Goal: Task Accomplishment & Management: Complete application form

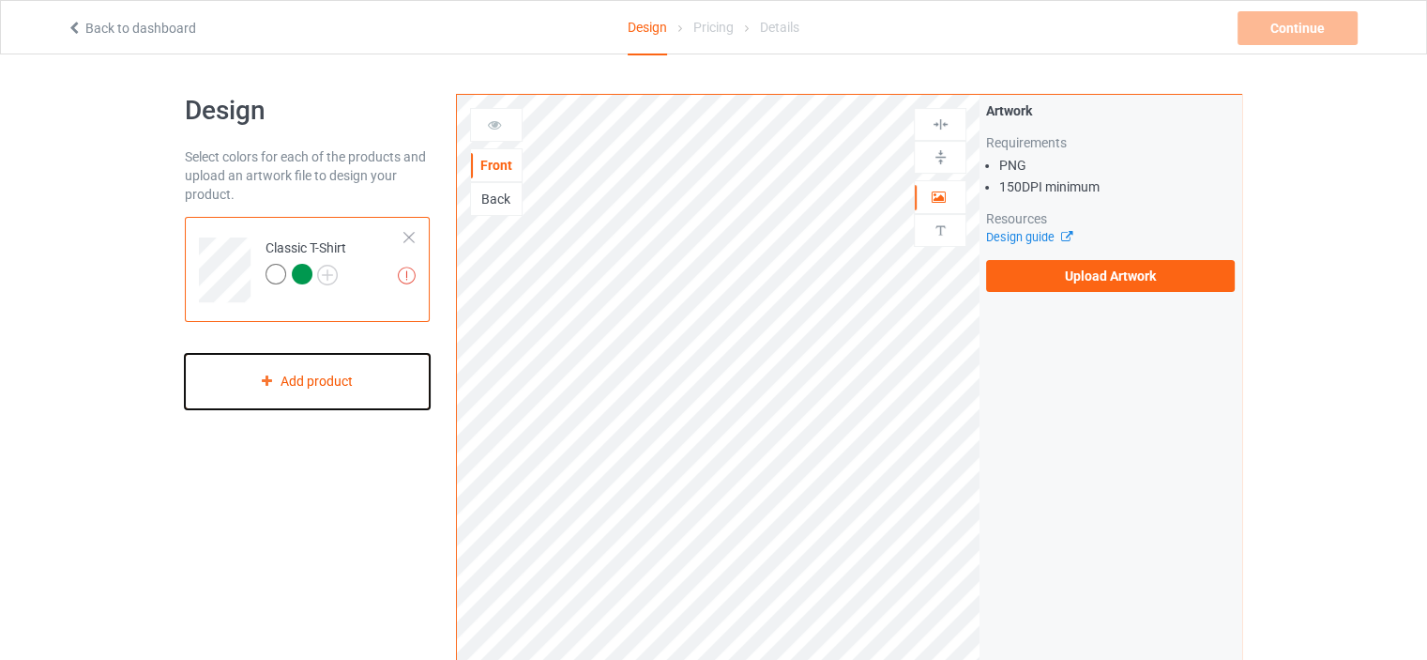
click at [330, 392] on div "Add product" at bounding box center [307, 381] width 245 height 55
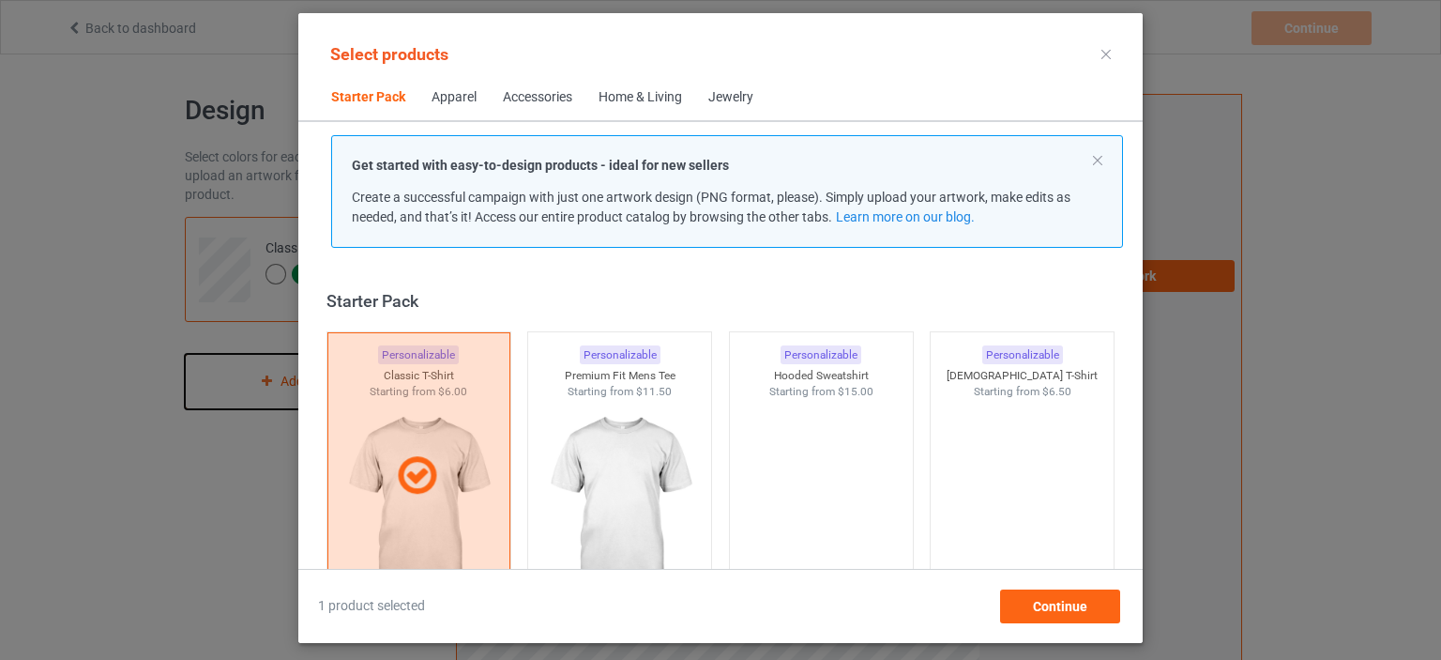
scroll to position [24, 0]
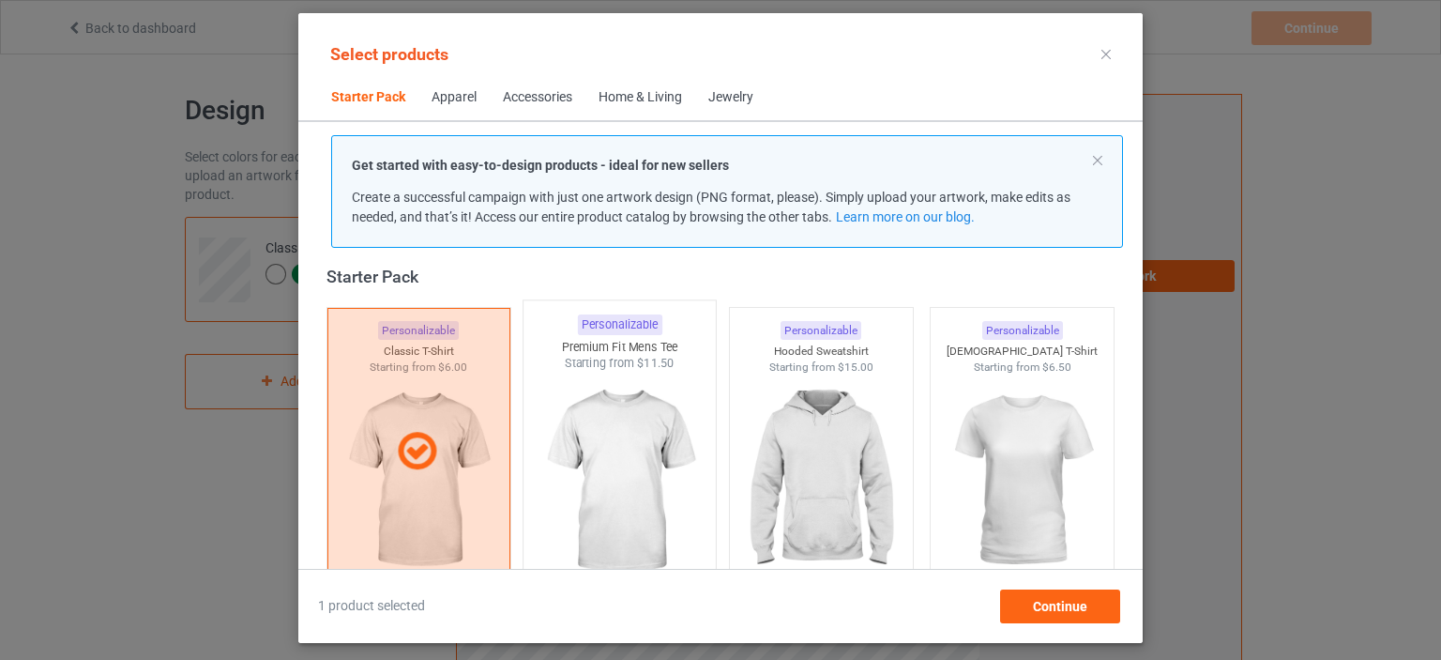
click at [675, 501] on img at bounding box center [620, 482] width 176 height 221
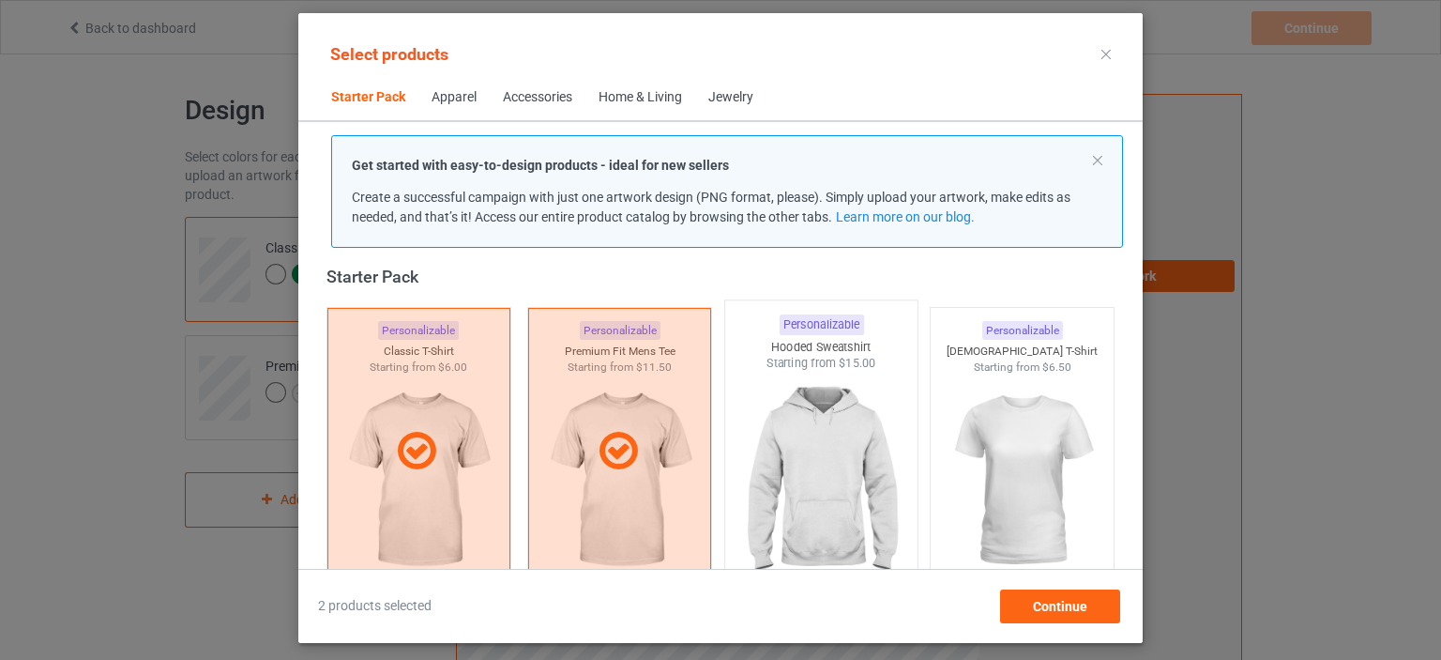
click at [791, 517] on img at bounding box center [821, 482] width 176 height 221
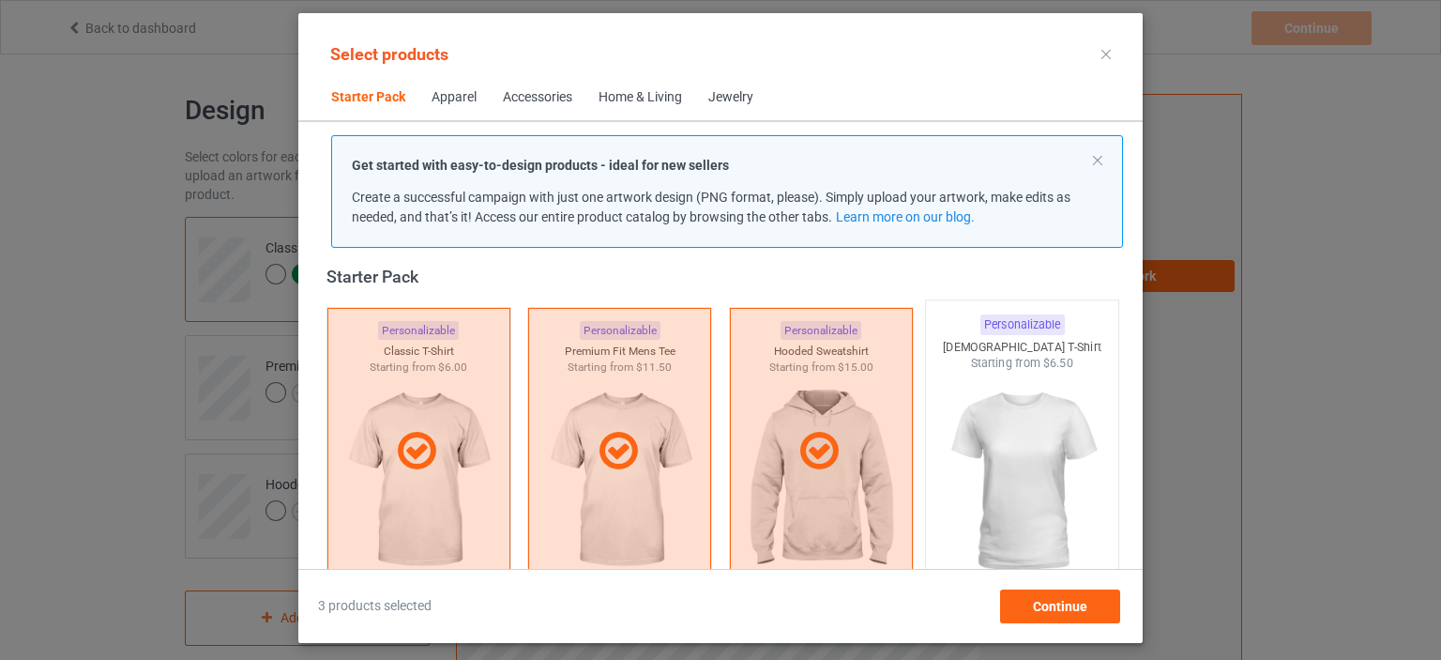
click at [1001, 484] on img at bounding box center [1023, 482] width 176 height 221
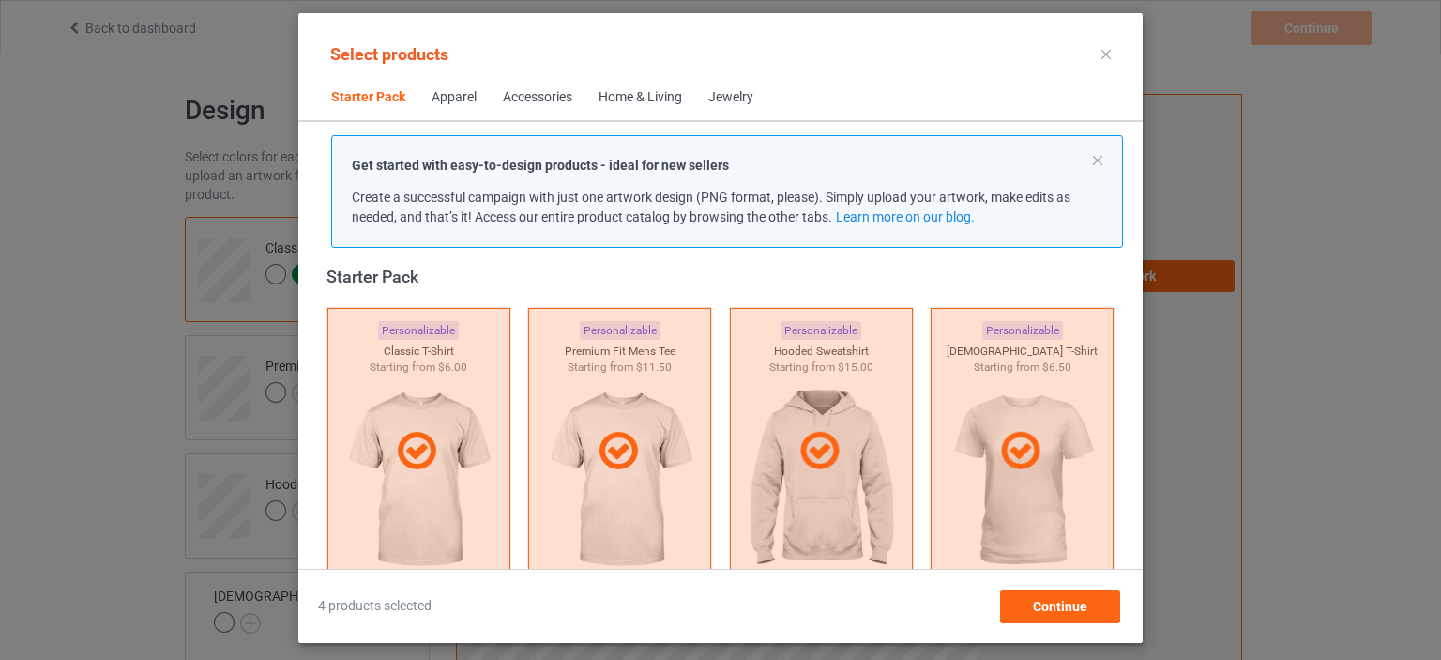
scroll to position [400, 0]
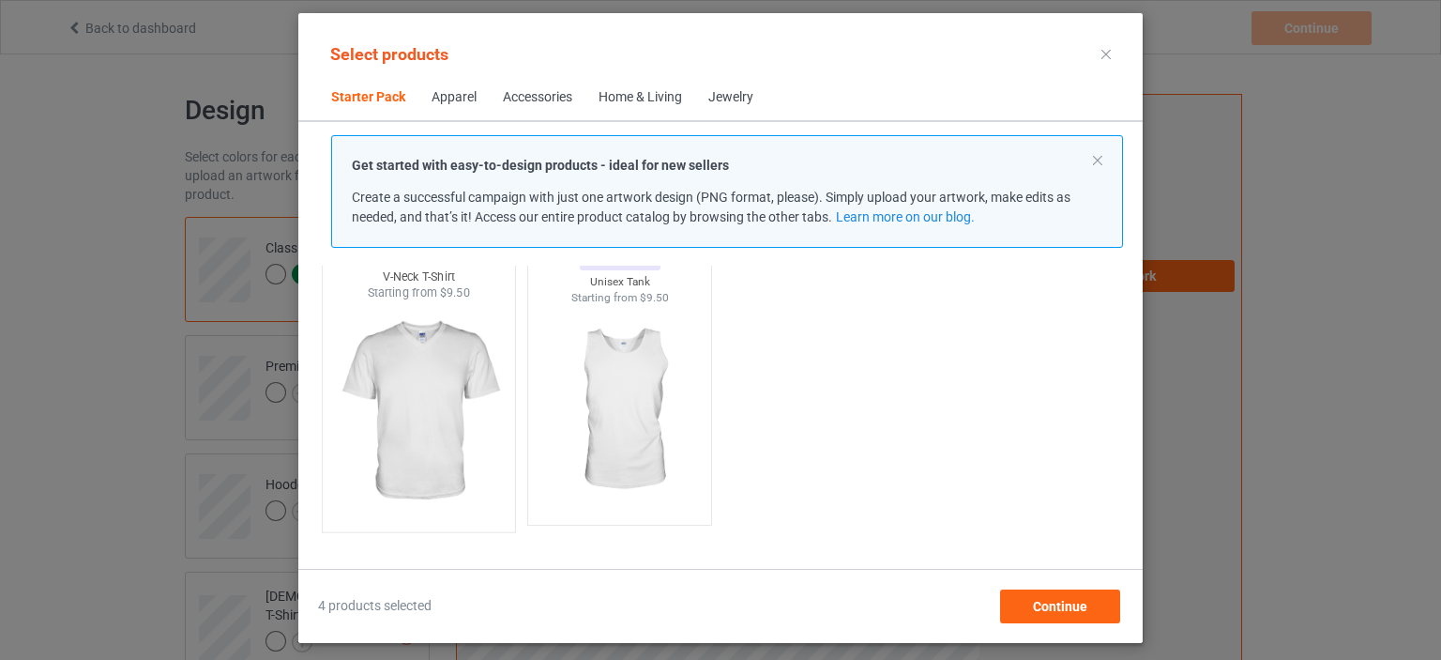
click at [454, 419] on img at bounding box center [418, 411] width 176 height 221
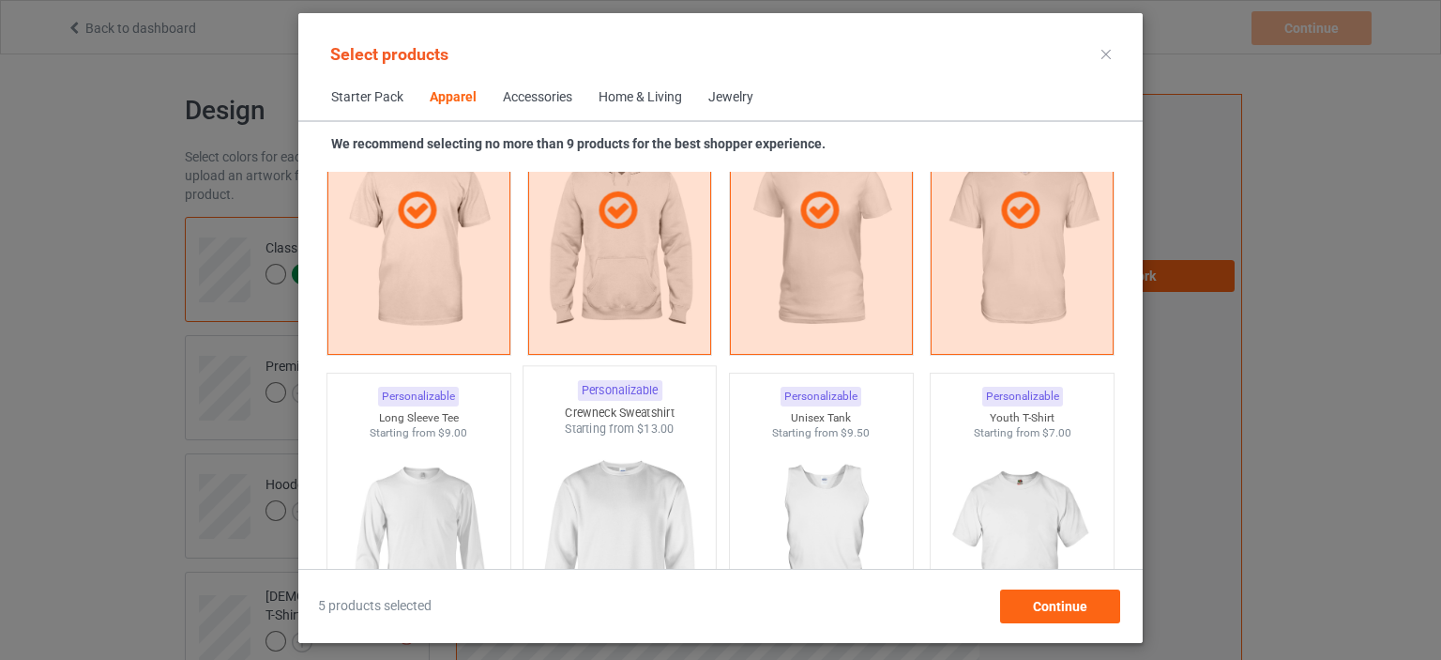
click at [671, 518] on img at bounding box center [620, 547] width 176 height 221
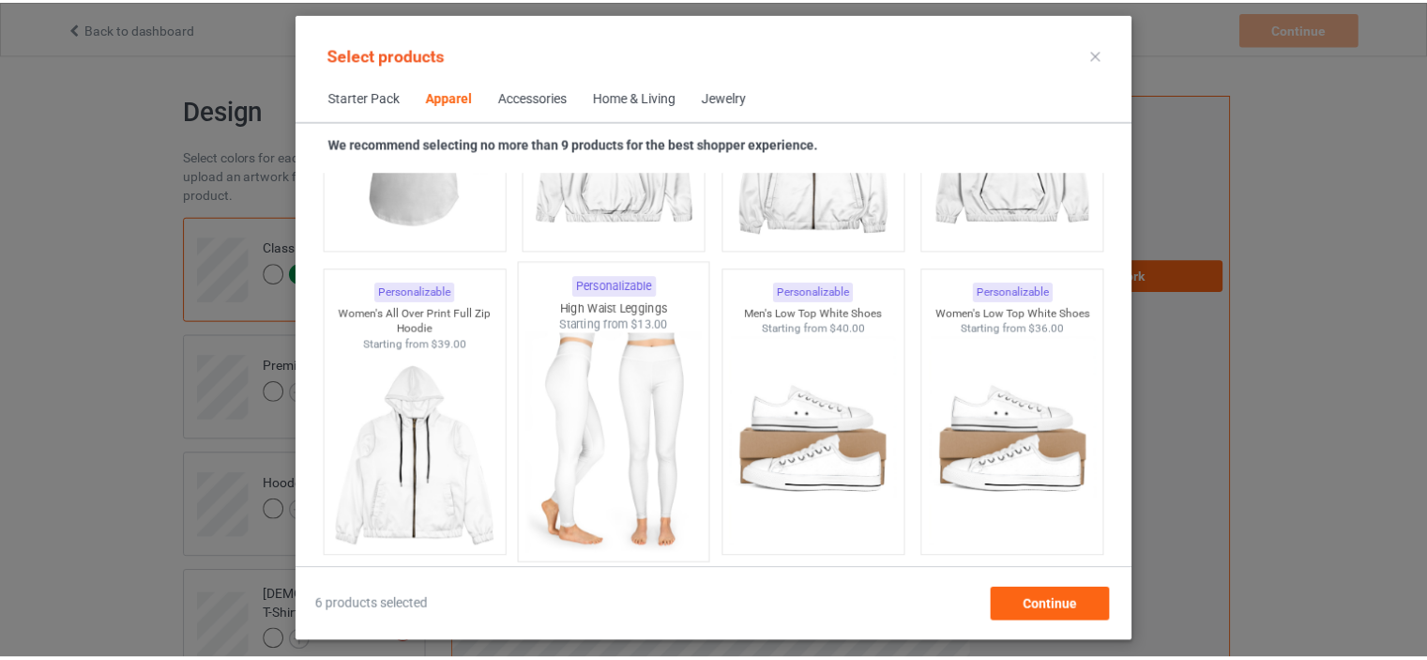
scroll to position [1901, 0]
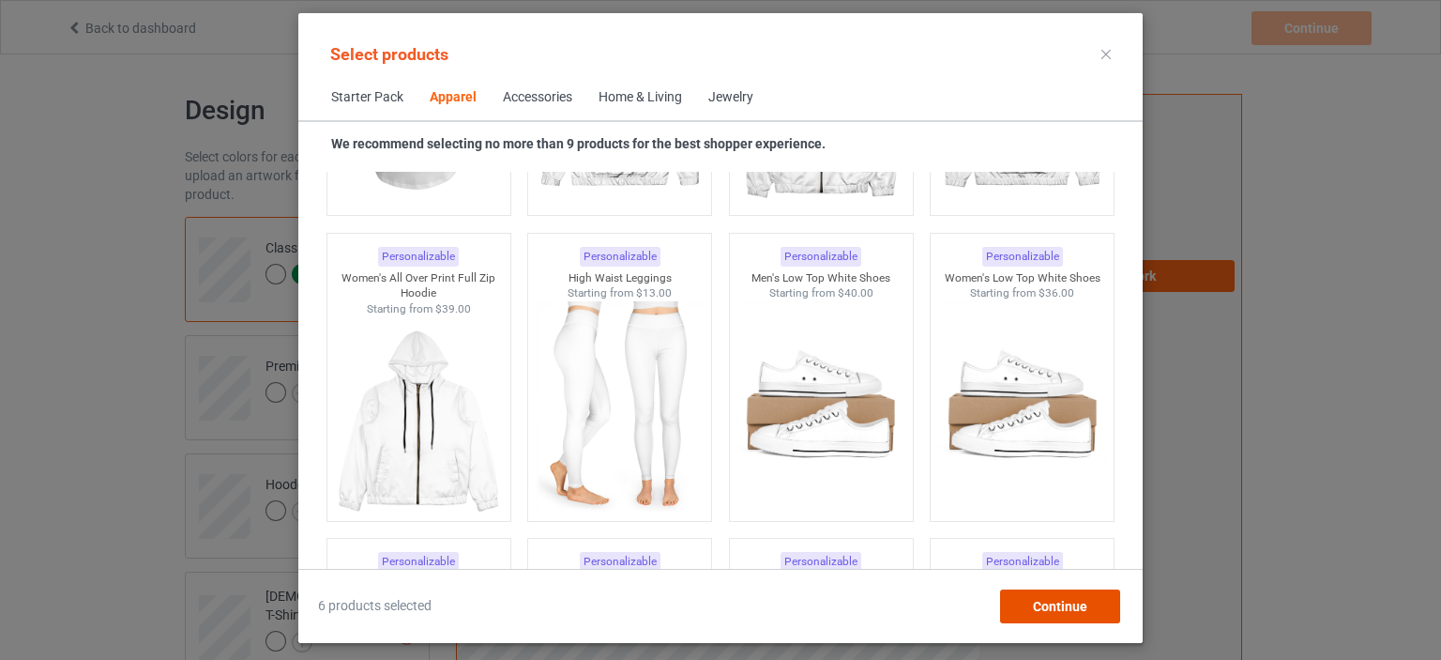
click at [1080, 609] on span "Continue" at bounding box center [1060, 606] width 54 height 15
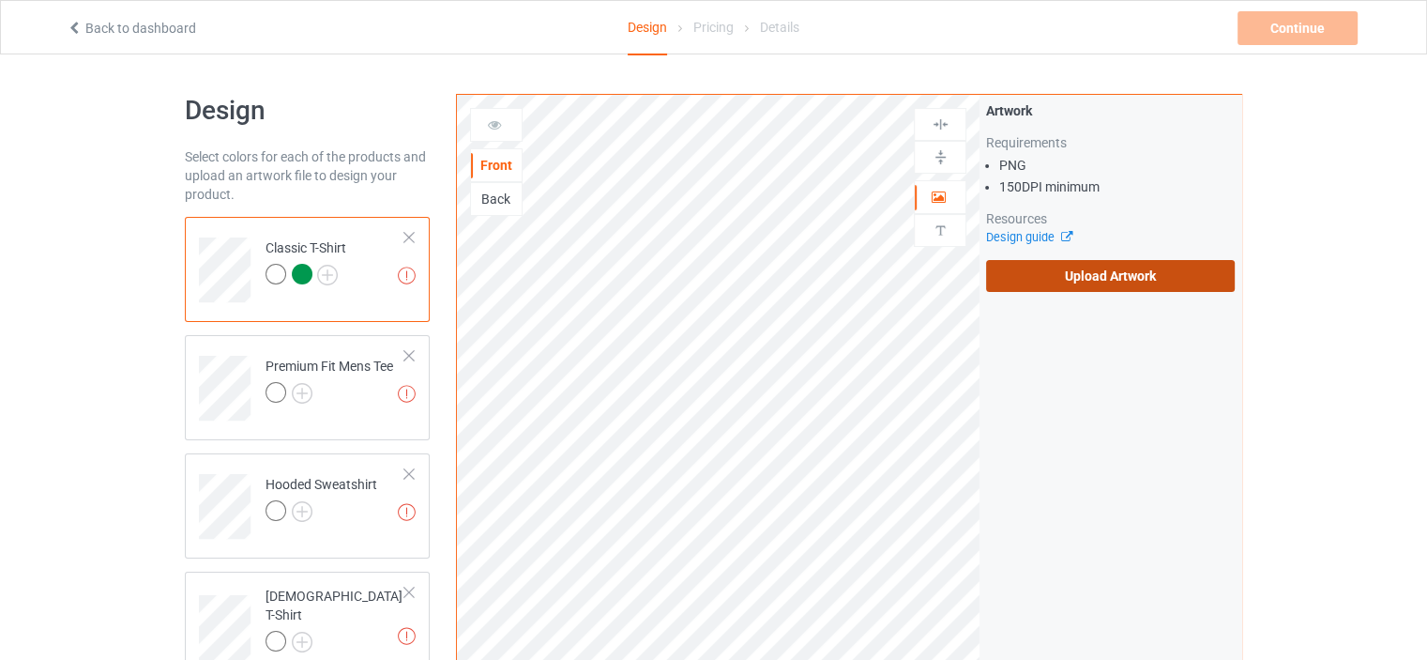
click at [1041, 289] on label "Upload Artwork" at bounding box center [1110, 276] width 249 height 32
click at [0, 0] on input "Upload Artwork" at bounding box center [0, 0] width 0 height 0
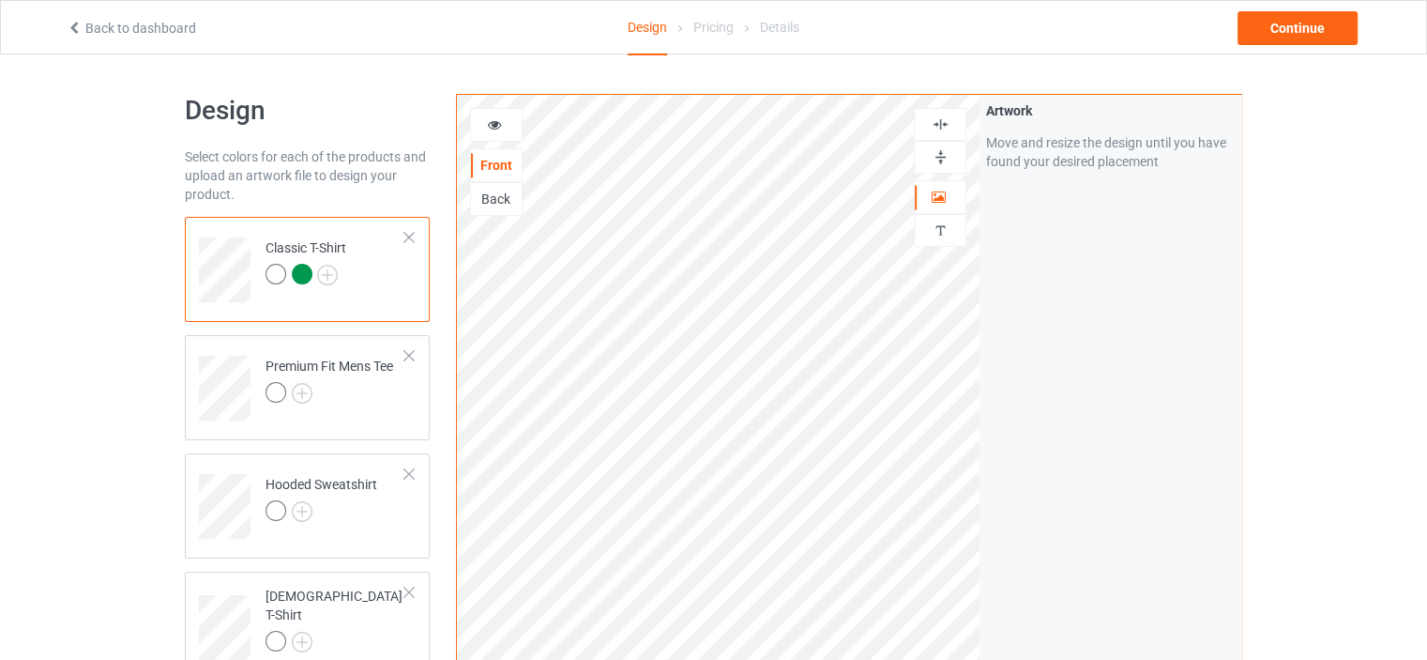
click at [928, 161] on div at bounding box center [940, 157] width 51 height 18
click at [494, 126] on icon at bounding box center [495, 121] width 16 height 13
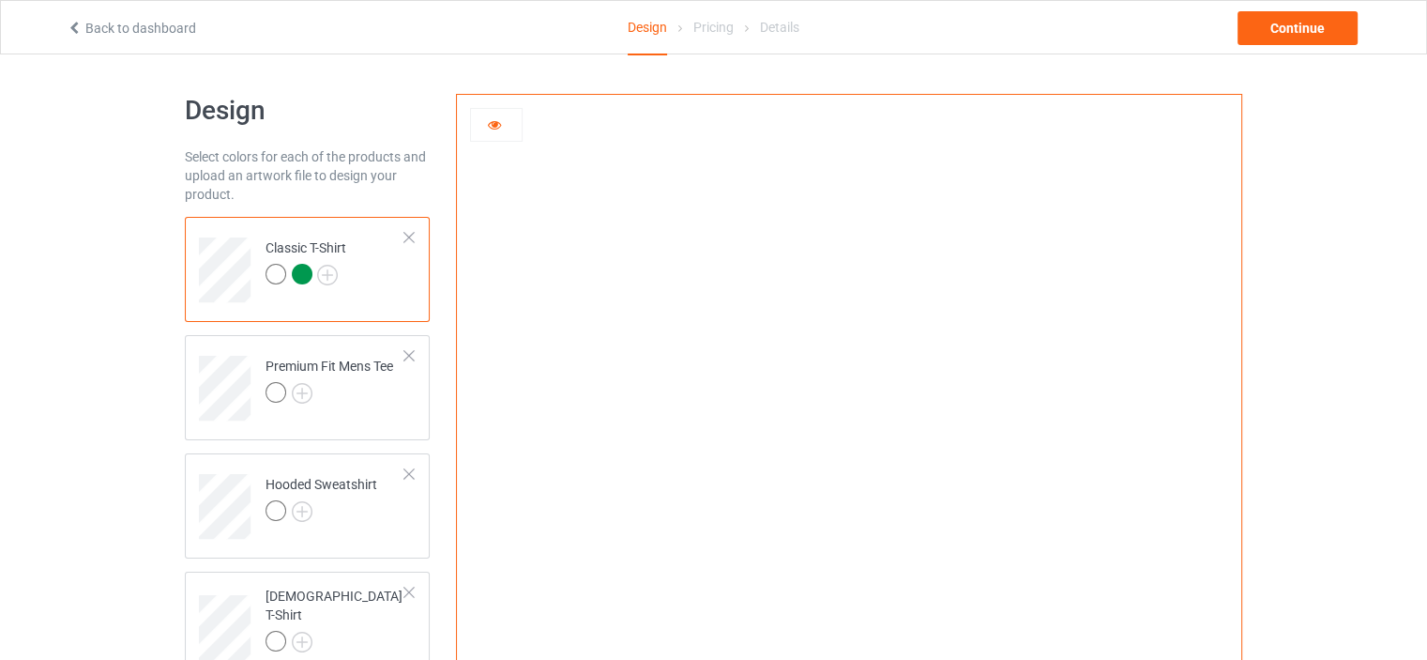
click at [871, 421] on img at bounding box center [848, 421] width 523 height 0
click at [487, 119] on icon at bounding box center [495, 121] width 16 height 13
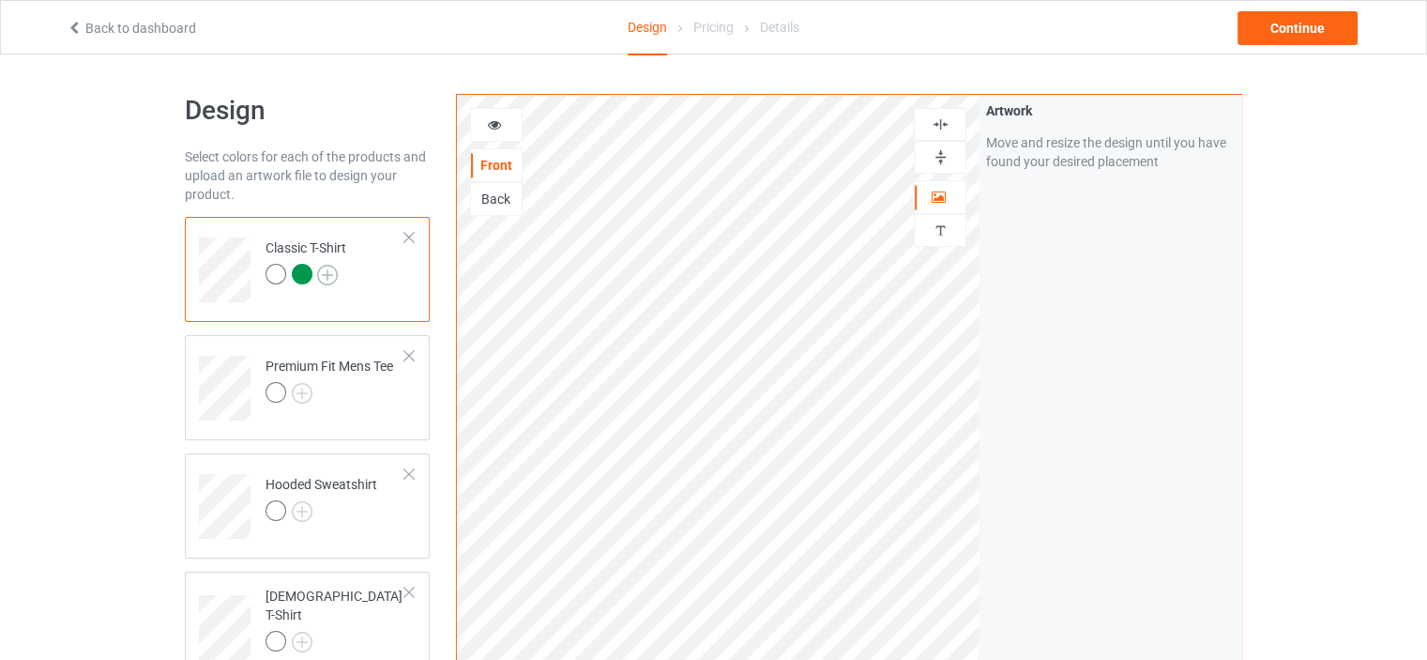
click at [335, 269] on img at bounding box center [327, 275] width 21 height 21
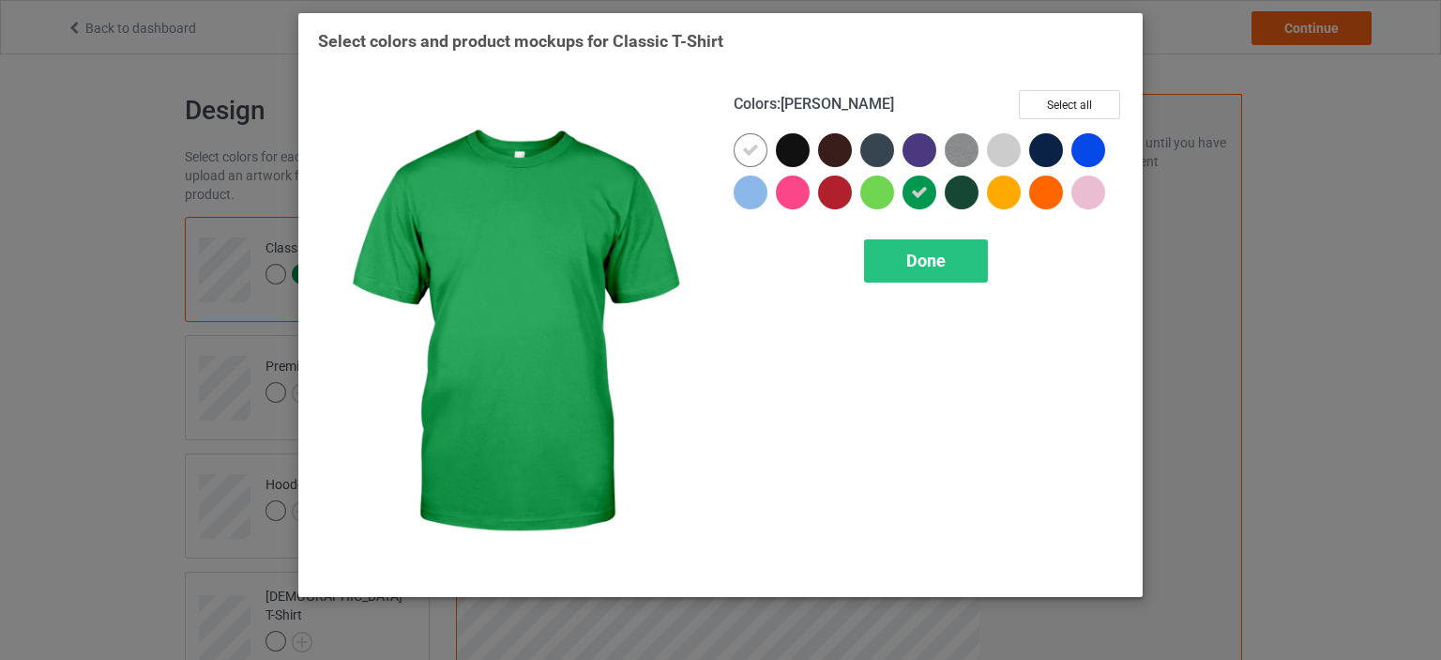
click at [930, 203] on div at bounding box center [920, 192] width 34 height 34
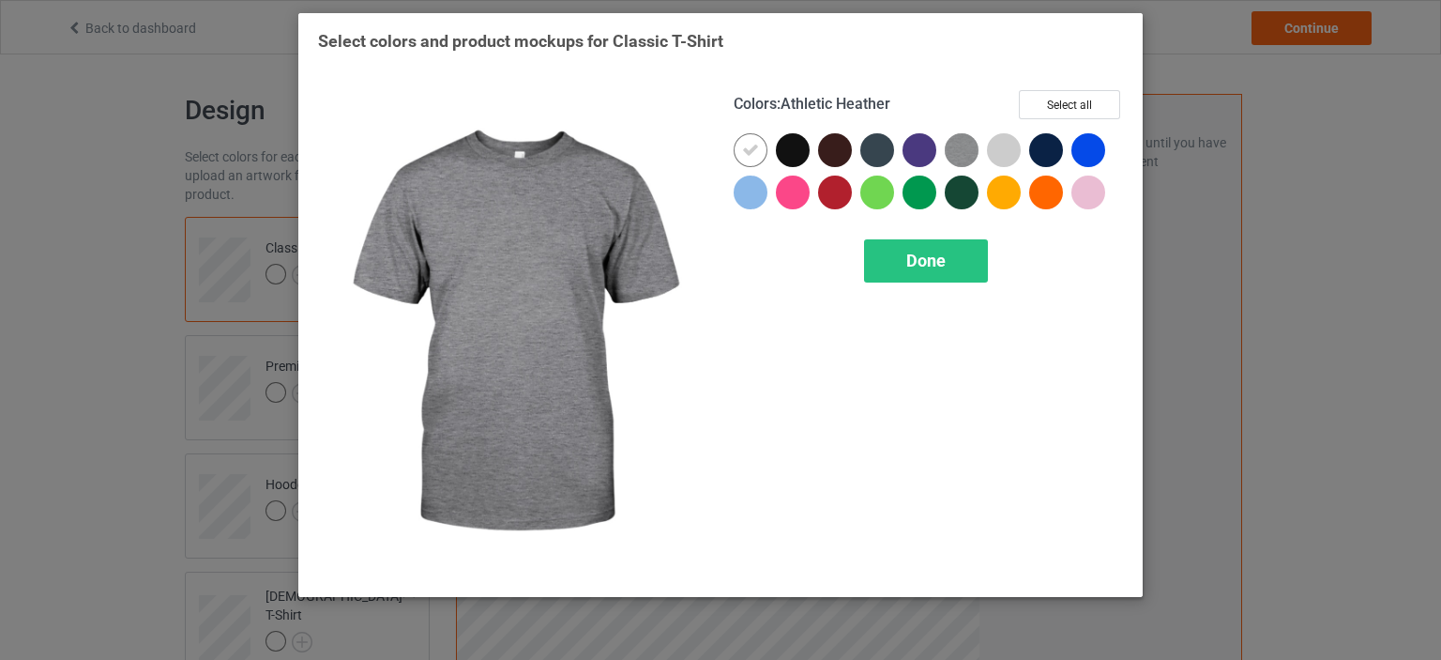
click at [951, 152] on img at bounding box center [962, 150] width 34 height 34
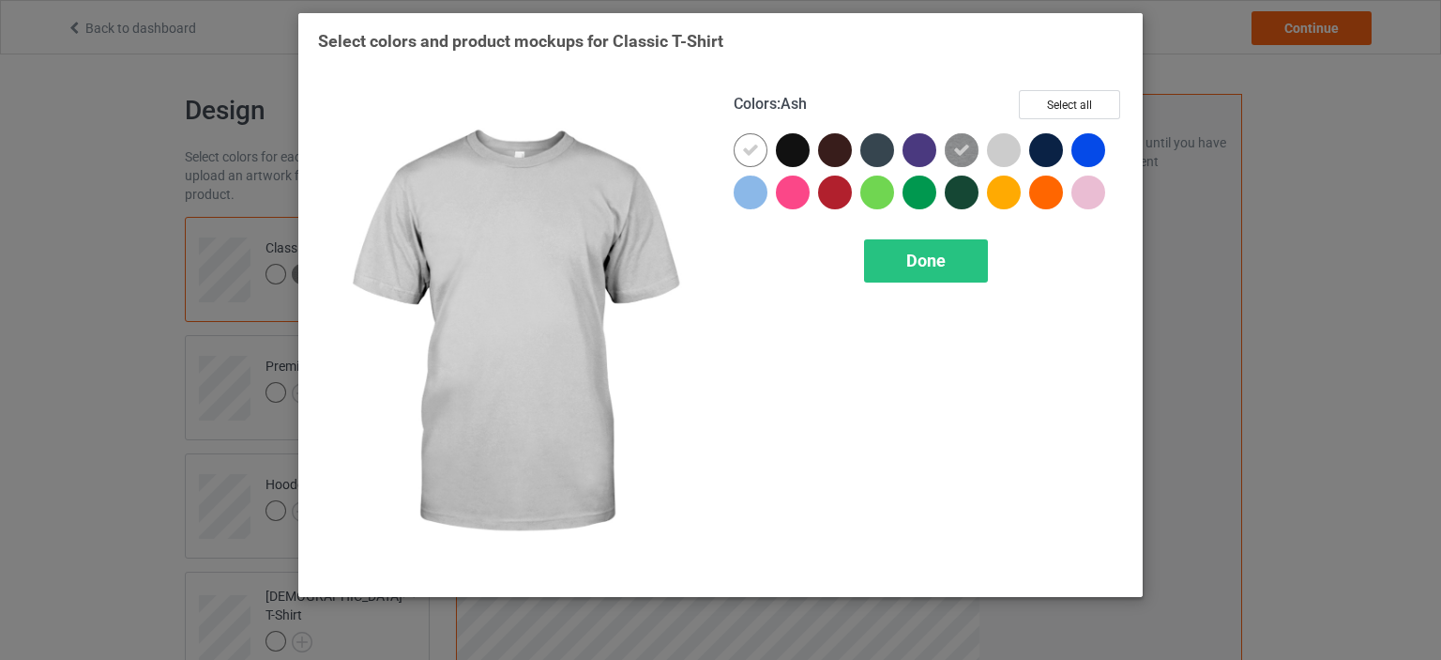
click at [998, 142] on div at bounding box center [1004, 150] width 34 height 34
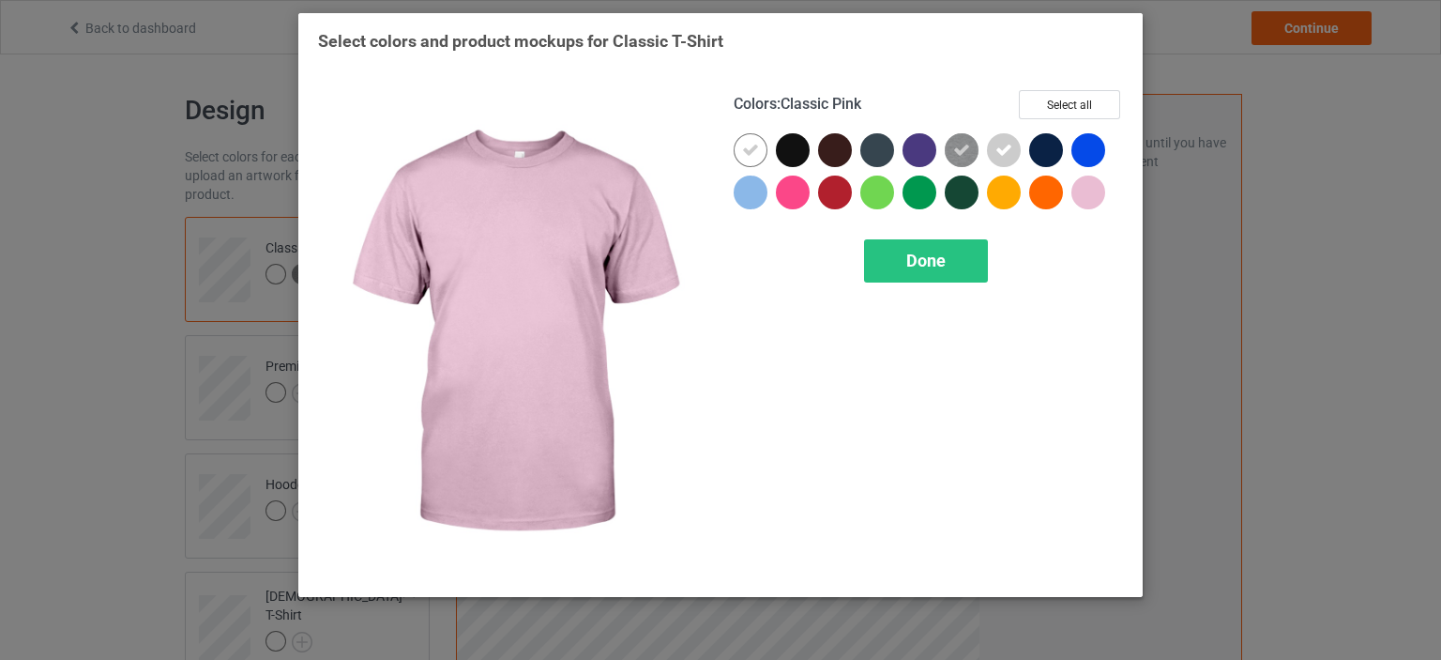
click at [1084, 196] on div at bounding box center [1089, 192] width 34 height 34
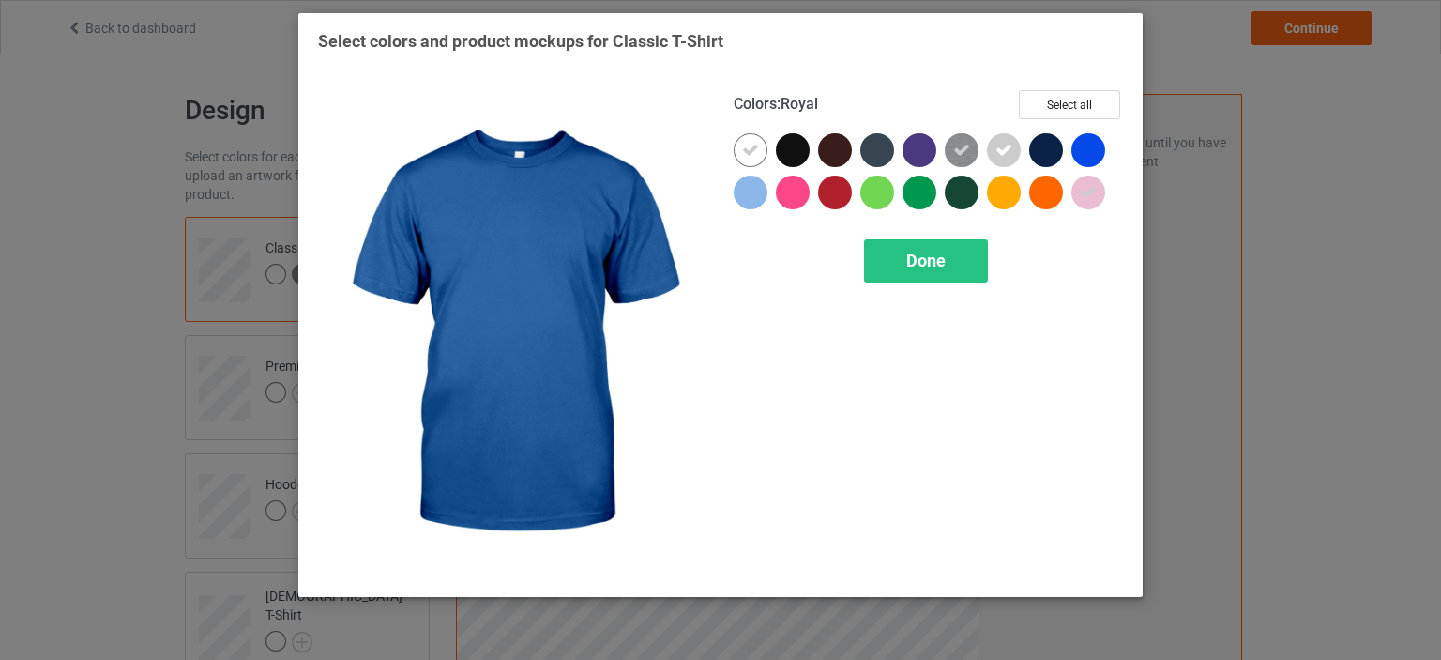
click at [1084, 166] on div at bounding box center [1093, 154] width 42 height 42
click at [1084, 164] on div at bounding box center [1089, 150] width 34 height 34
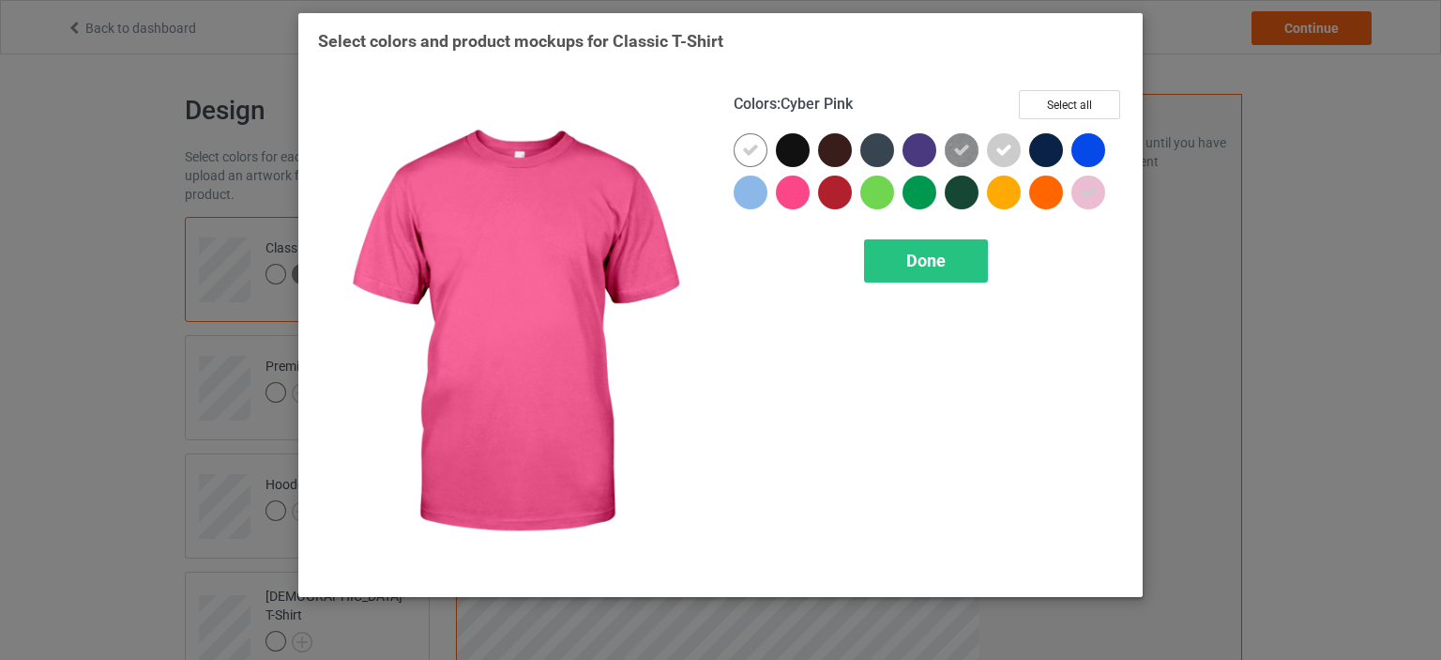
click at [792, 191] on div at bounding box center [793, 192] width 34 height 34
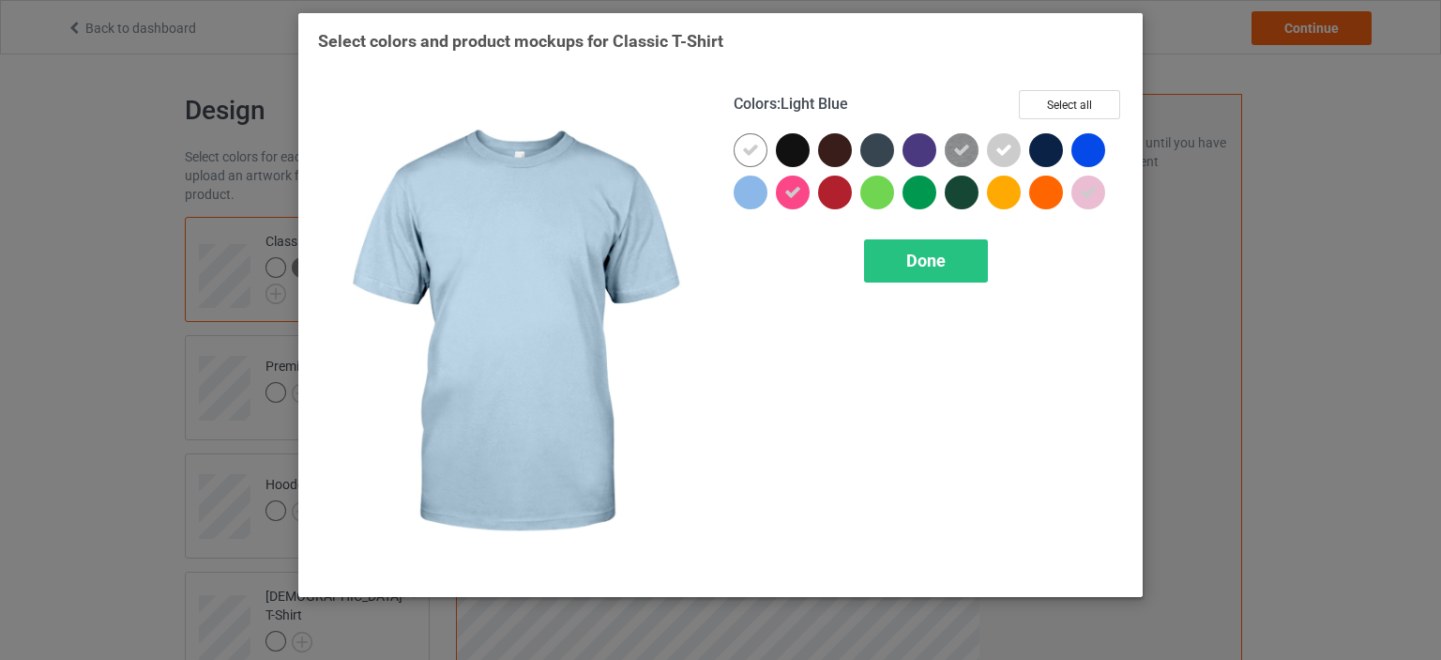
click at [760, 189] on div at bounding box center [751, 192] width 34 height 34
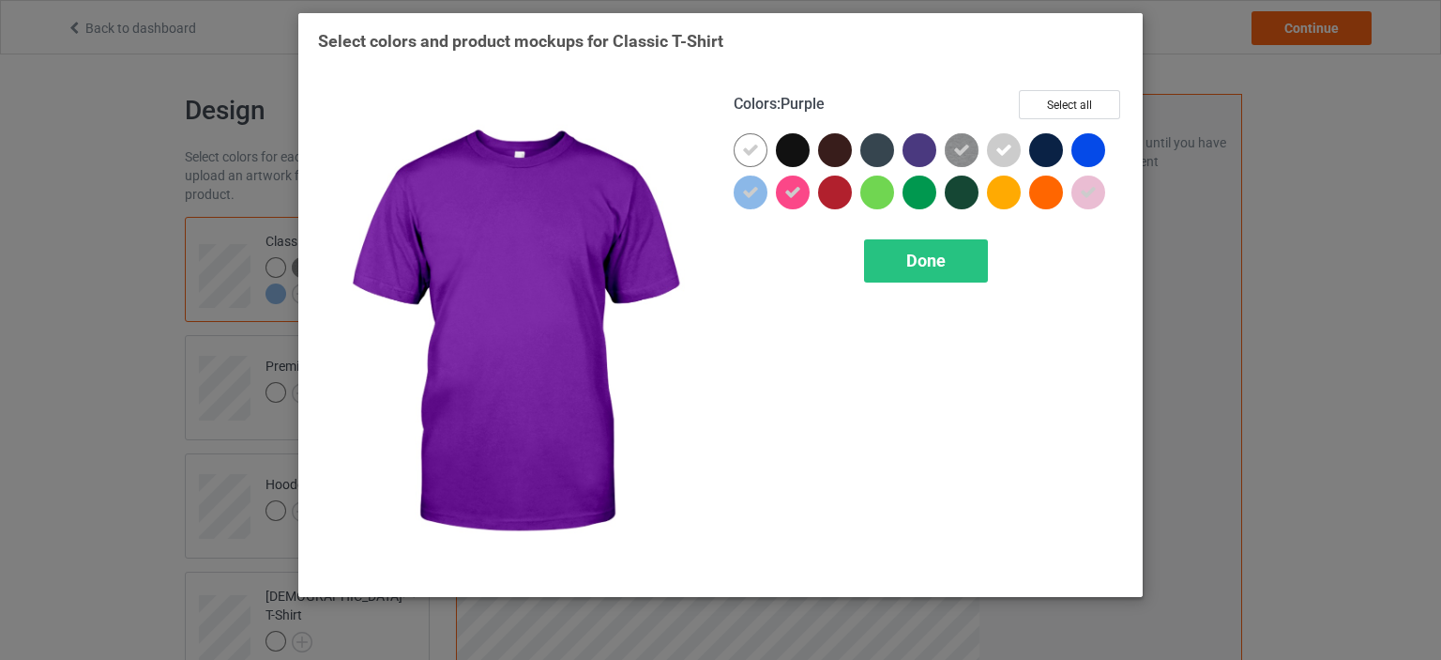
click at [921, 161] on div at bounding box center [920, 150] width 34 height 34
click at [918, 163] on div at bounding box center [920, 150] width 34 height 34
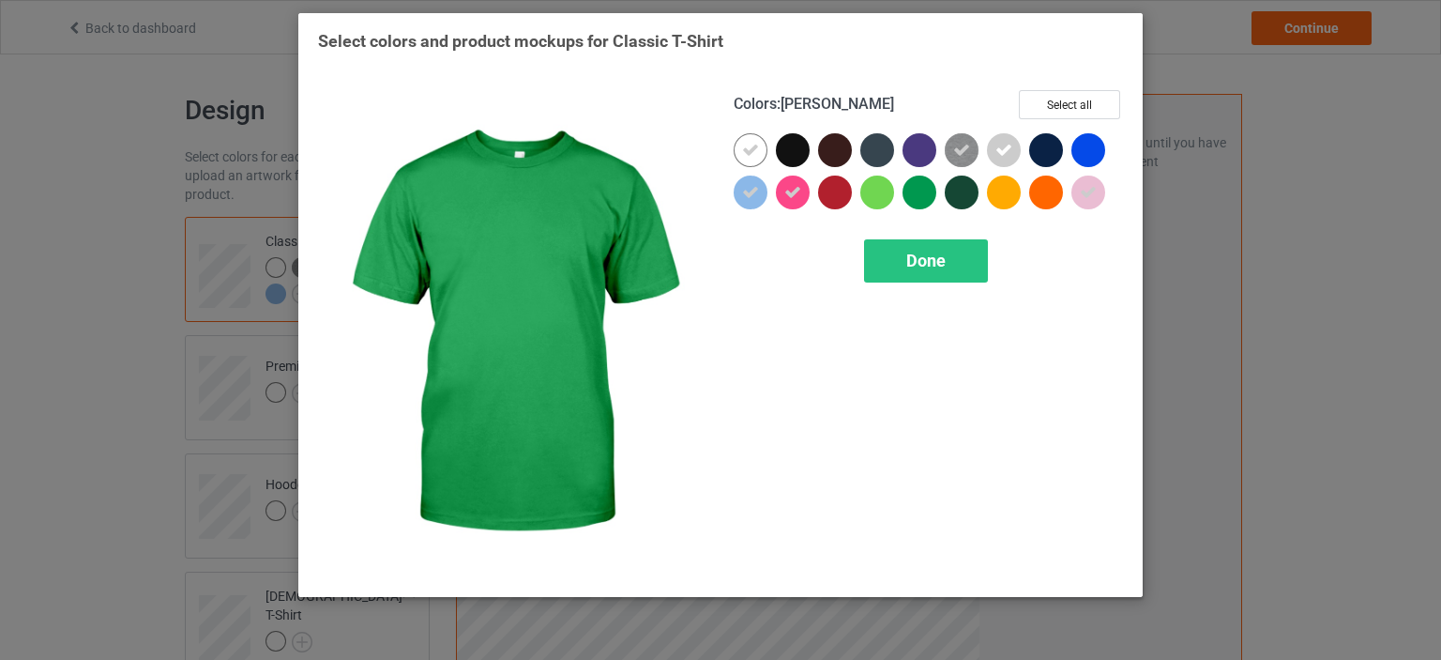
click at [923, 224] on div at bounding box center [928, 225] width 389 height 2
click at [925, 239] on div "Done" at bounding box center [926, 260] width 124 height 43
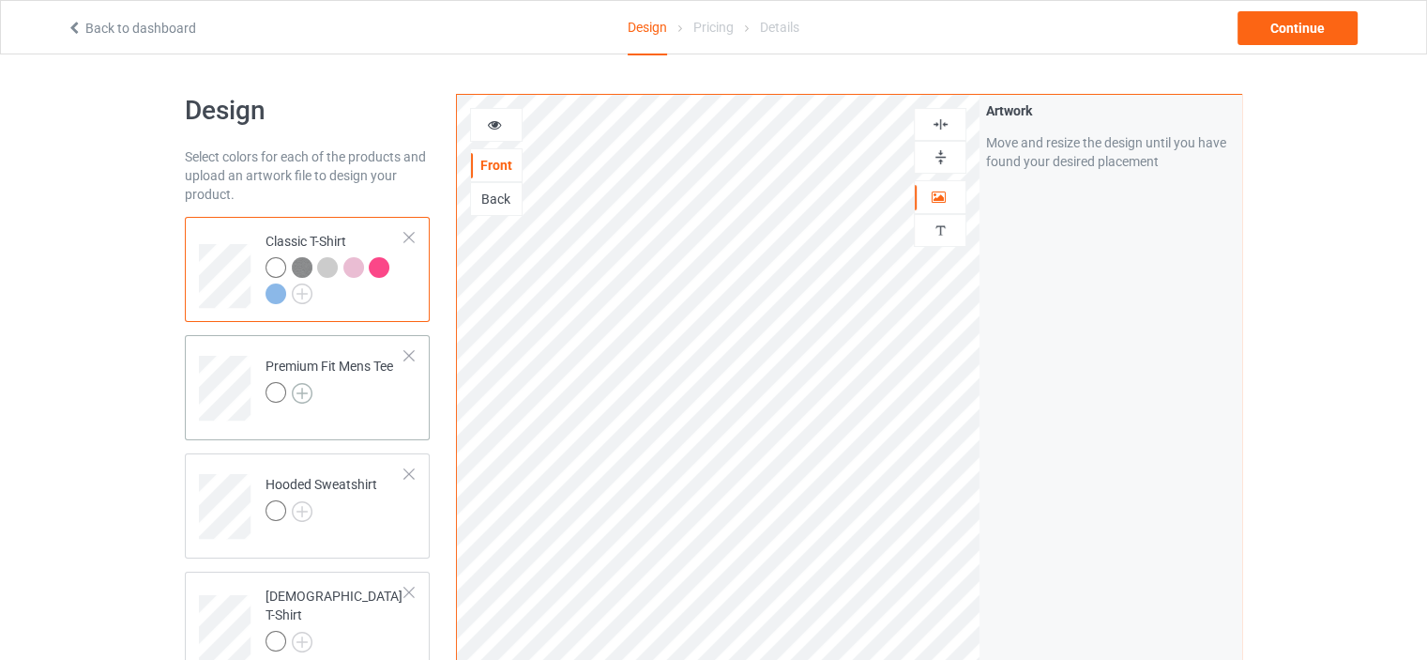
click at [308, 396] on img at bounding box center [302, 393] width 21 height 21
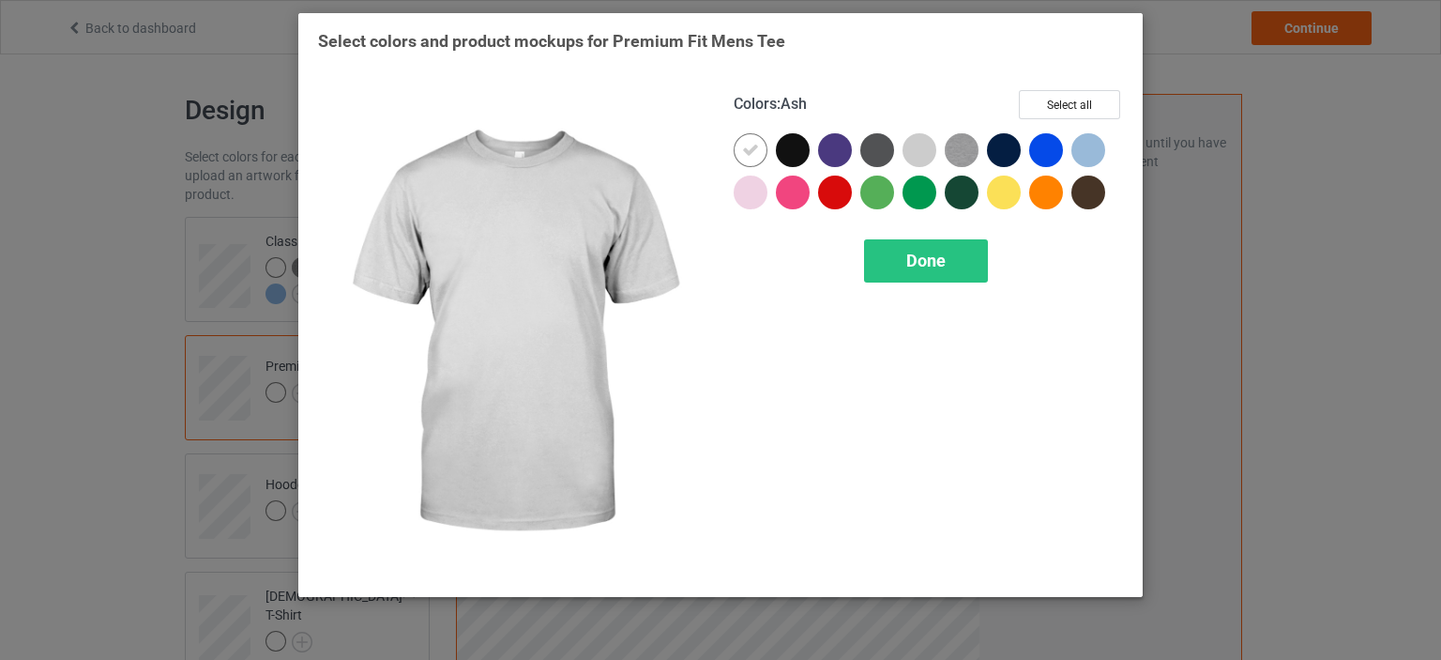
click at [923, 153] on div at bounding box center [920, 150] width 34 height 34
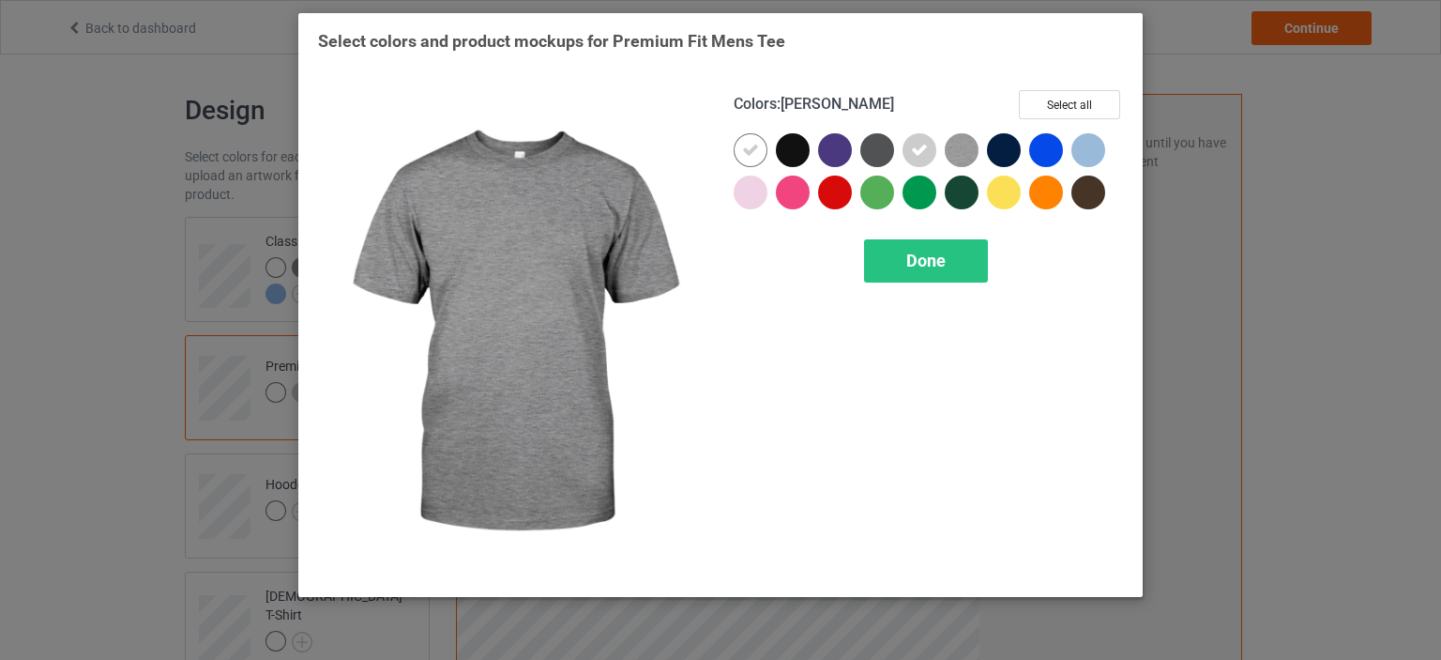
click at [955, 154] on img at bounding box center [962, 150] width 34 height 34
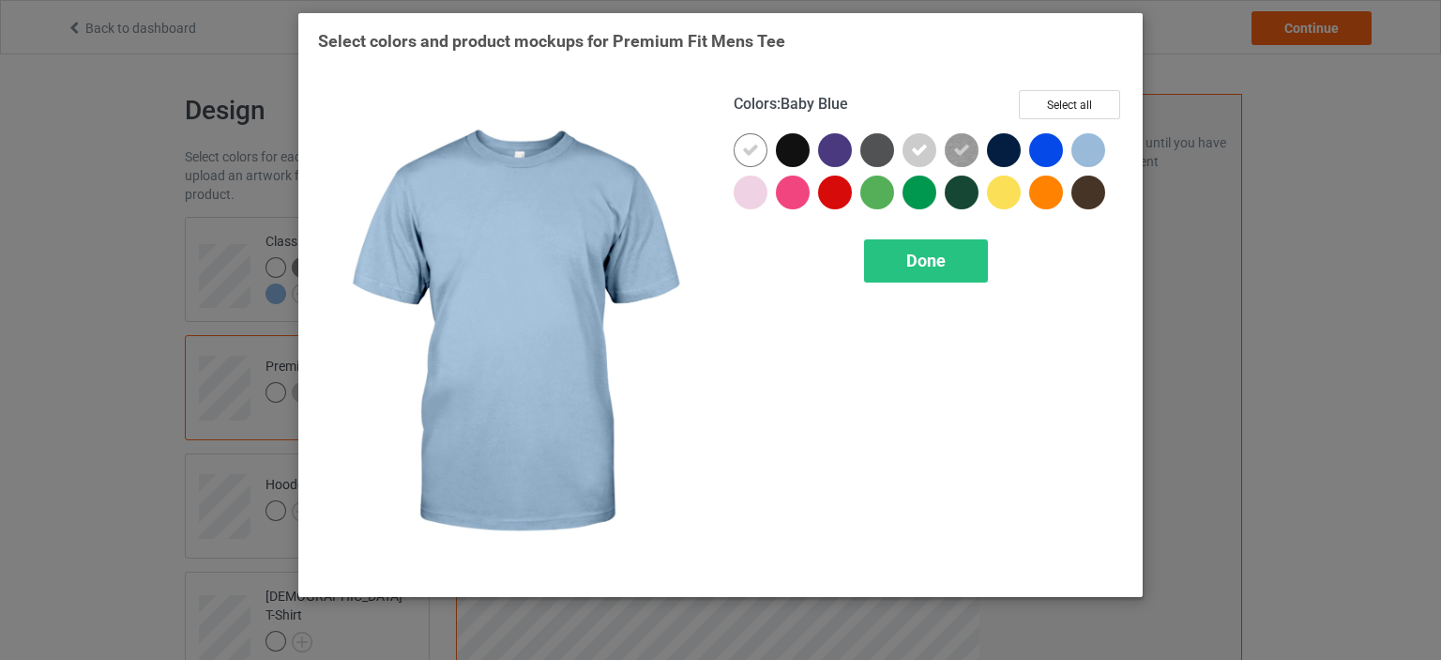
click at [1075, 155] on div at bounding box center [1089, 150] width 34 height 34
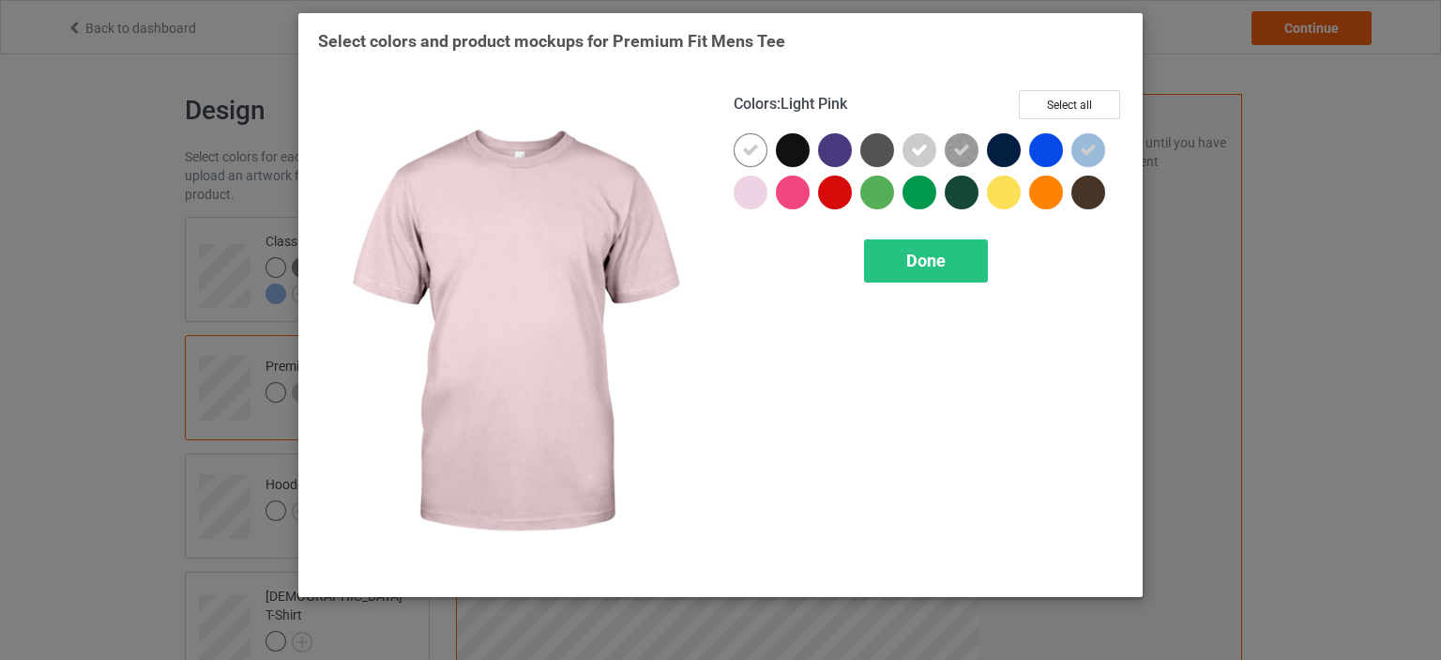
click at [760, 198] on div at bounding box center [751, 192] width 34 height 34
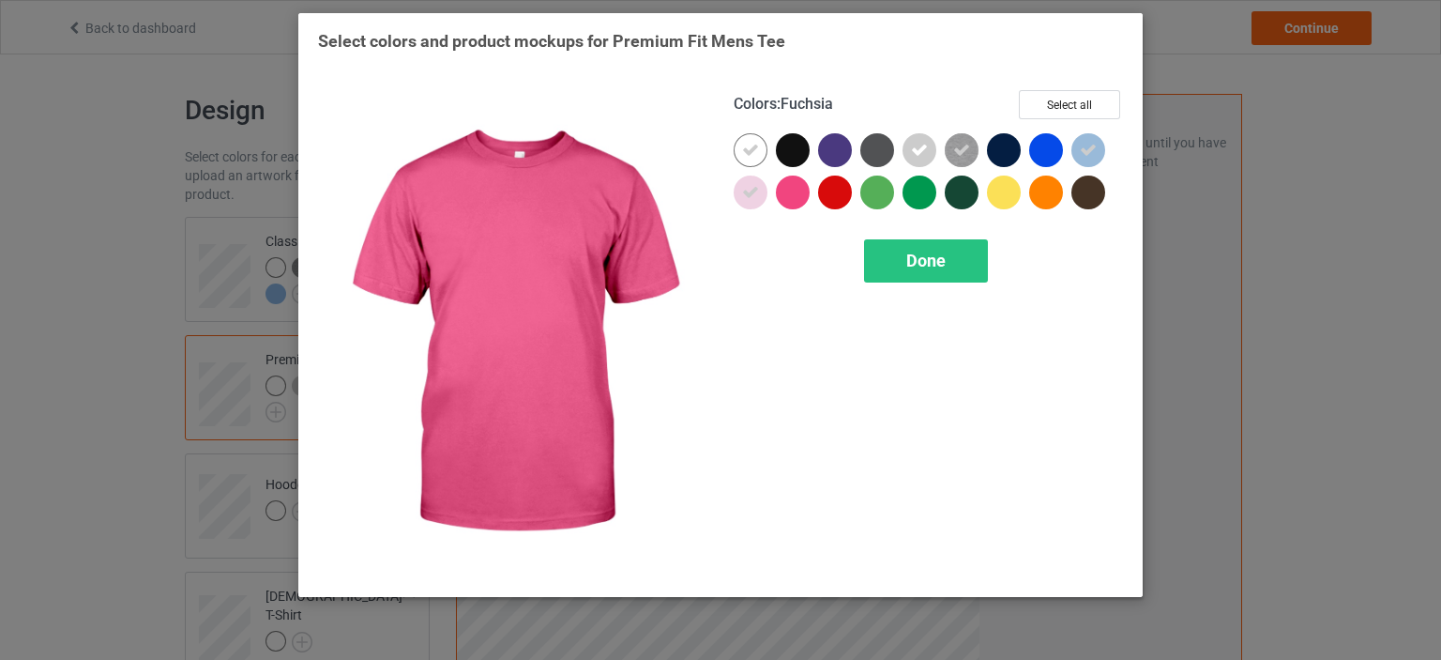
click at [785, 197] on div at bounding box center [793, 192] width 34 height 34
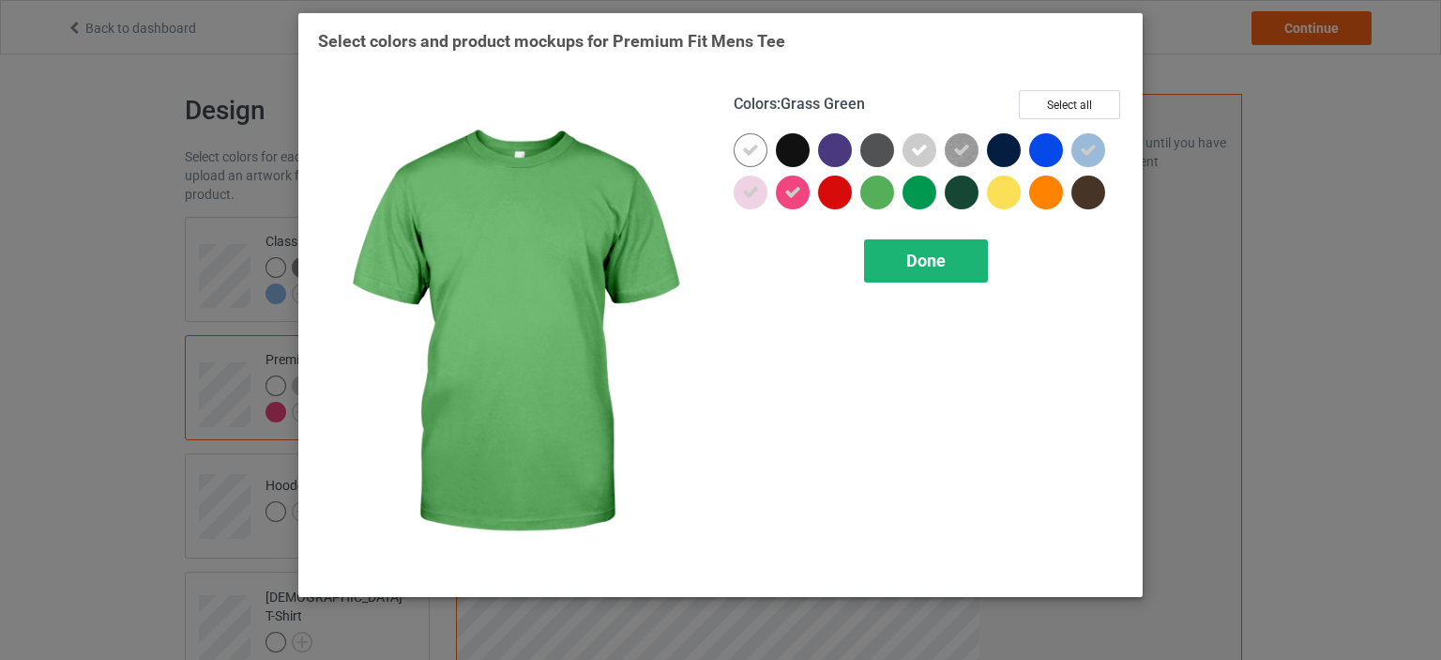
click at [908, 262] on span "Done" at bounding box center [926, 261] width 39 height 20
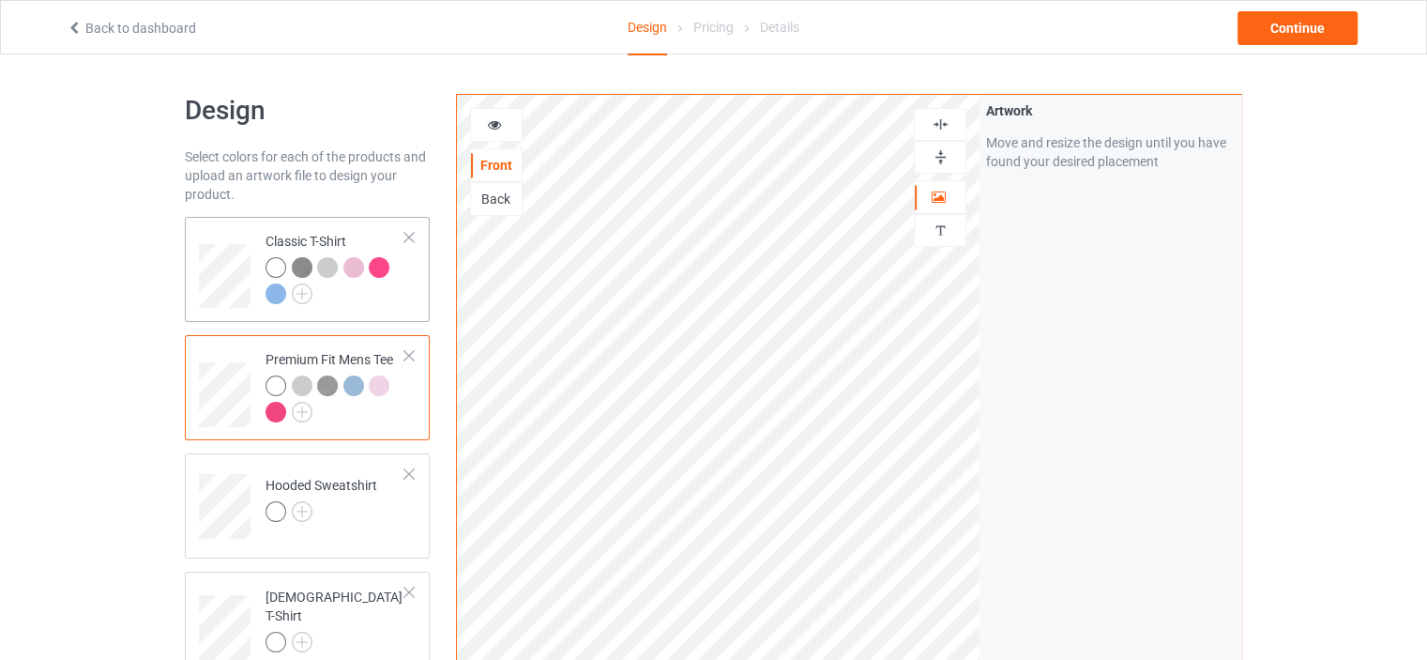
click at [375, 271] on div at bounding box center [379, 267] width 21 height 21
click at [375, 263] on div at bounding box center [379, 267] width 21 height 21
click at [297, 292] on img at bounding box center [302, 293] width 21 height 21
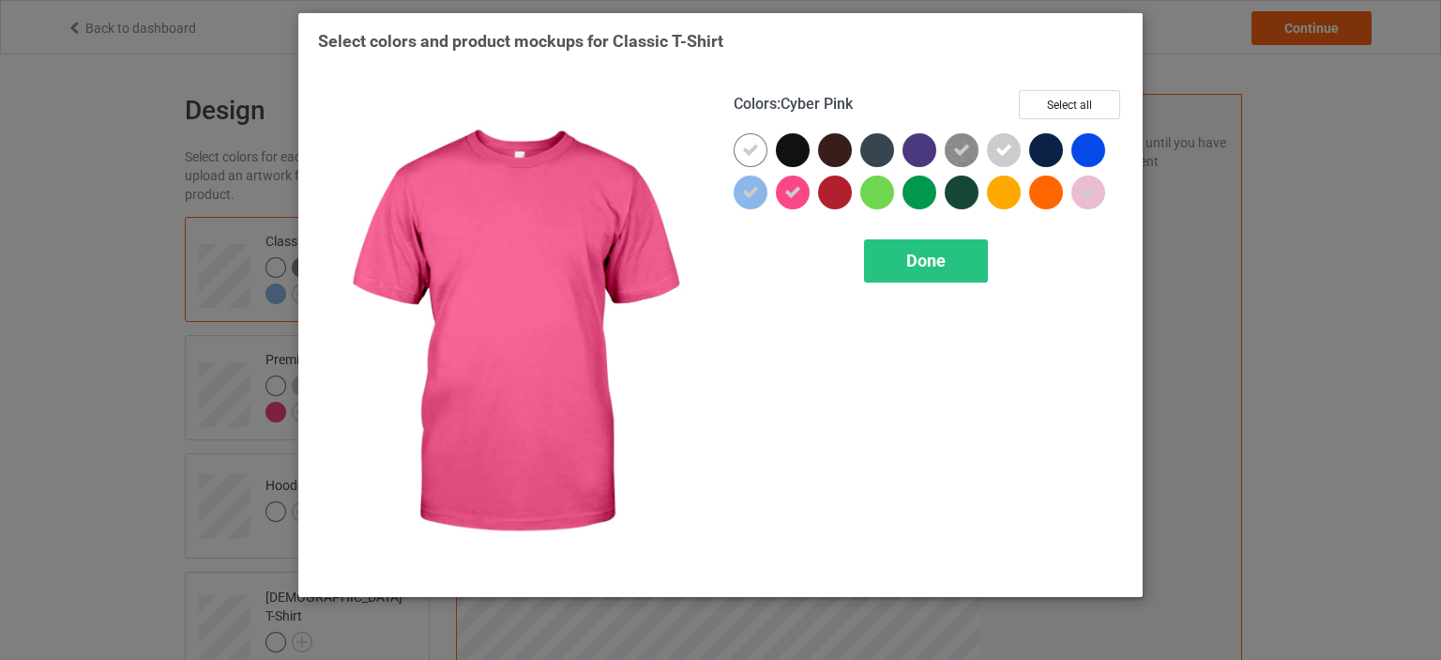
click at [782, 193] on div at bounding box center [793, 192] width 34 height 34
click at [902, 263] on div "Done" at bounding box center [926, 260] width 124 height 43
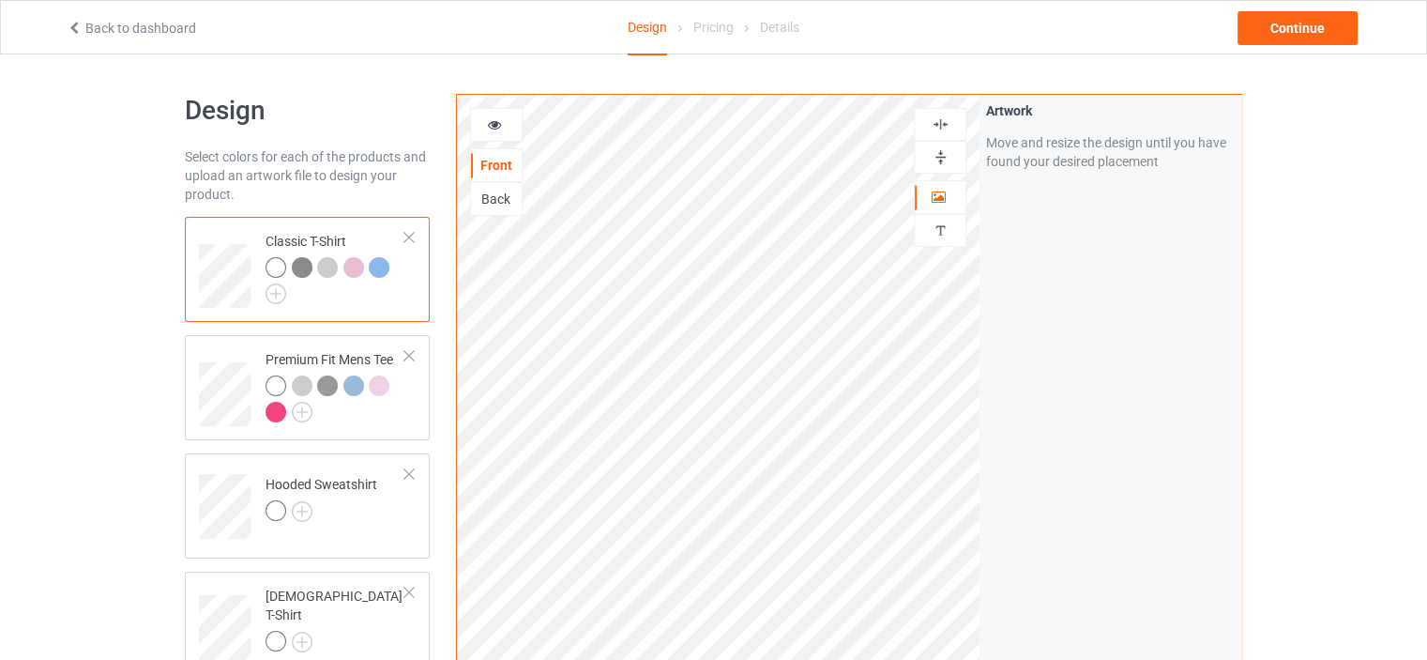
click at [381, 271] on div at bounding box center [379, 267] width 21 height 21
click at [268, 286] on img at bounding box center [276, 293] width 21 height 21
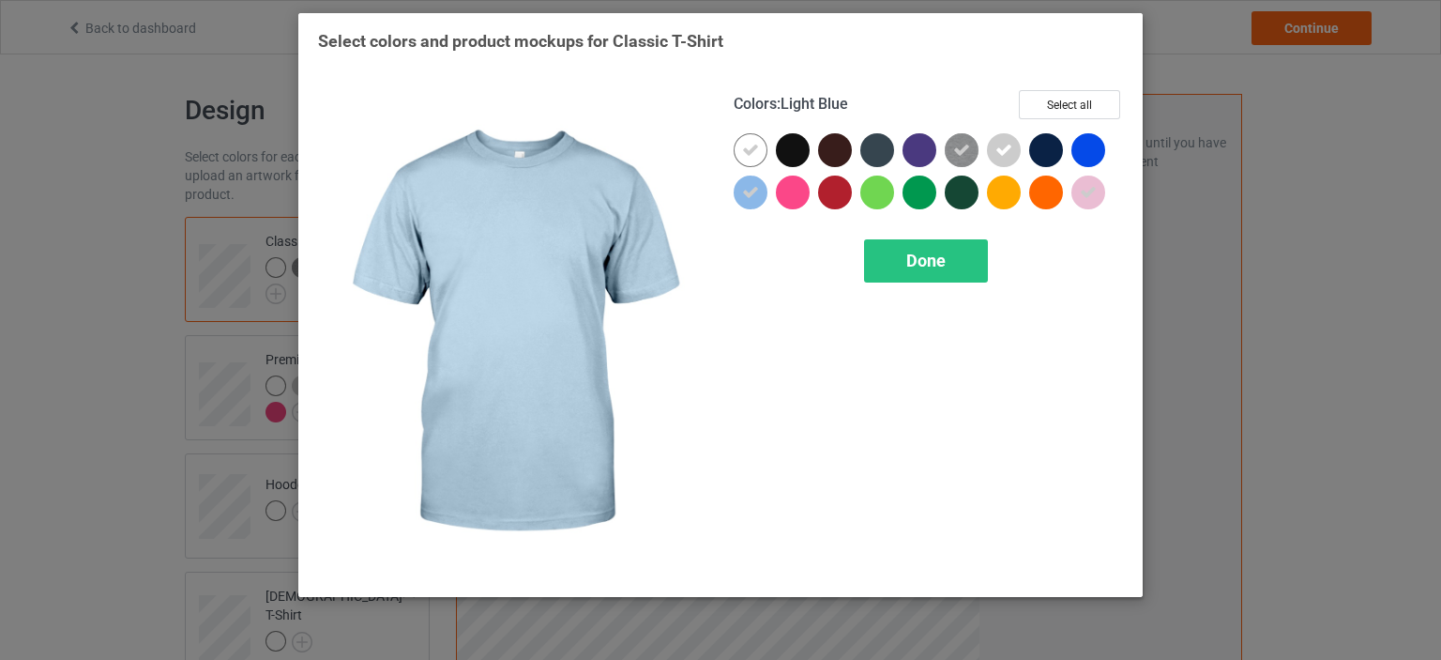
click at [741, 206] on div at bounding box center [751, 192] width 34 height 34
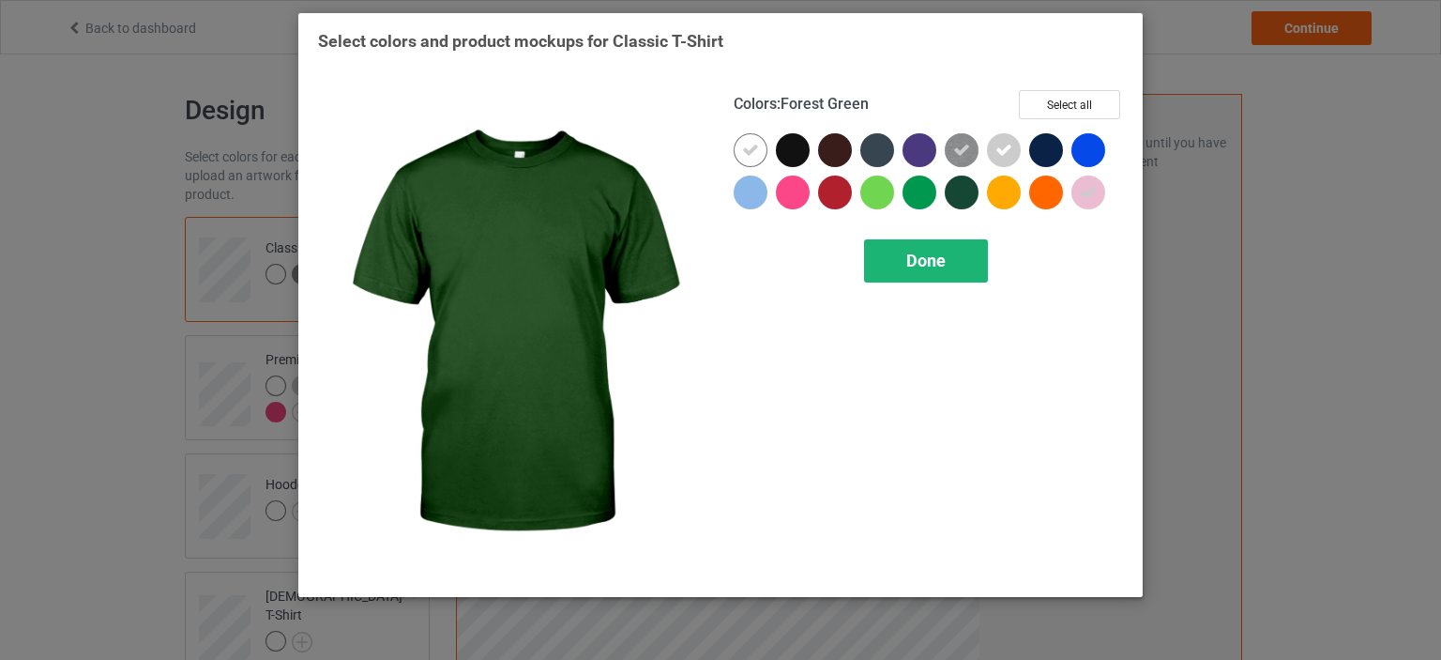
click at [938, 270] on div "Done" at bounding box center [926, 260] width 124 height 43
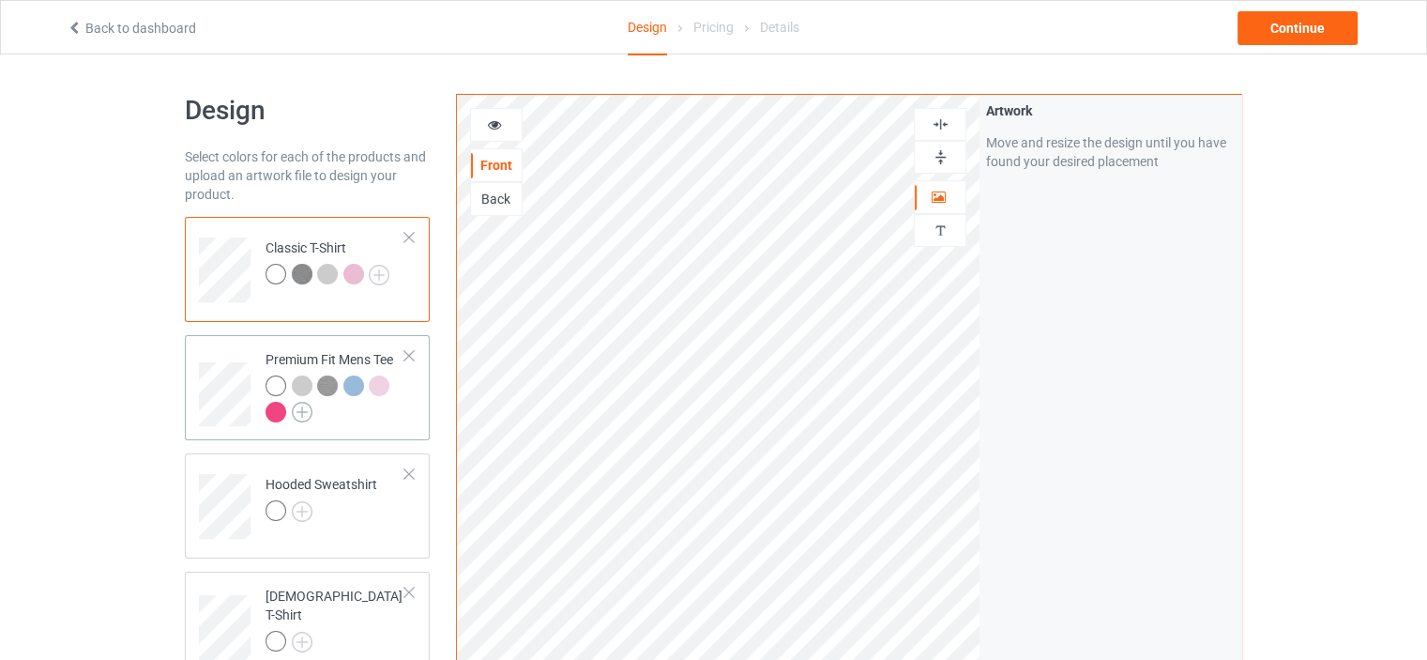
click at [292, 408] on div at bounding box center [336, 401] width 140 height 52
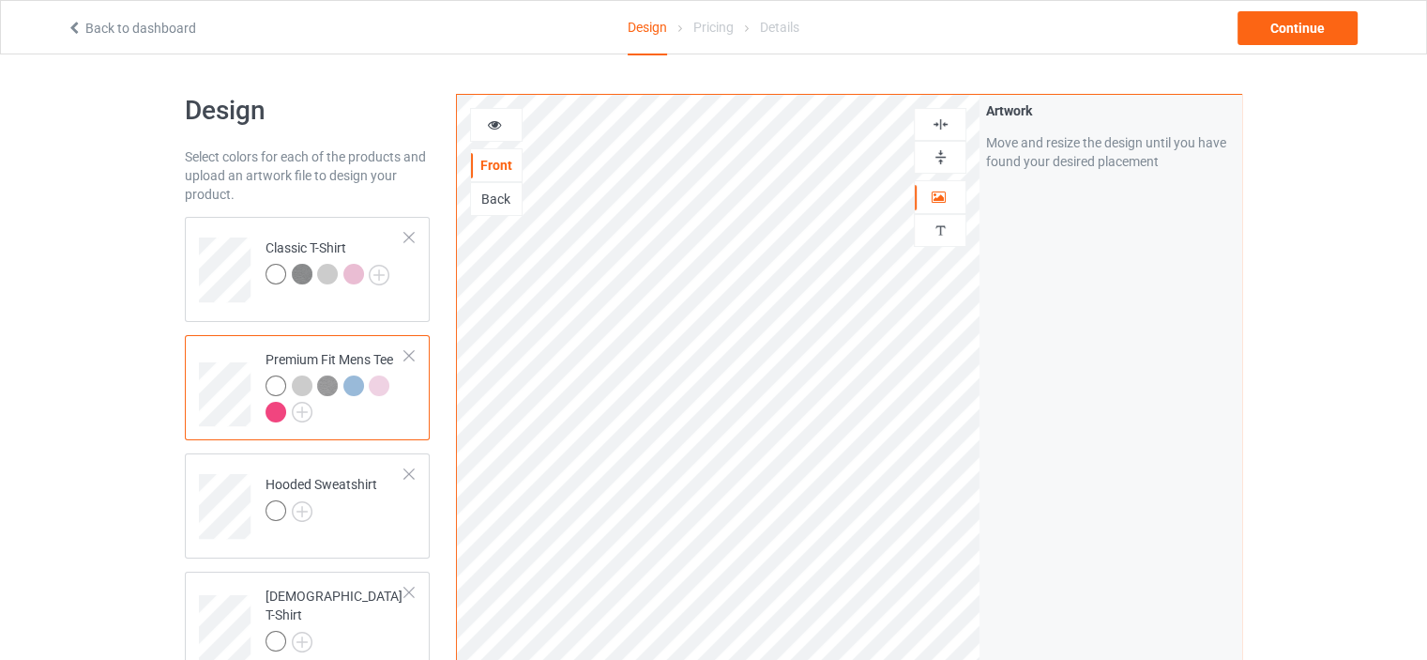
click at [315, 411] on div at bounding box center [336, 401] width 140 height 52
click at [306, 408] on img at bounding box center [302, 412] width 21 height 21
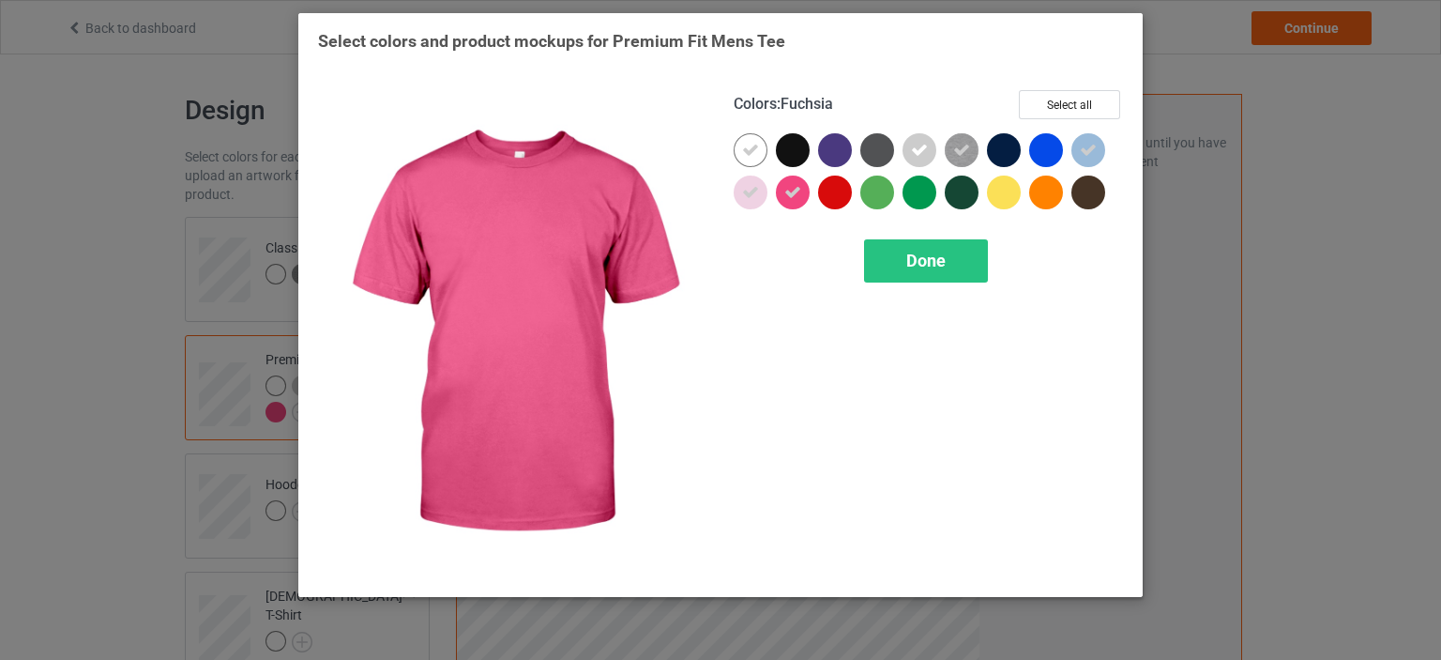
click at [809, 197] on div at bounding box center [793, 192] width 34 height 34
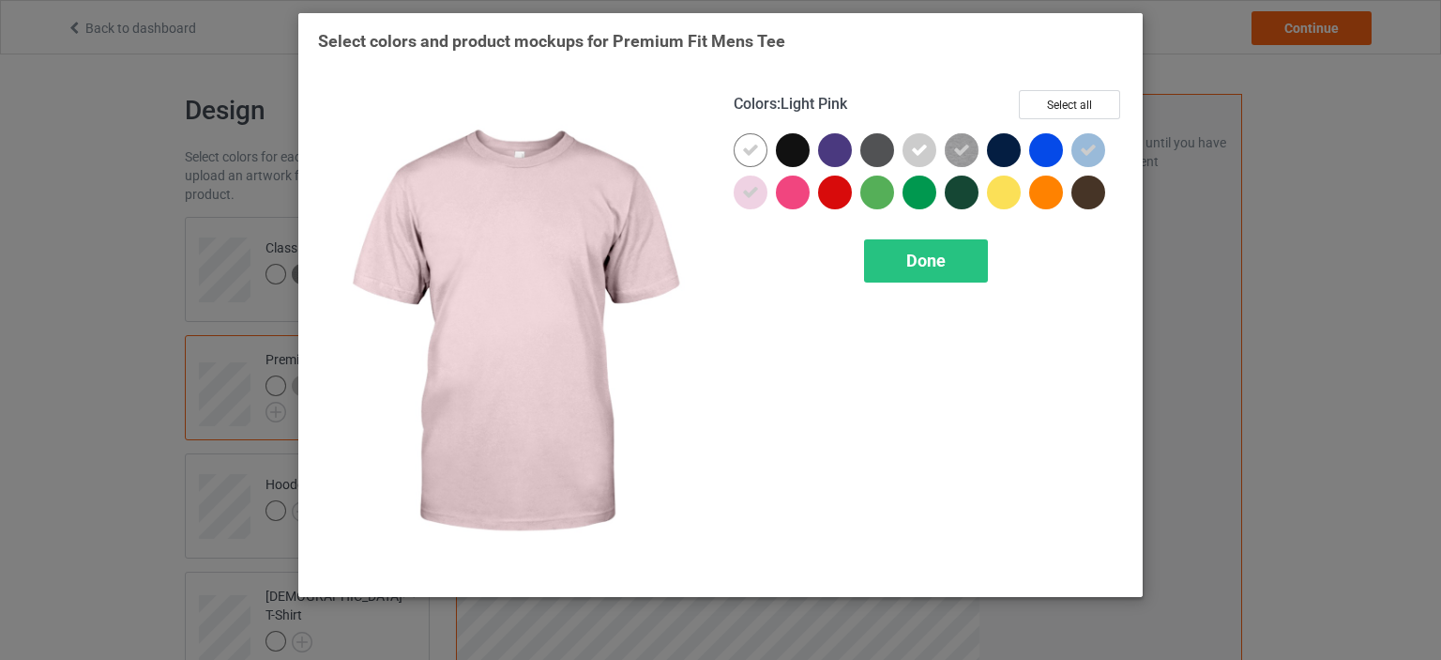
click at [761, 187] on div at bounding box center [751, 192] width 34 height 34
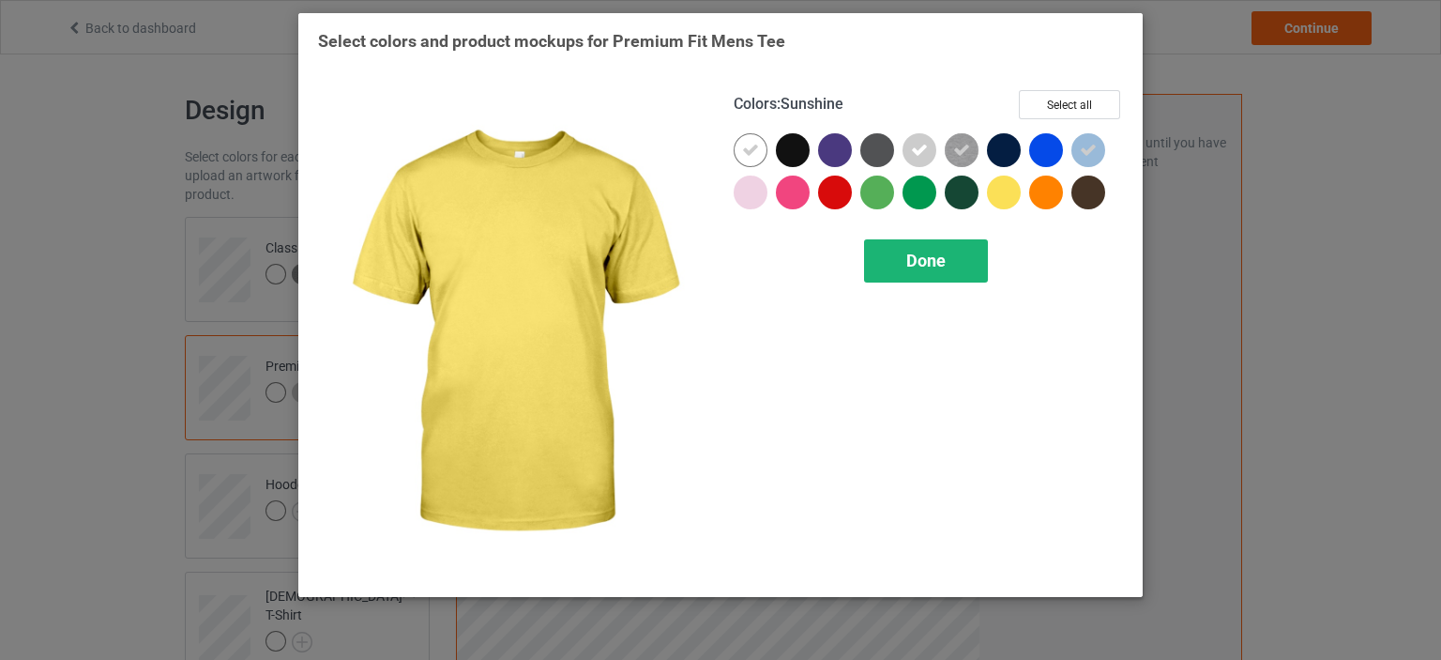
click at [933, 254] on span "Done" at bounding box center [926, 261] width 39 height 20
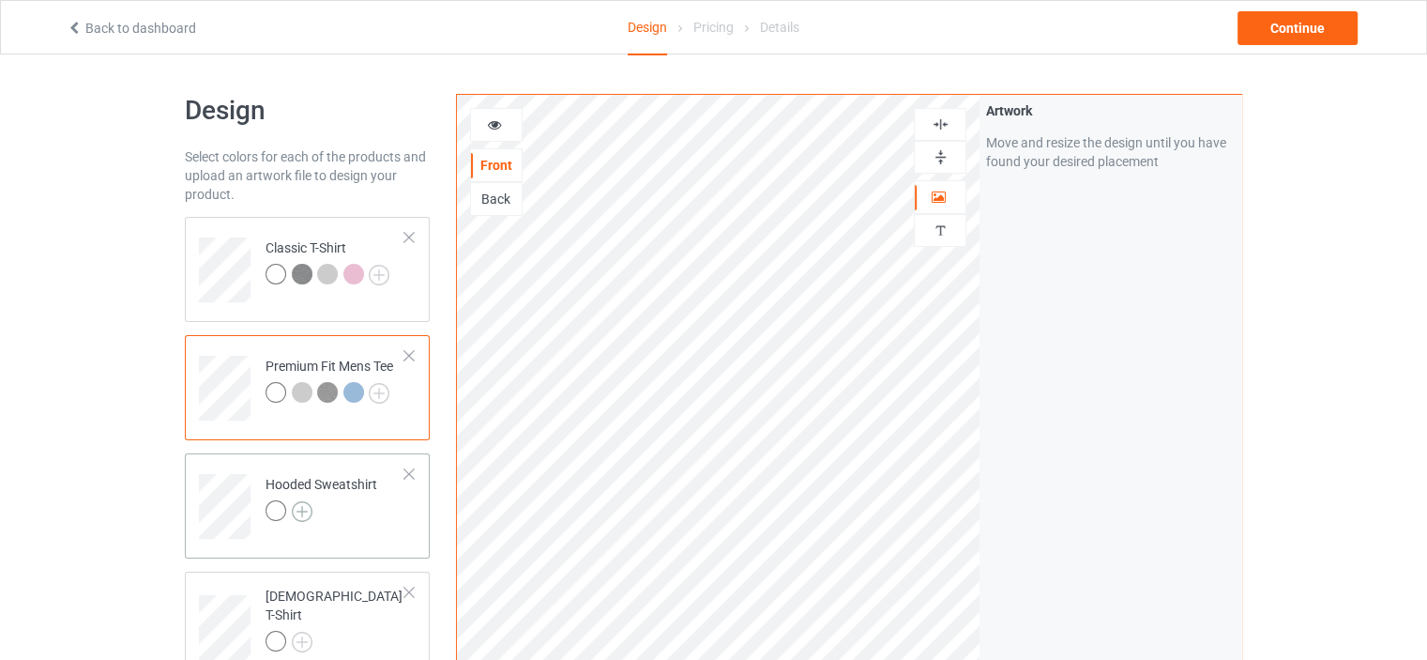
click at [298, 513] on img at bounding box center [302, 511] width 21 height 21
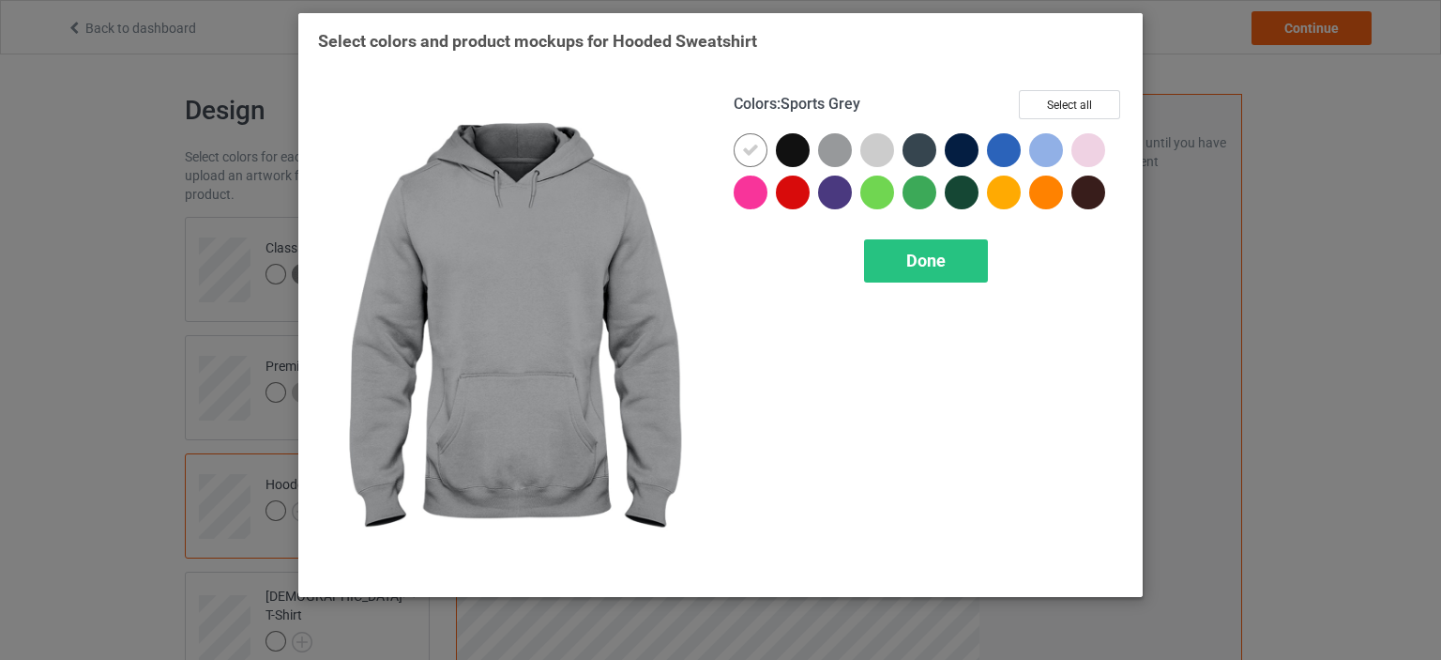
click at [827, 158] on div at bounding box center [835, 150] width 34 height 34
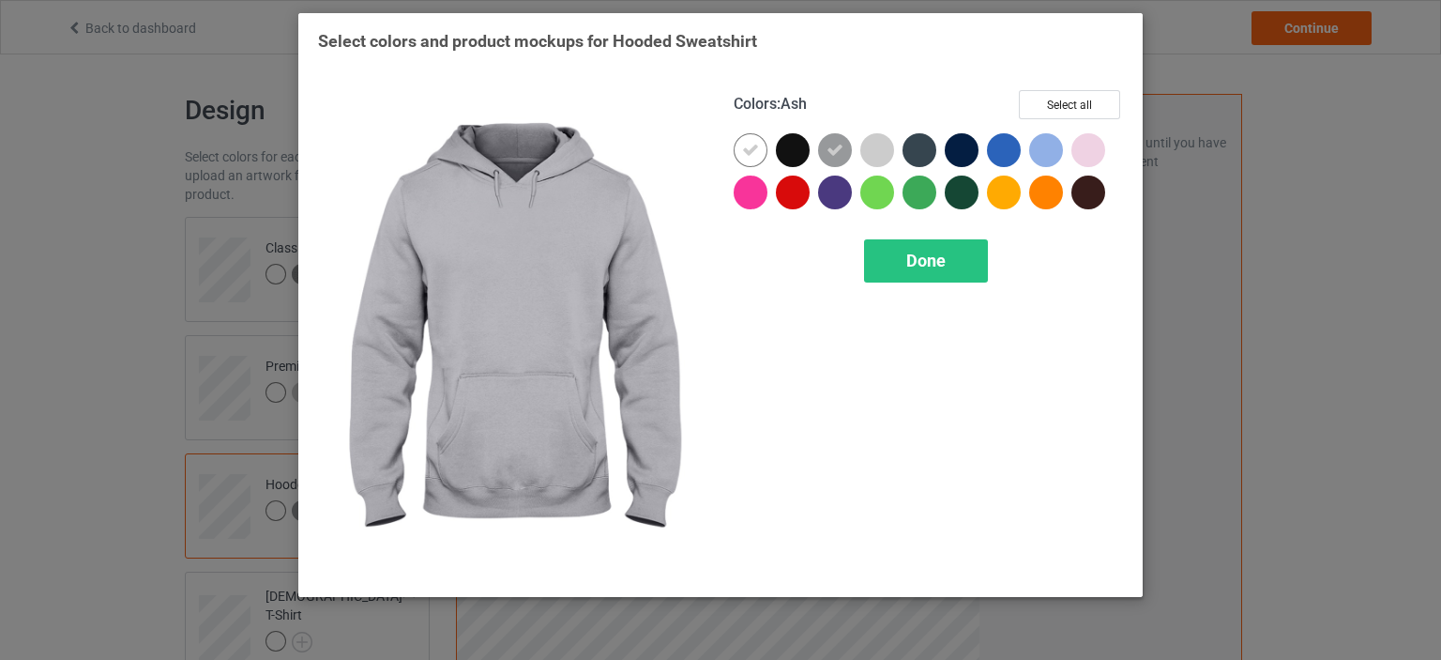
click at [886, 150] on div at bounding box center [878, 150] width 34 height 34
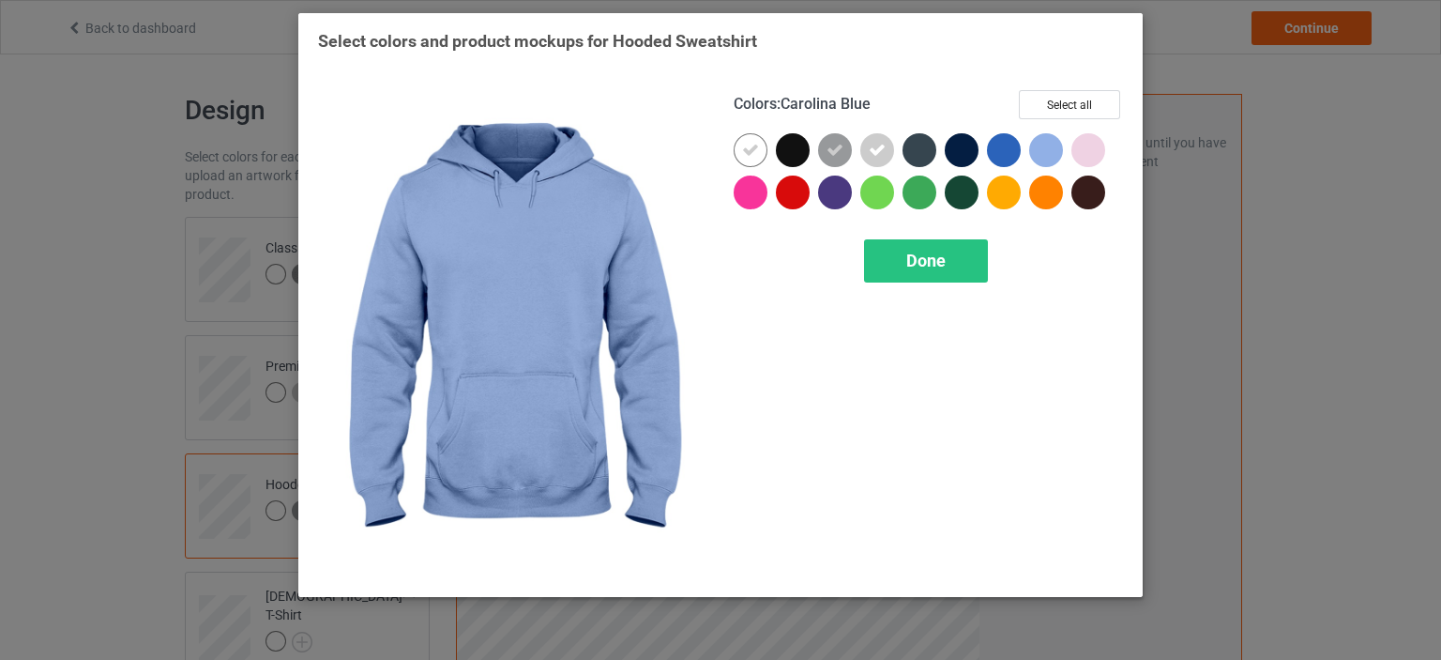
click at [1044, 170] on div at bounding box center [1050, 154] width 42 height 42
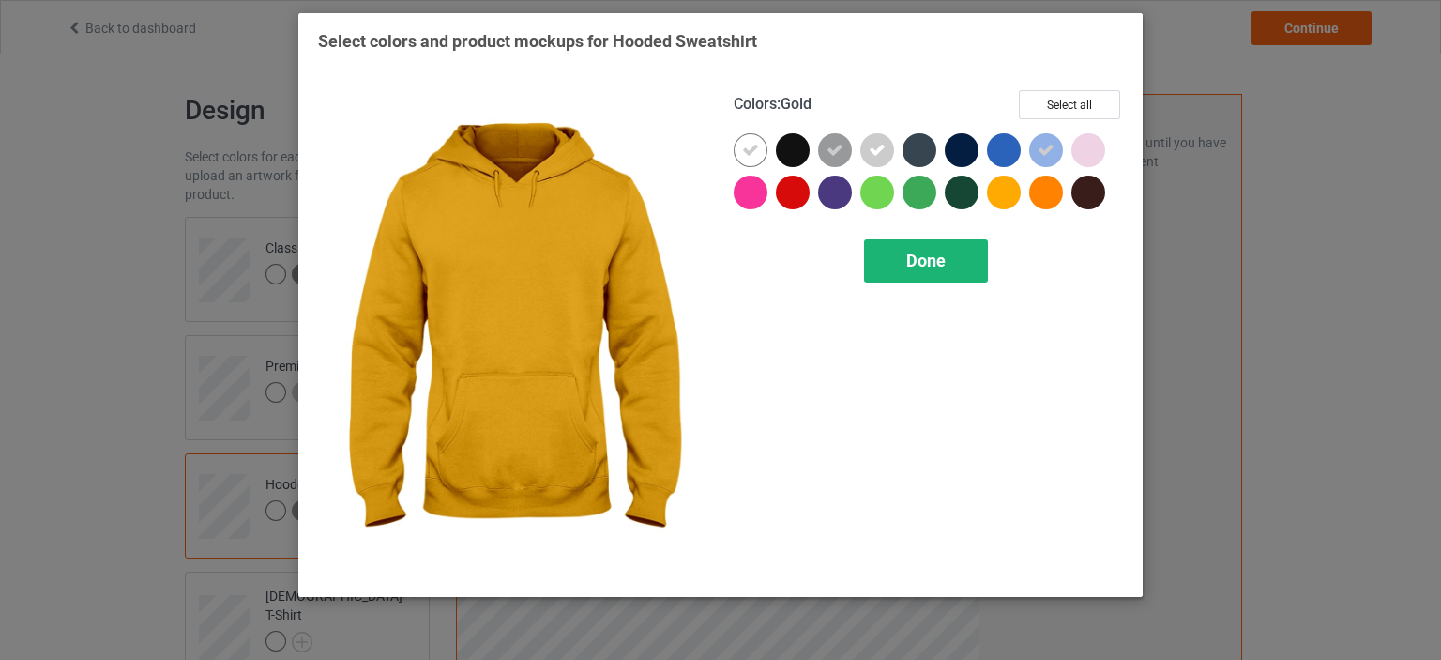
click at [908, 266] on span "Done" at bounding box center [926, 261] width 39 height 20
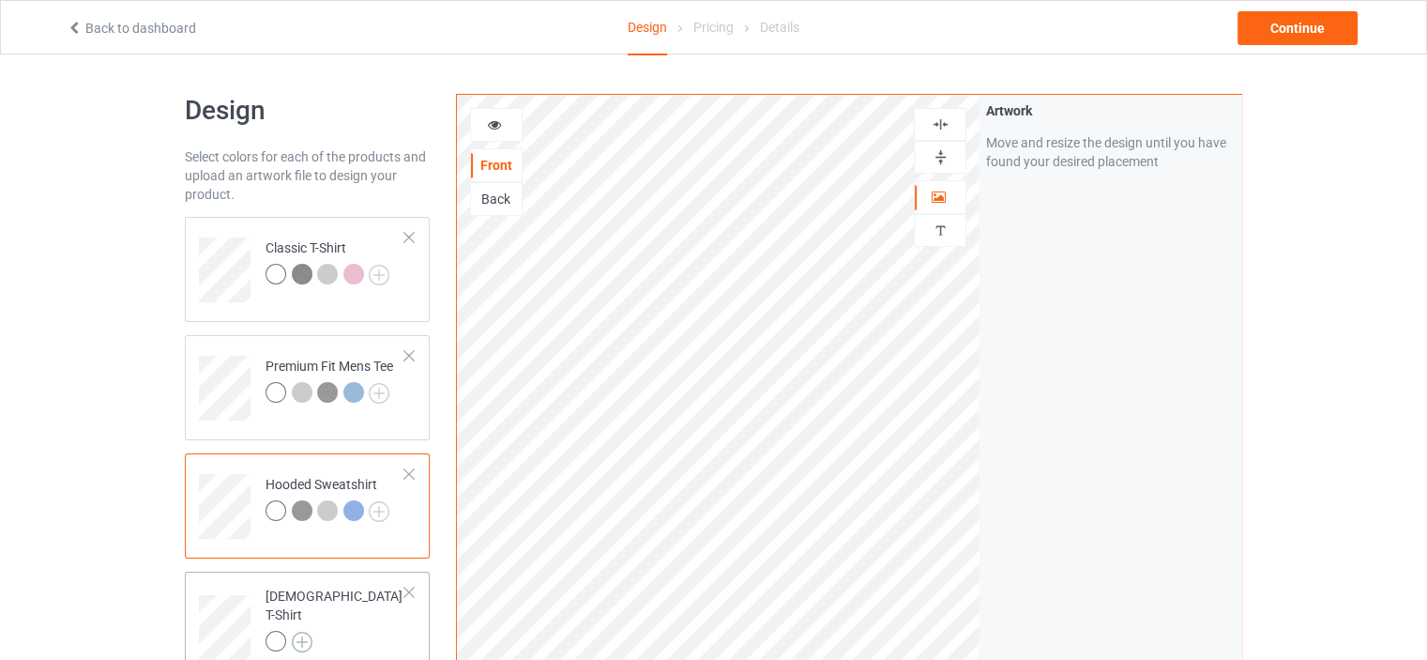
click at [312, 632] on img at bounding box center [302, 642] width 21 height 21
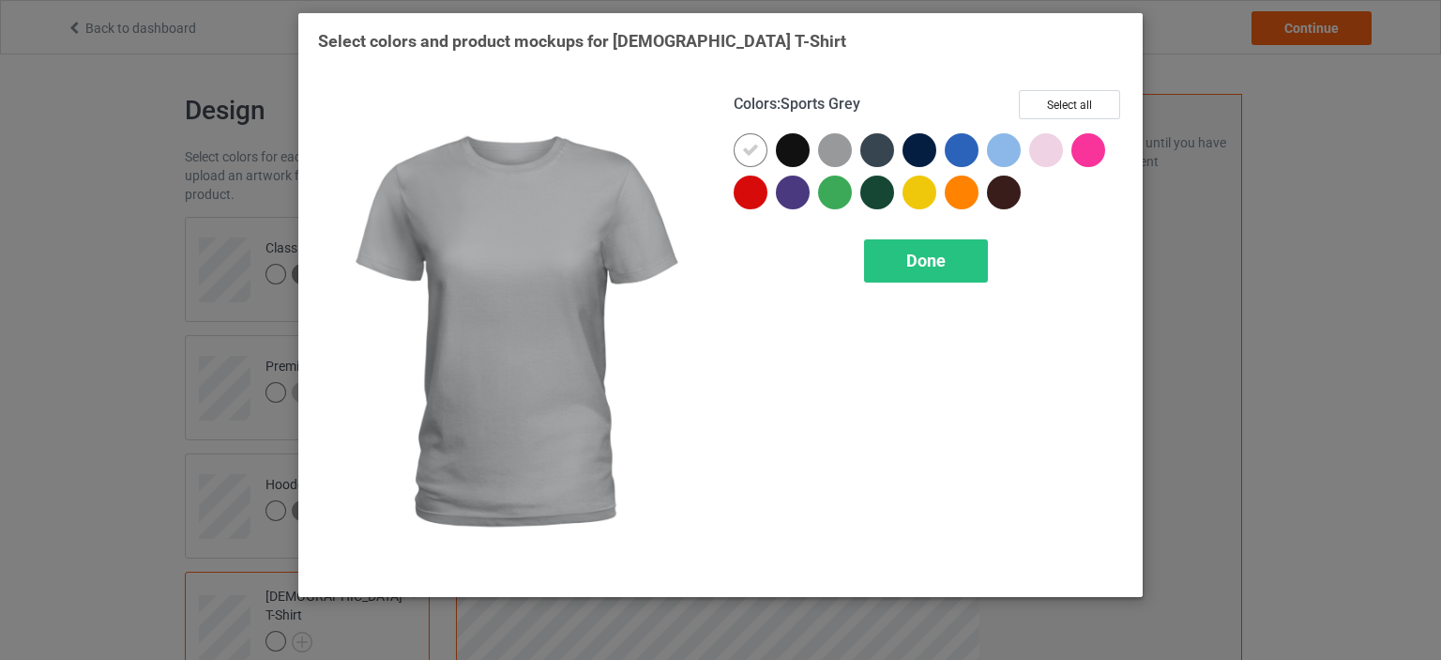
click at [833, 156] on div at bounding box center [835, 150] width 34 height 34
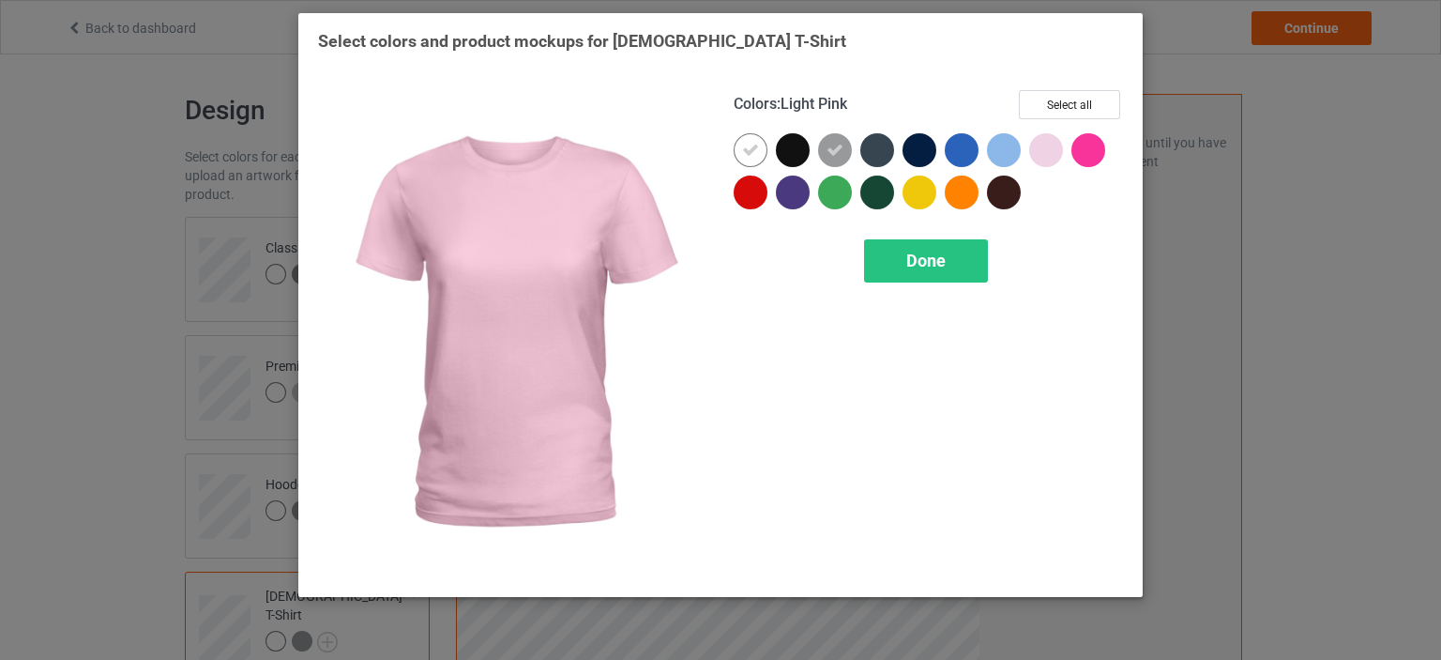
click at [1048, 146] on div at bounding box center [1046, 150] width 34 height 34
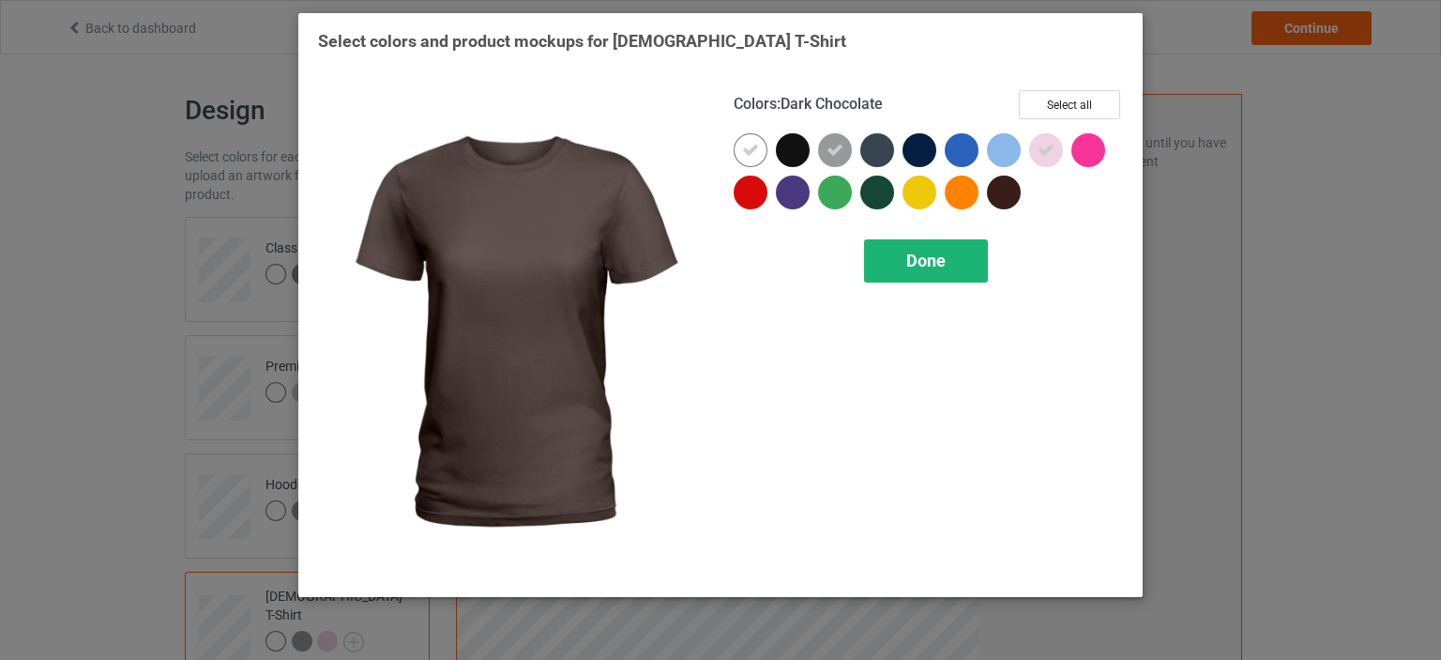
click at [908, 273] on div "Done" at bounding box center [926, 260] width 124 height 43
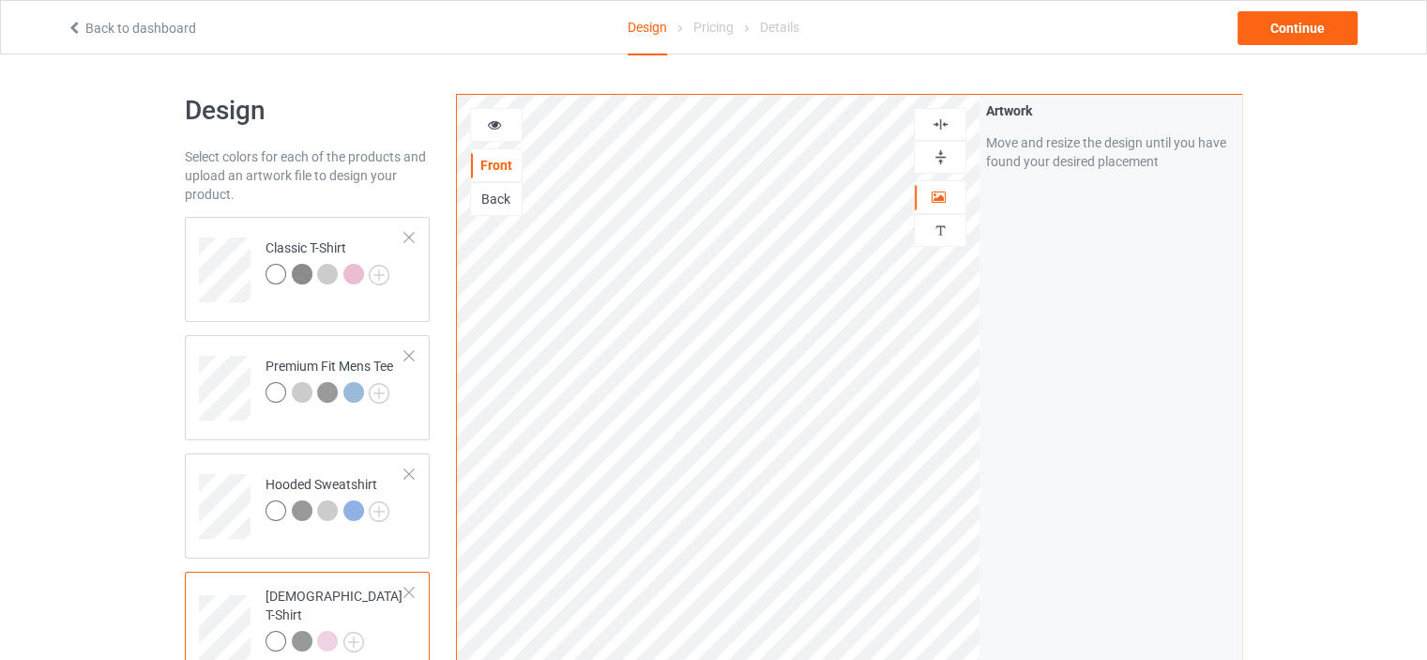
scroll to position [375, 0]
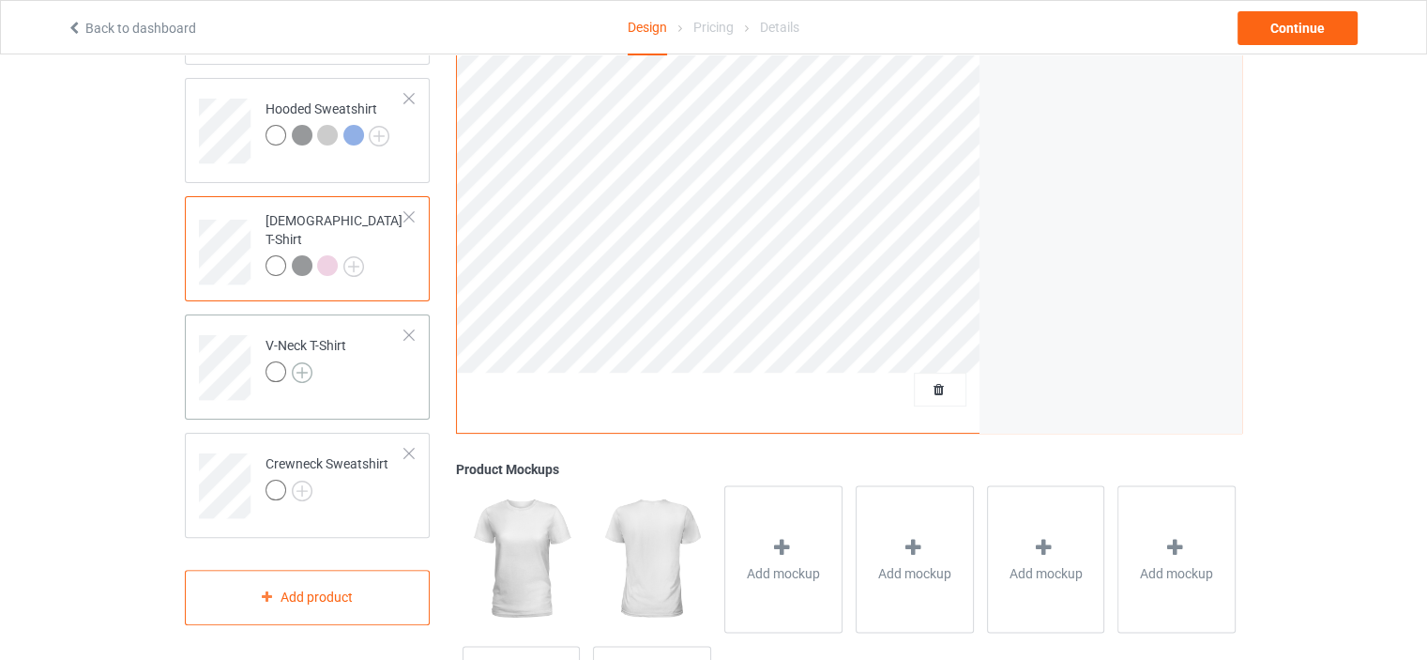
click at [300, 365] on img at bounding box center [302, 372] width 21 height 21
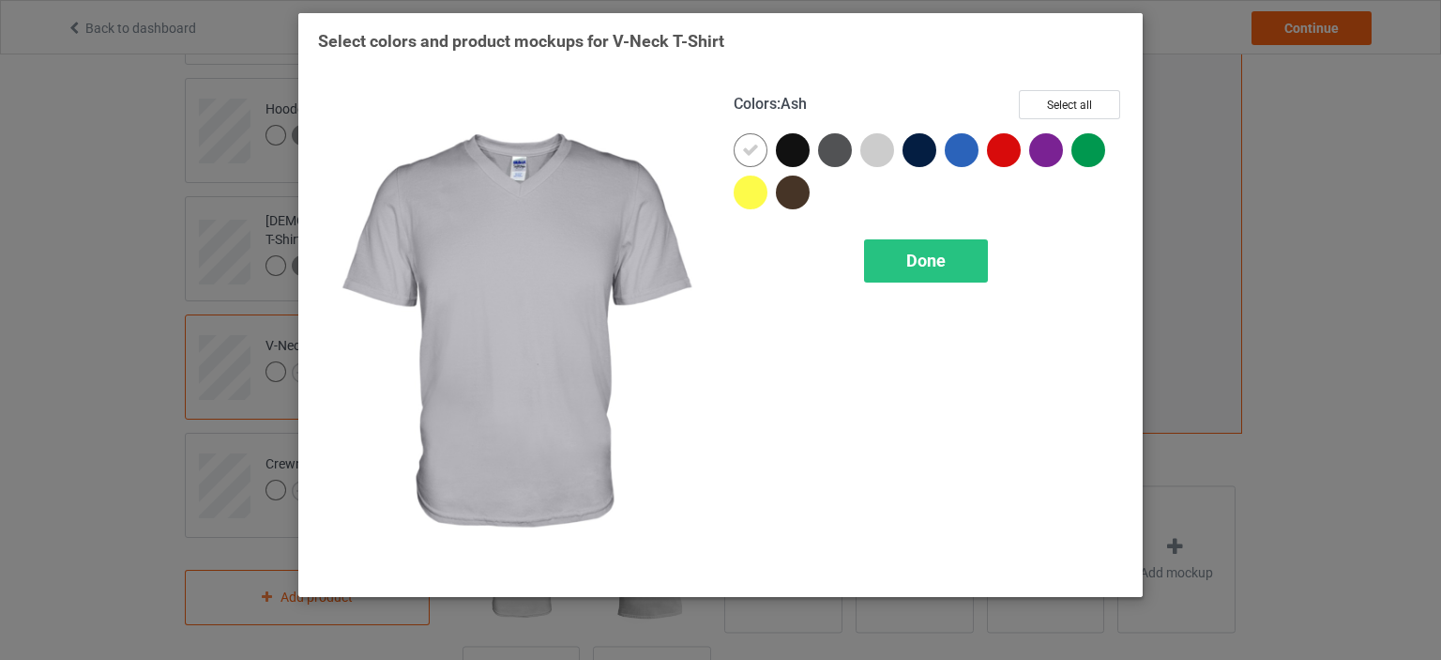
click at [867, 148] on div at bounding box center [878, 150] width 34 height 34
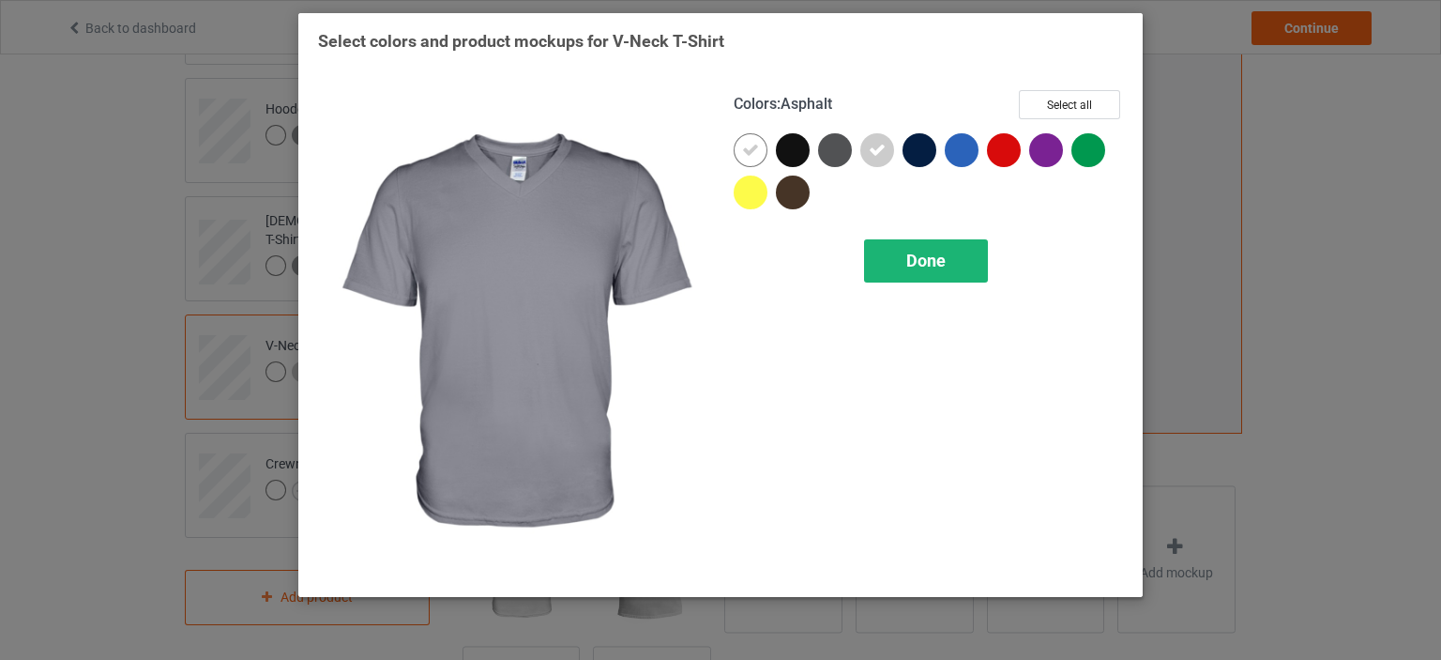
click at [907, 273] on div "Done" at bounding box center [926, 260] width 124 height 43
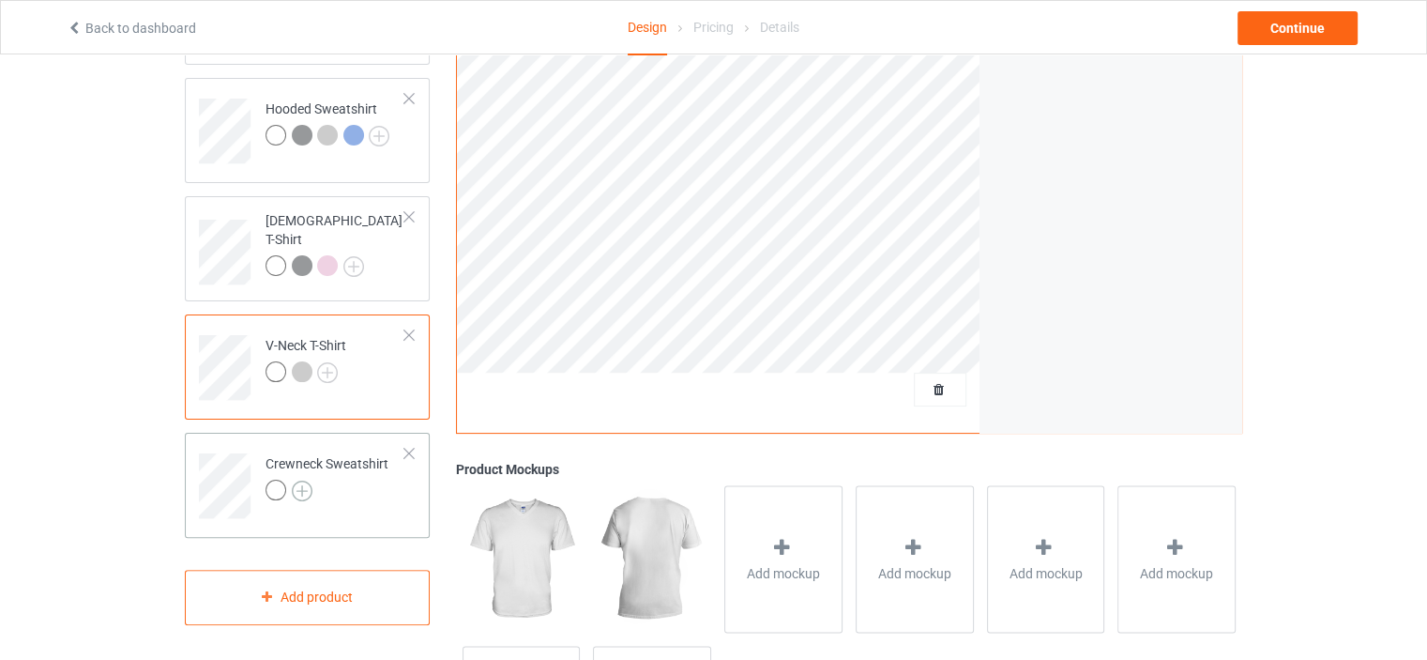
click at [298, 489] on img at bounding box center [302, 490] width 21 height 21
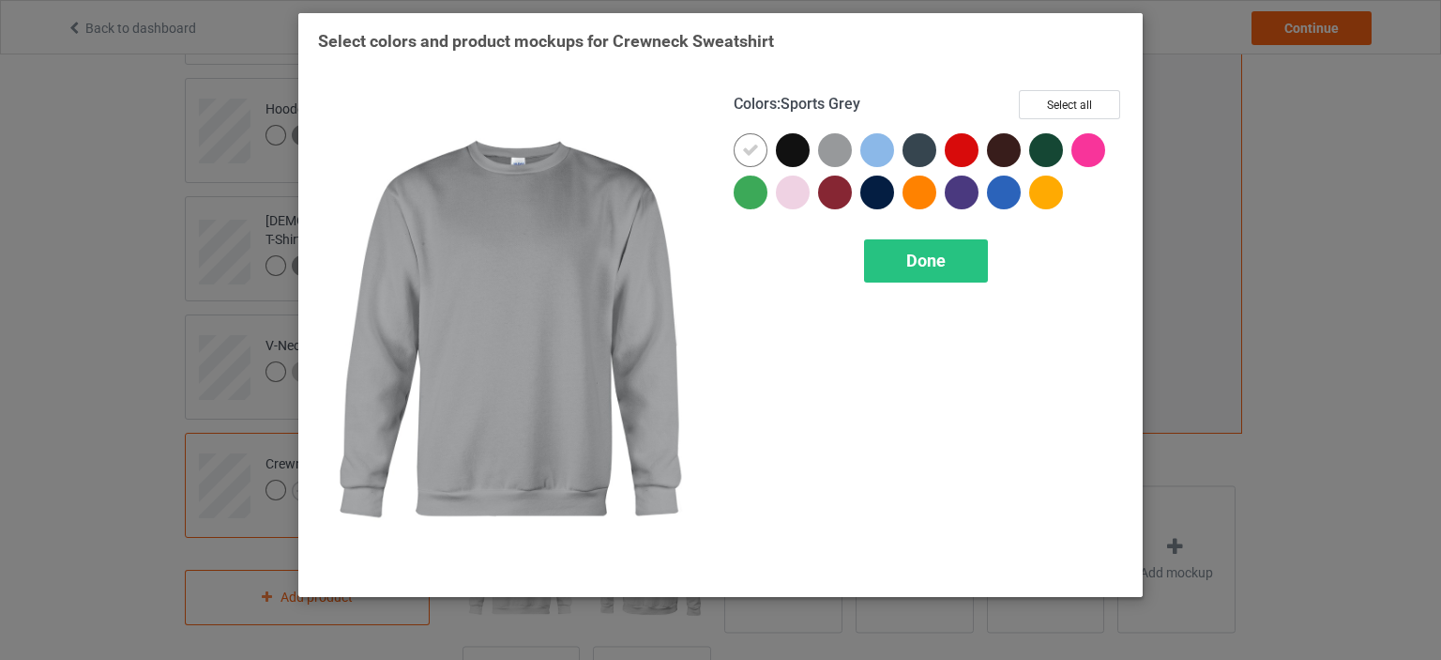
click at [831, 154] on div at bounding box center [835, 150] width 34 height 34
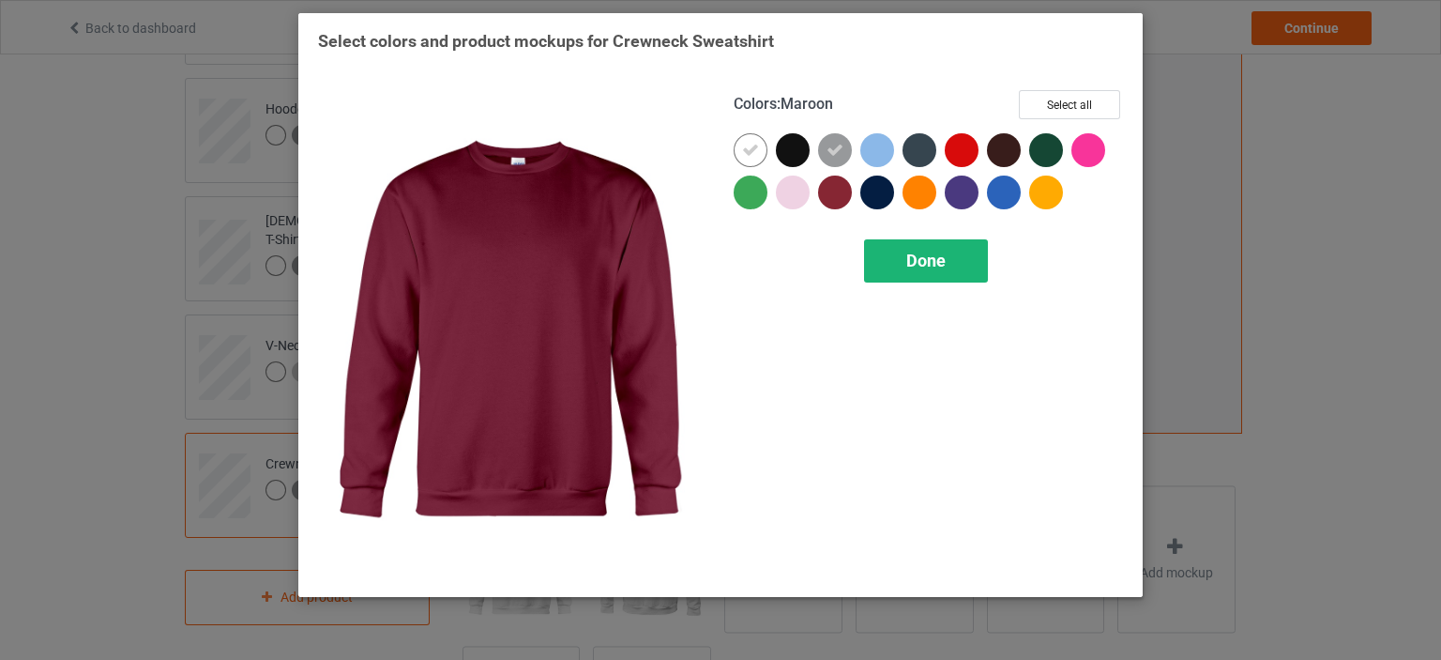
click at [905, 262] on div "Done" at bounding box center [926, 260] width 124 height 43
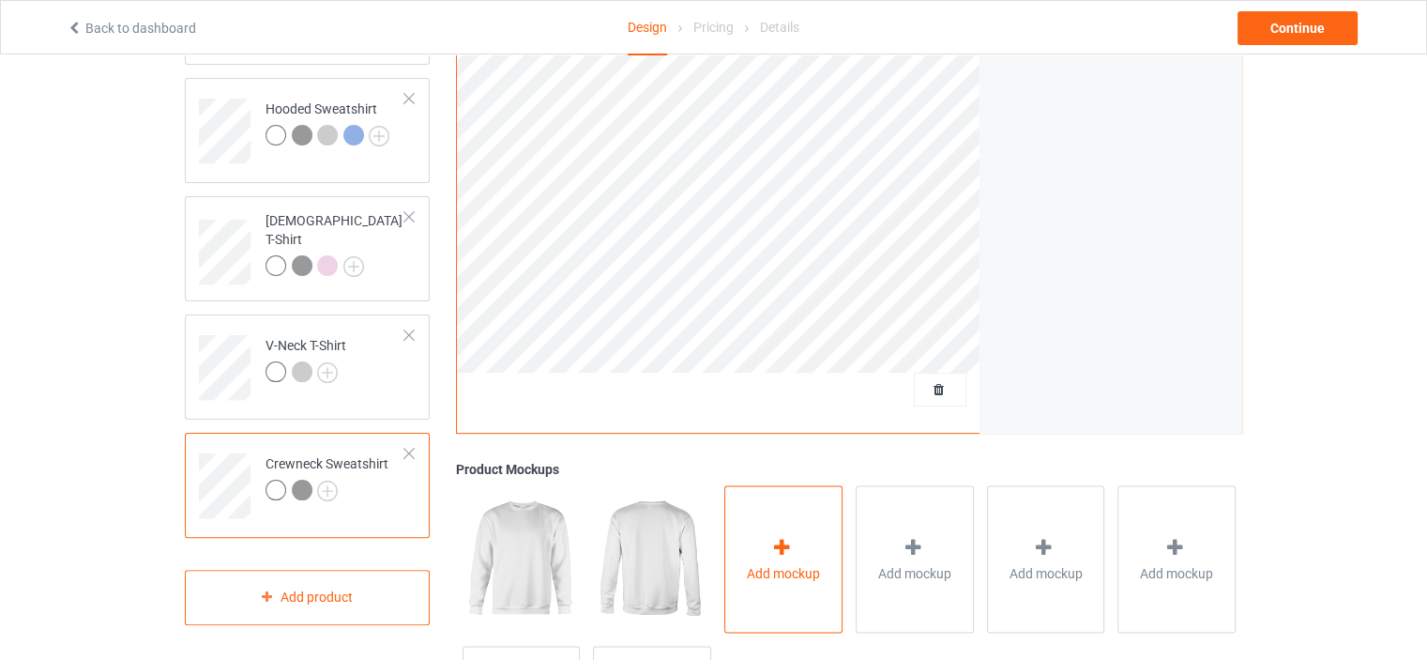
click at [804, 531] on div "Add mockup" at bounding box center [783, 558] width 118 height 147
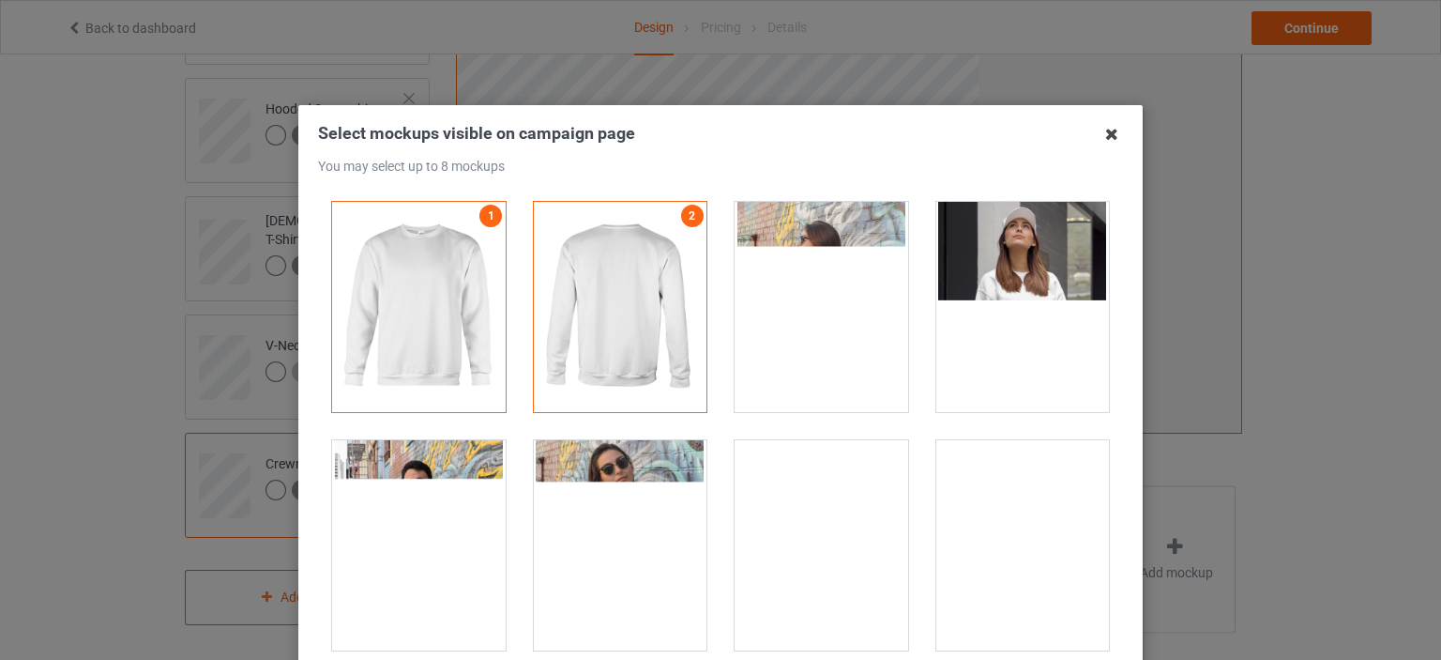
click at [1104, 130] on icon at bounding box center [1112, 134] width 30 height 30
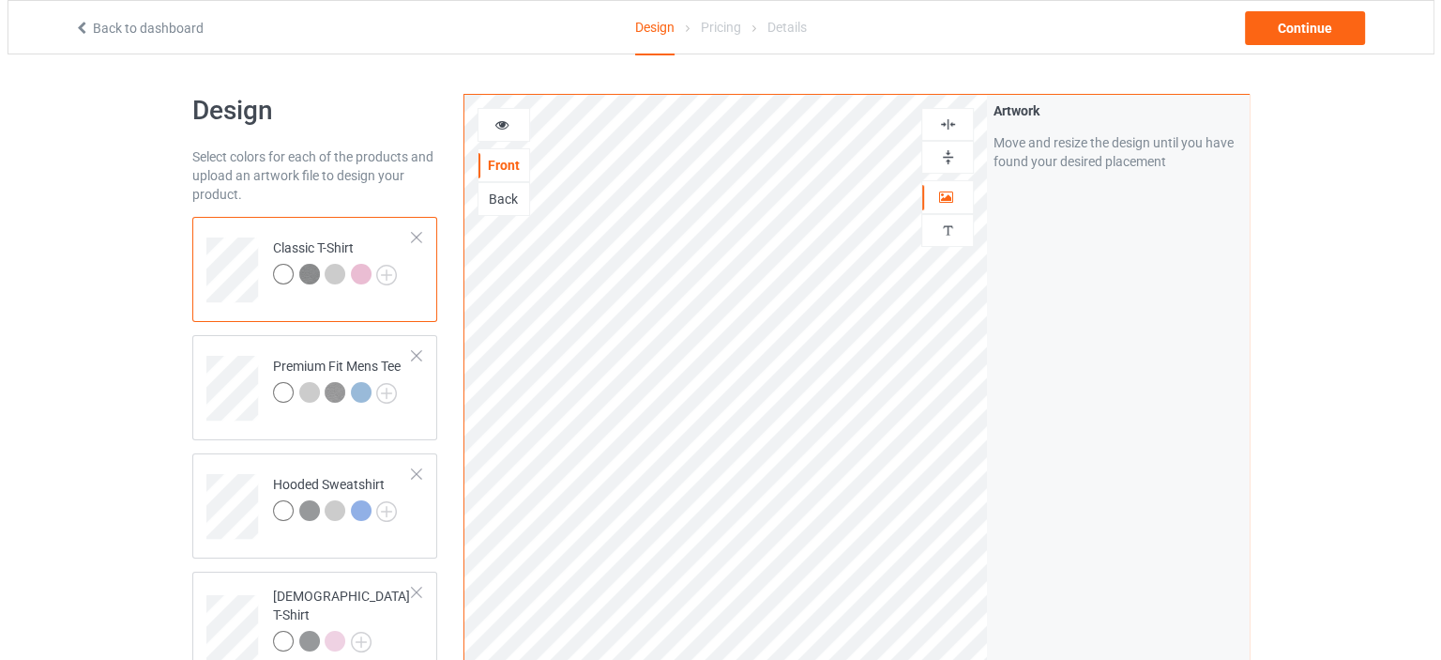
scroll to position [554, 0]
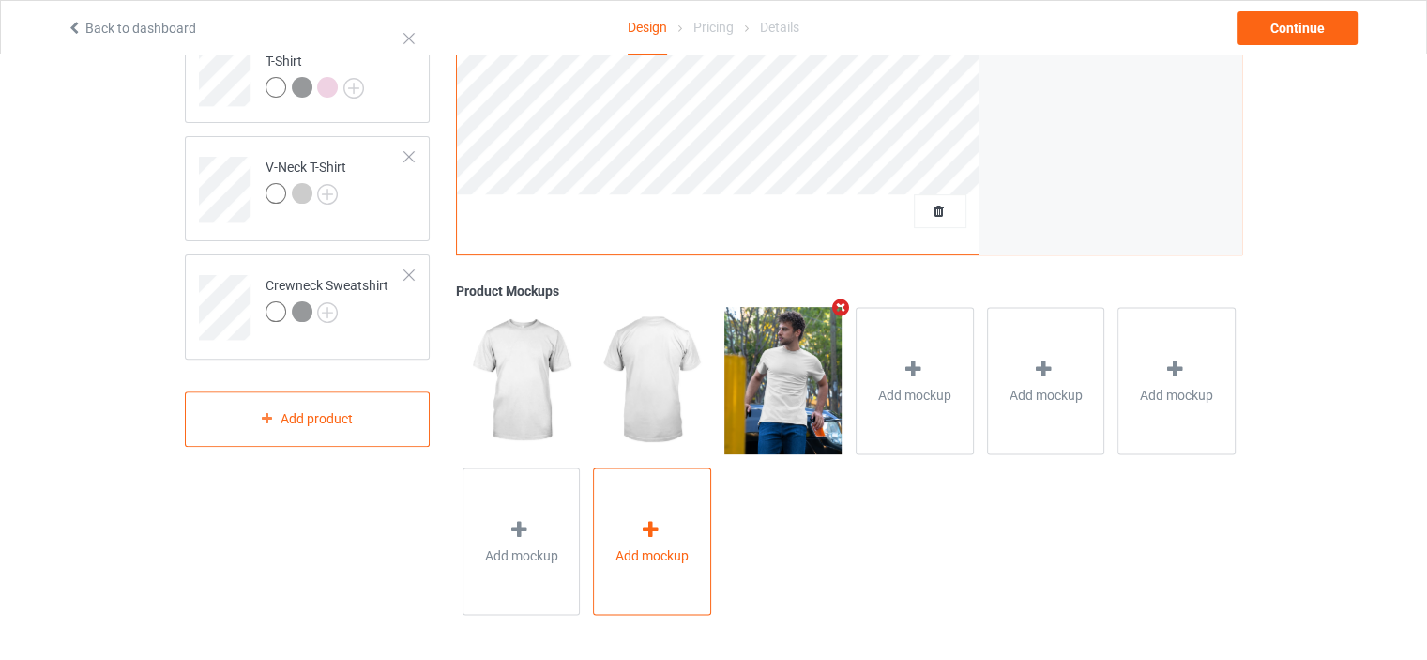
click at [681, 558] on span "Add mockup" at bounding box center [652, 554] width 73 height 19
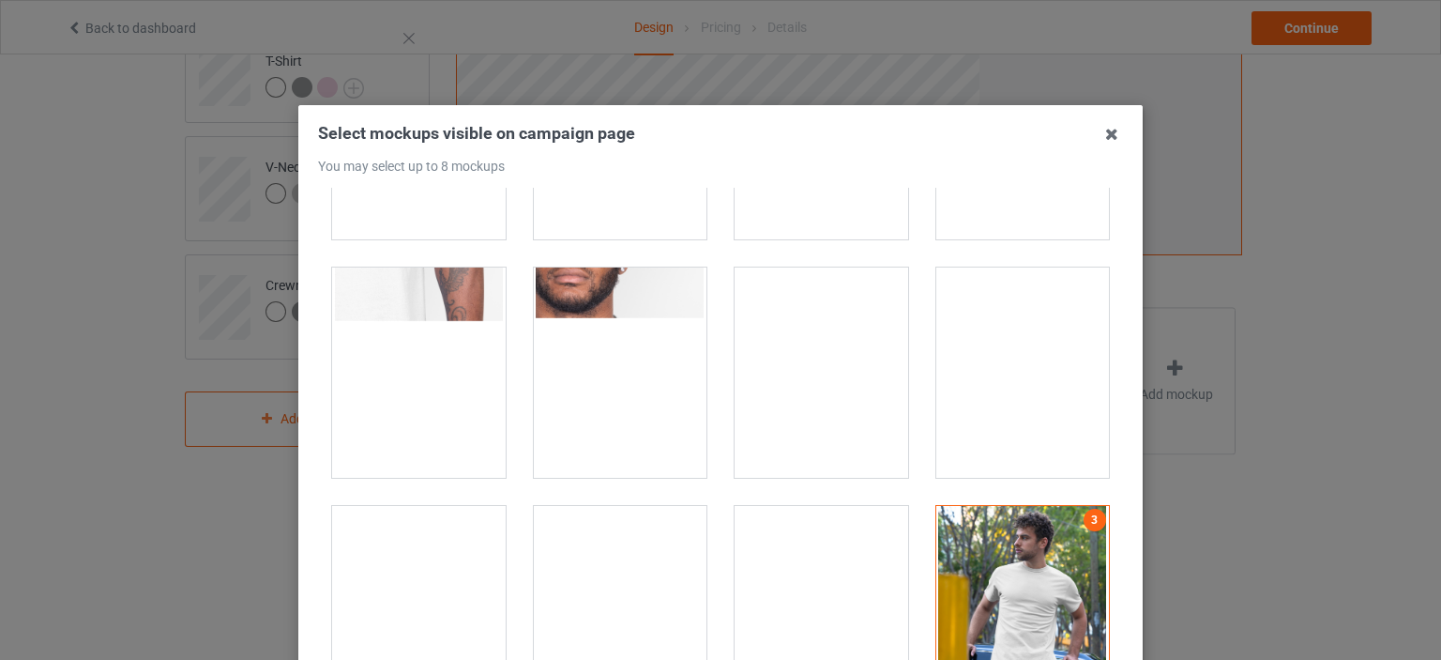
scroll to position [1501, 0]
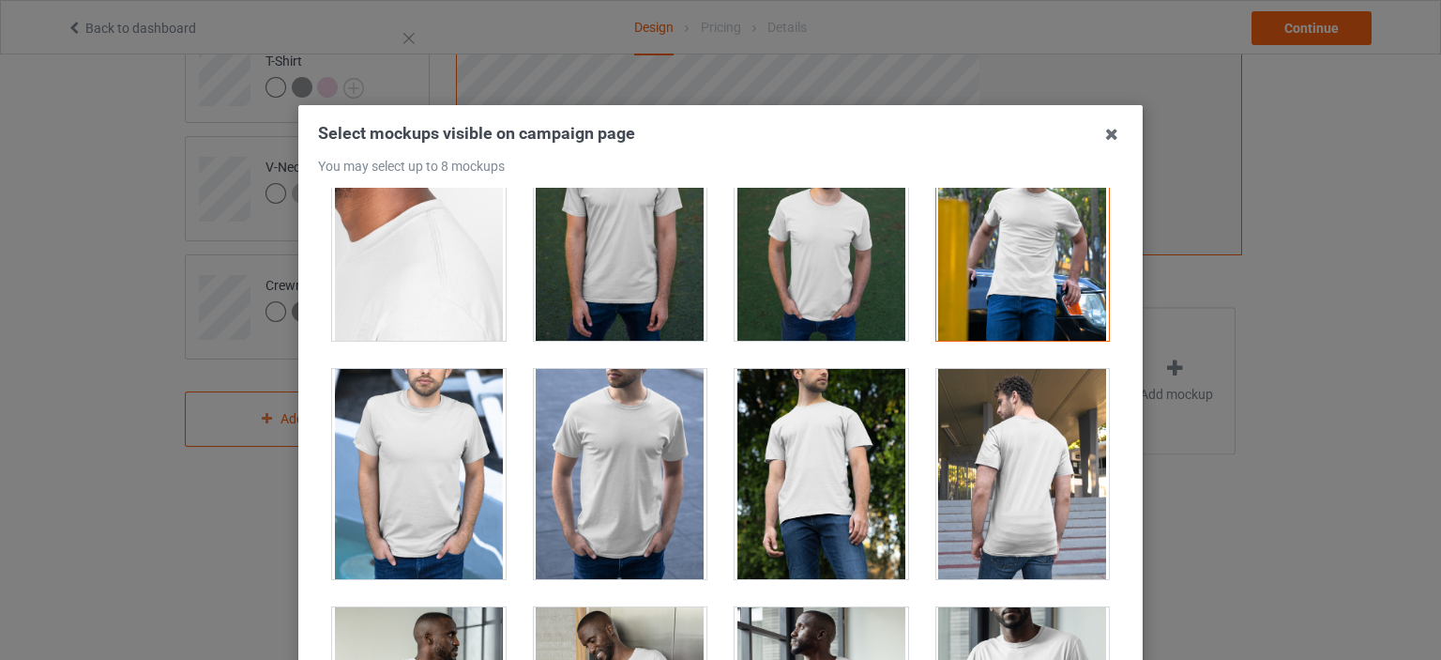
click at [793, 306] on div at bounding box center [822, 235] width 174 height 210
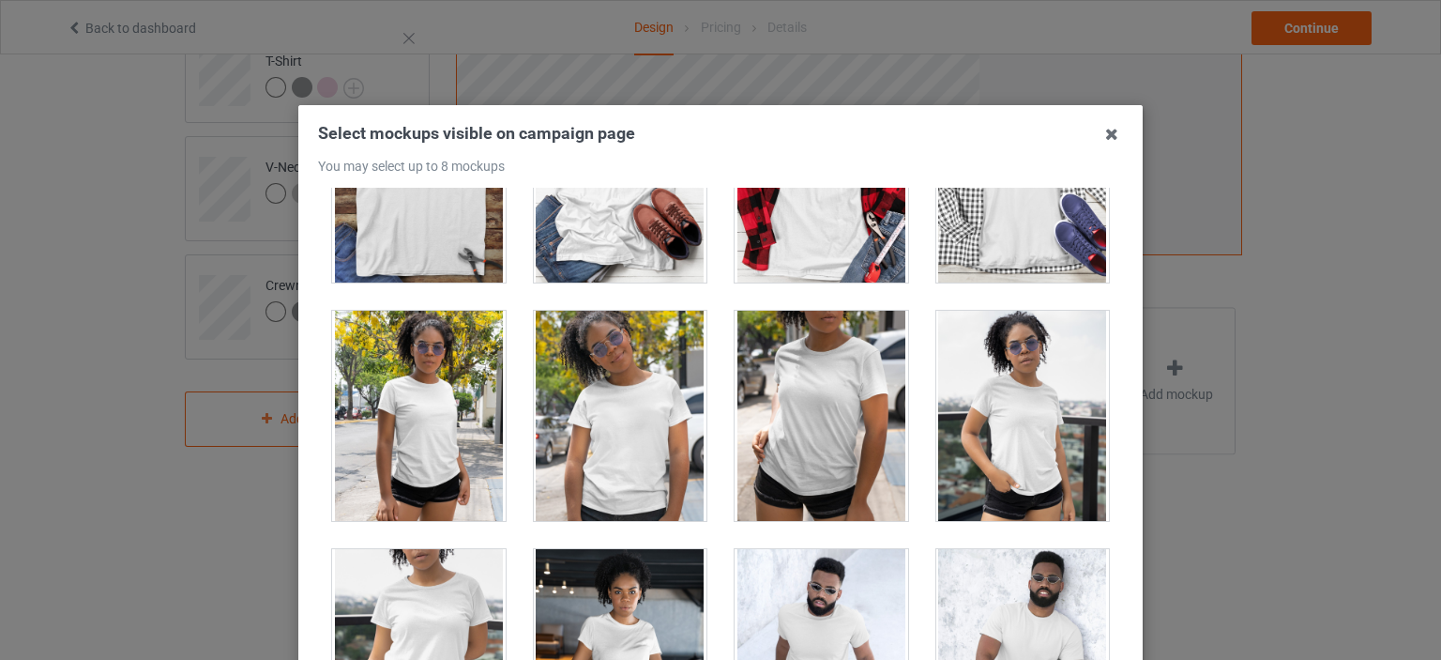
scroll to position [12387, 0]
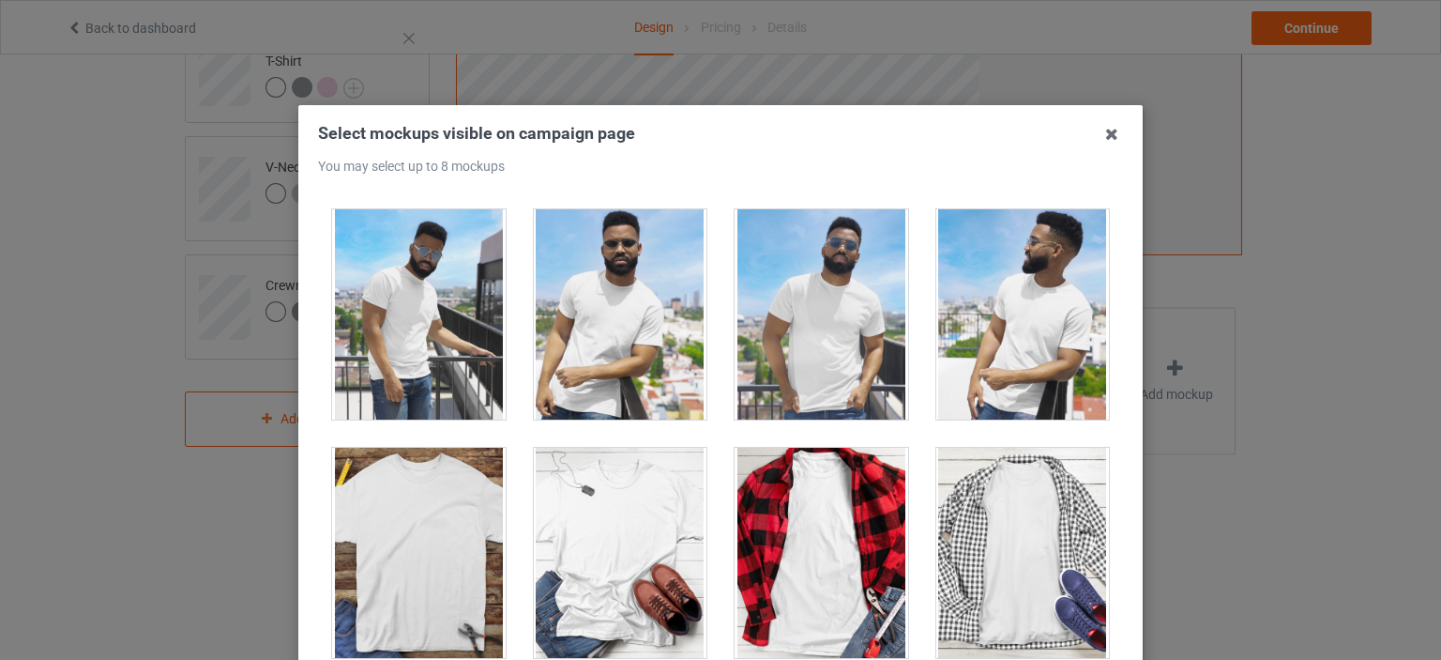
click at [628, 555] on div at bounding box center [621, 553] width 174 height 210
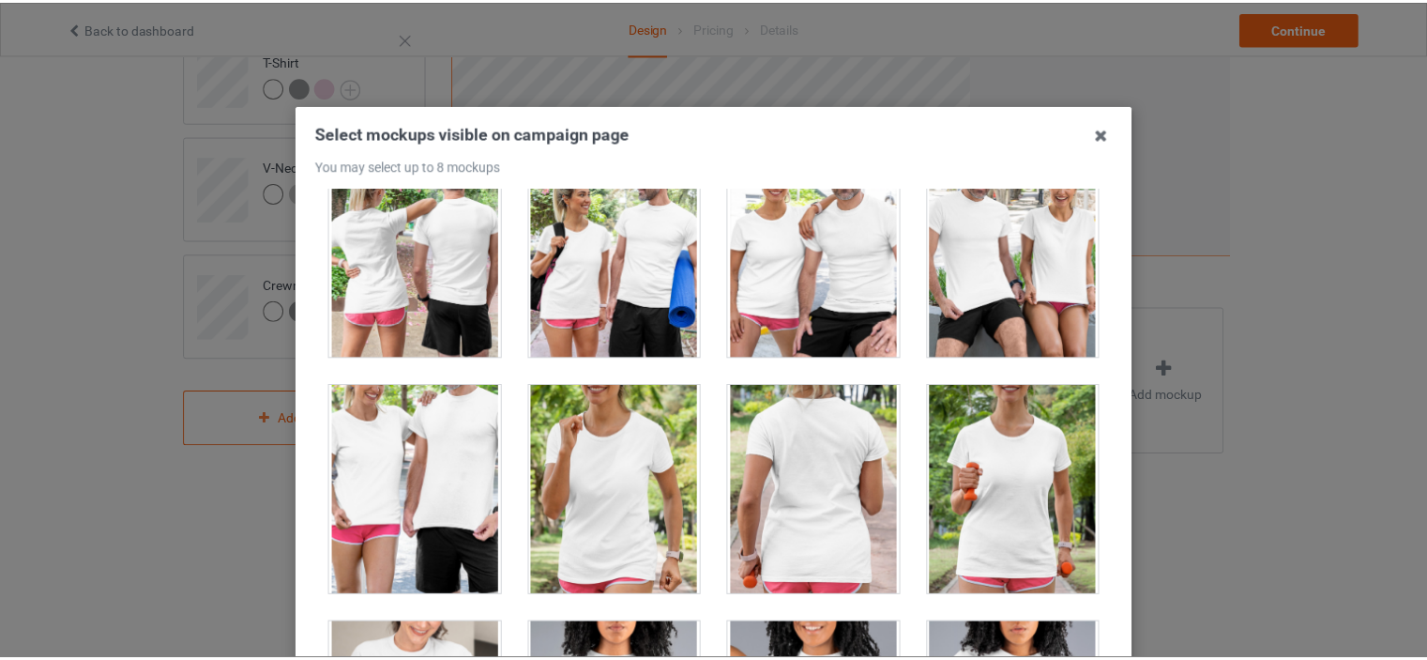
scroll to position [24024, 0]
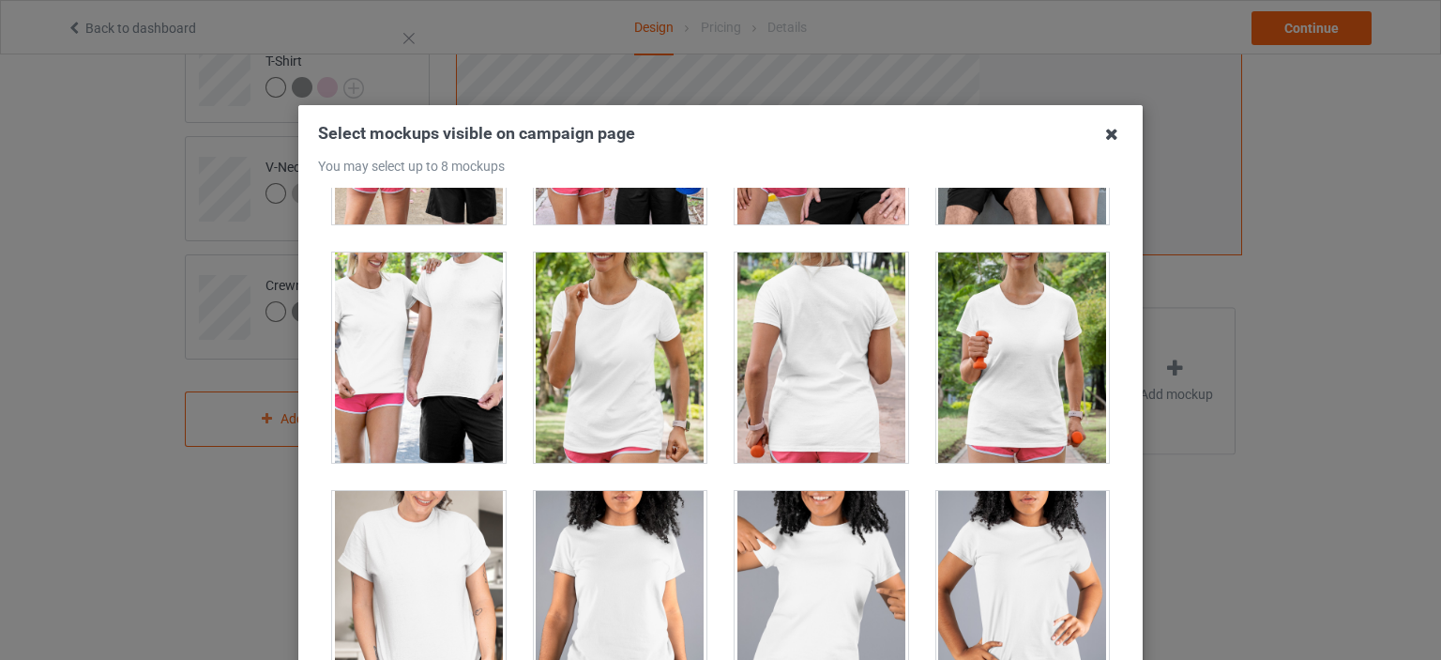
click at [1105, 139] on icon at bounding box center [1112, 134] width 30 height 30
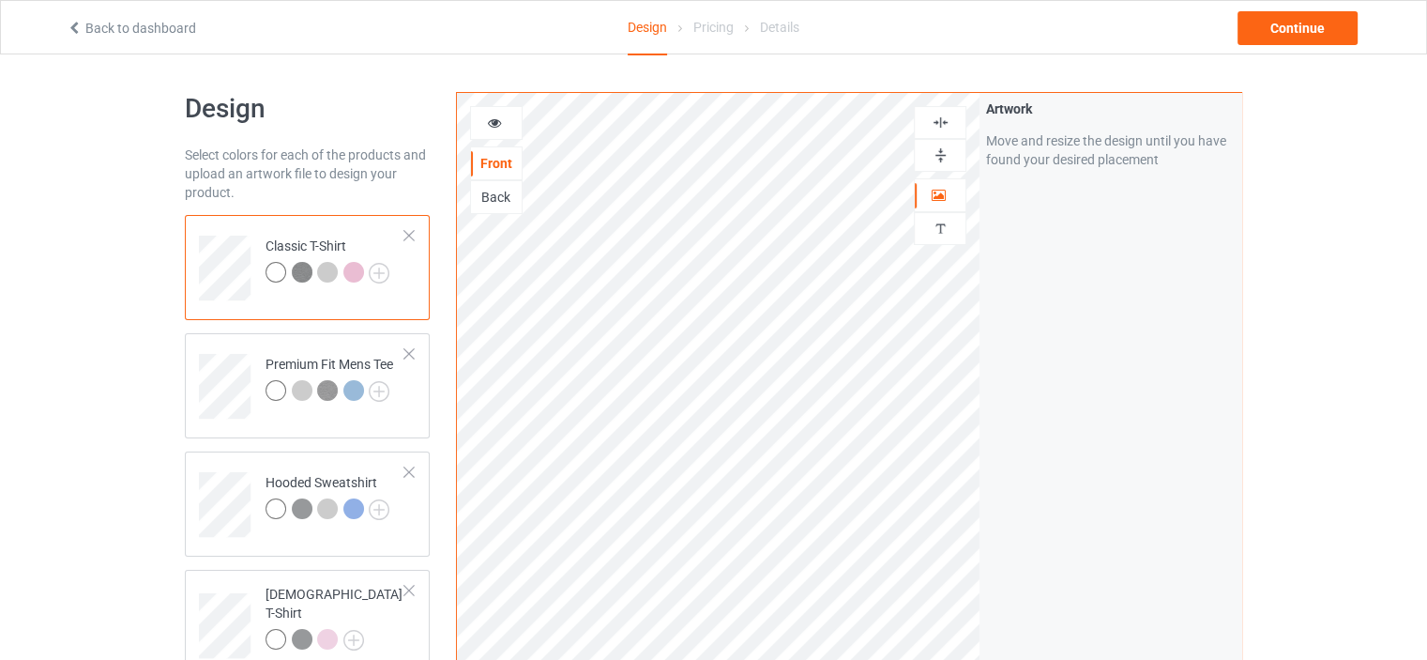
scroll to position [0, 0]
click at [1279, 34] on div "Continue" at bounding box center [1298, 28] width 120 height 34
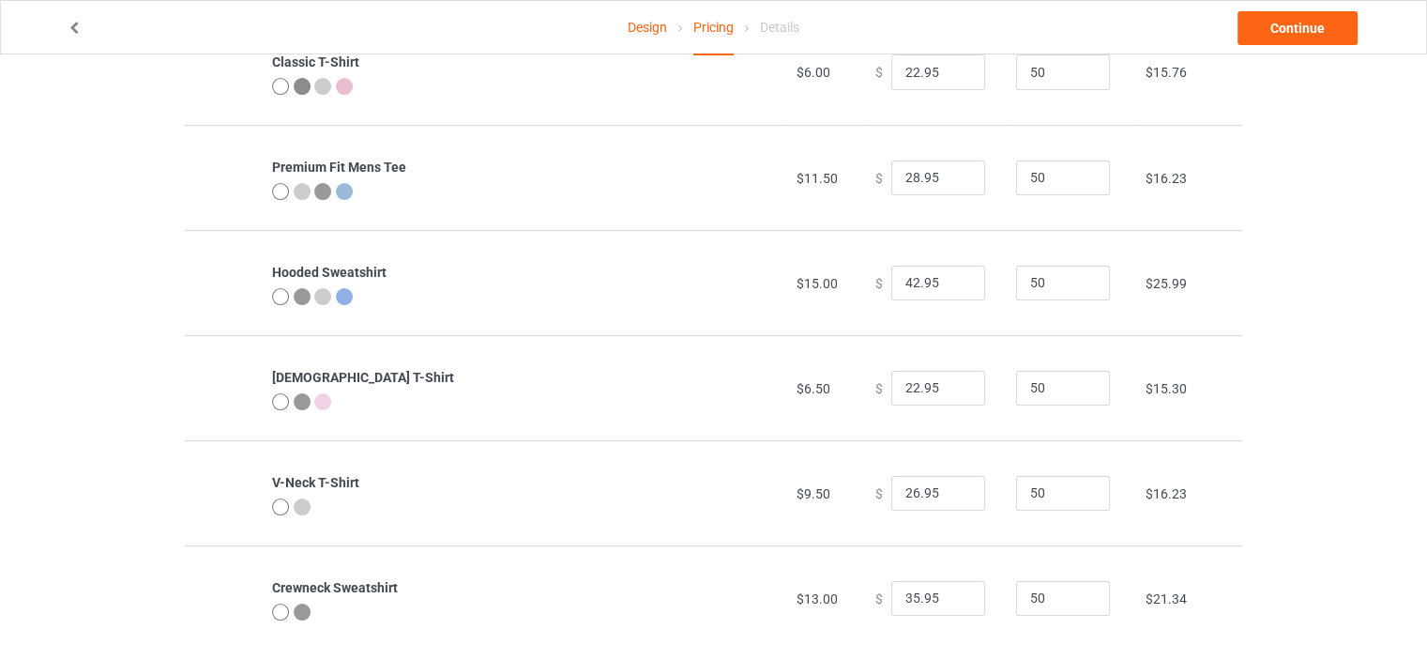
scroll to position [195, 0]
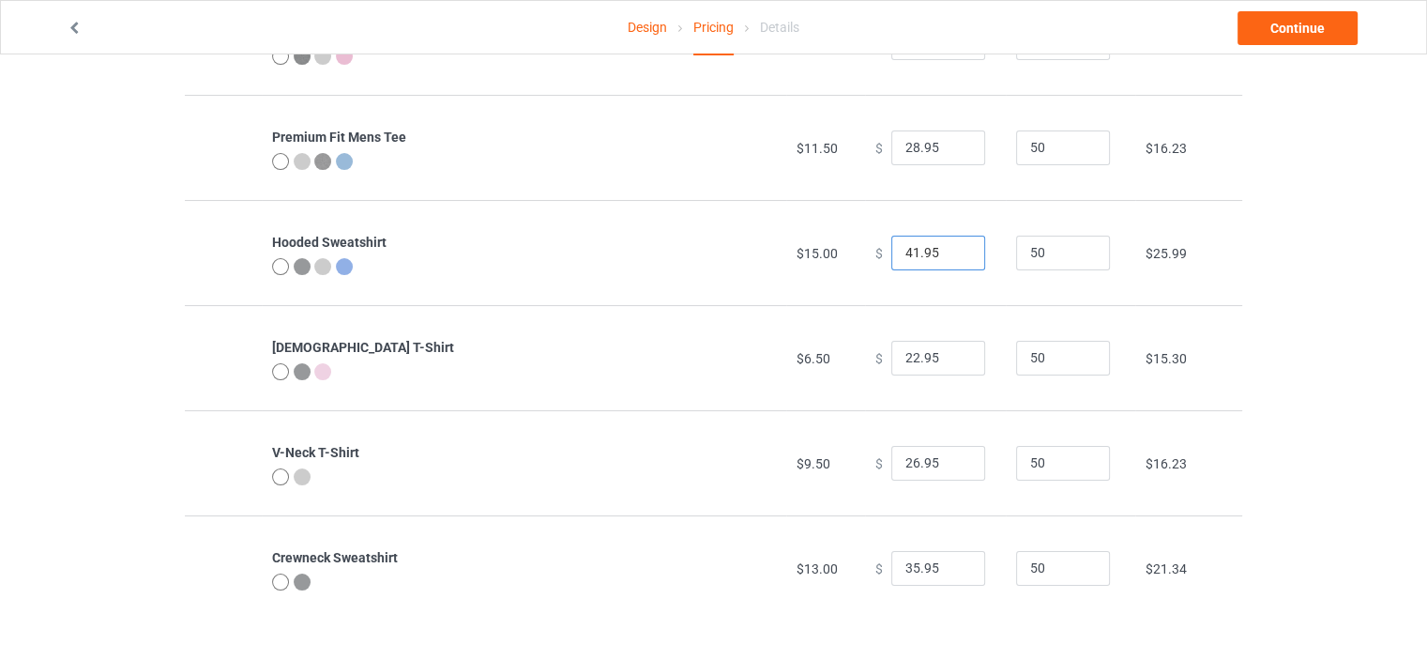
click at [954, 255] on input "41.95" at bounding box center [939, 254] width 94 height 36
click at [954, 255] on input "40.95" at bounding box center [939, 254] width 94 height 36
type input "39.95"
click at [954, 254] on input "39.95" at bounding box center [939, 254] width 94 height 36
click at [1269, 33] on link "Continue" at bounding box center [1298, 28] width 120 height 34
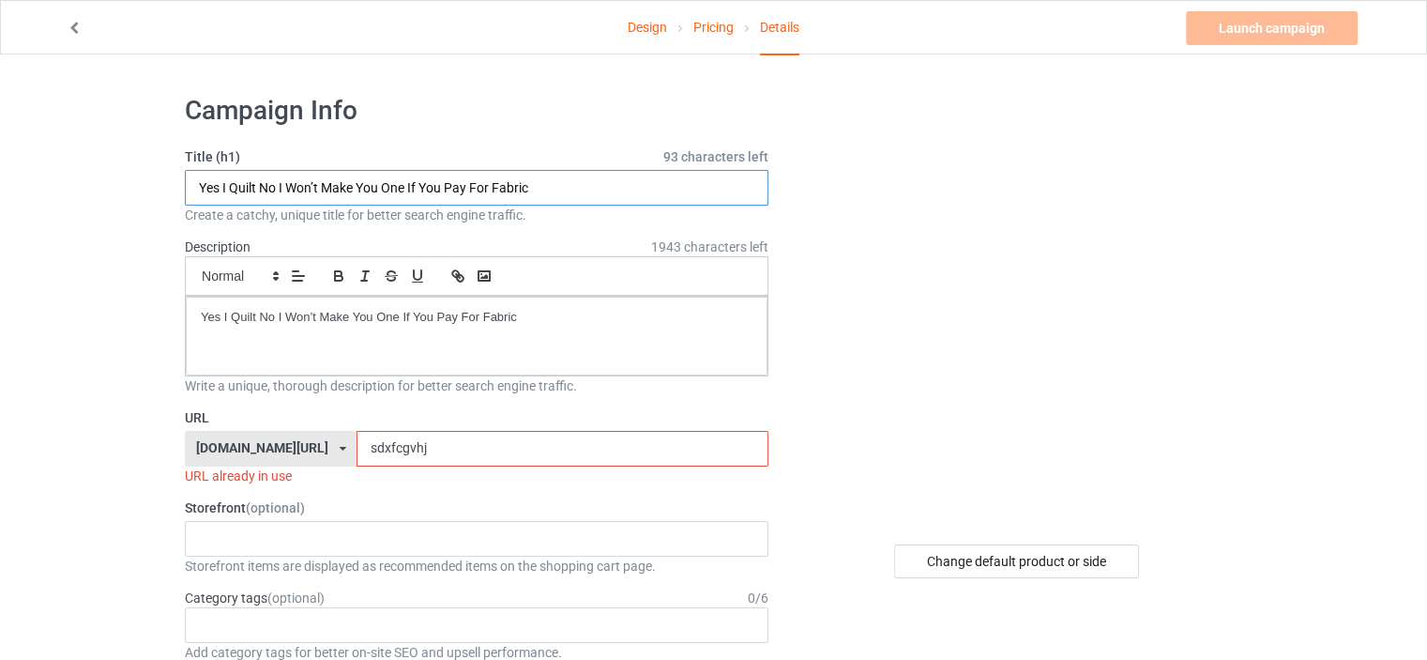
click at [516, 175] on input "Yes I Quilt No I Won’t Make You One If You Pay For Fabric" at bounding box center [477, 188] width 584 height 36
click at [516, 177] on input "Yes I Quilt No I Won’t Make You One If You Pay For Fabric" at bounding box center [477, 188] width 584 height 36
click at [516, 175] on input "Yes I Quilt No I Won’t Make You One If You Pay For Fabric" at bounding box center [477, 188] width 584 height 36
paste input "Limited Edition"
type input "Limited Edition"
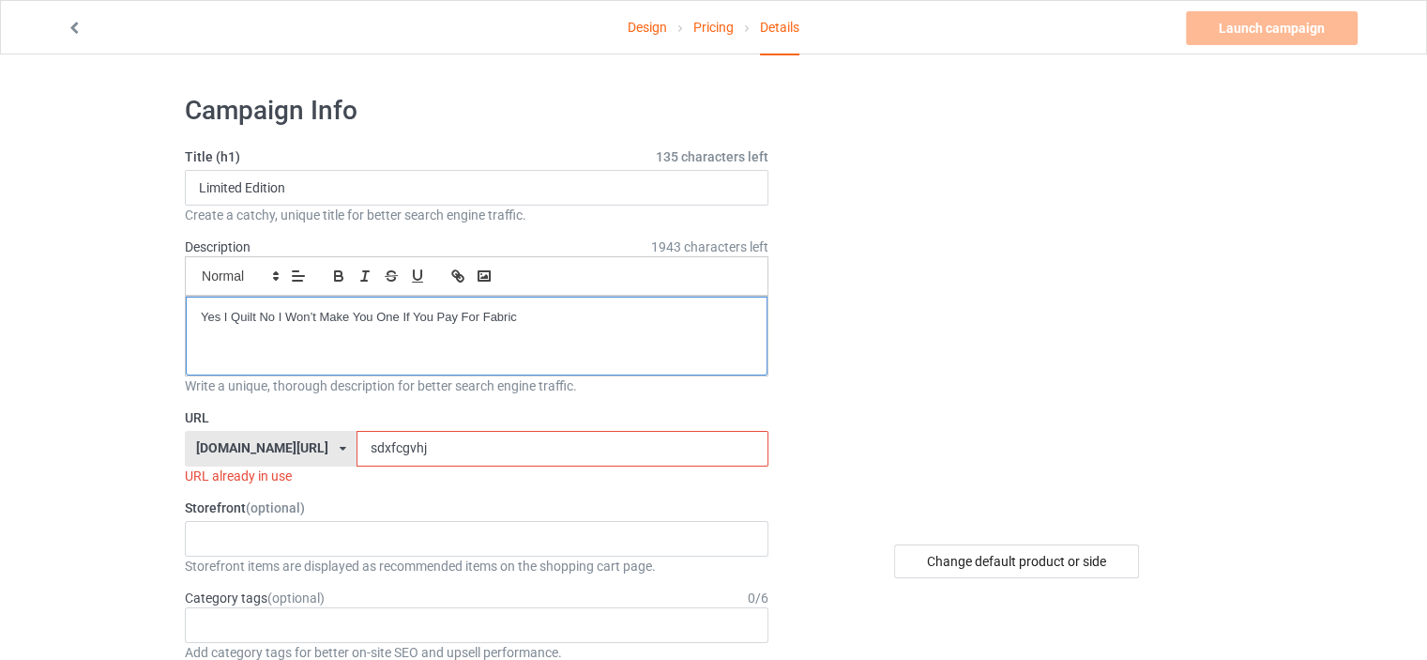
click at [561, 342] on div "Yes I Quilt No I Won’t Make You One If You Pay For Fabric" at bounding box center [477, 336] width 582 height 79
click at [395, 453] on input "sdxfcgvhj" at bounding box center [562, 449] width 411 height 36
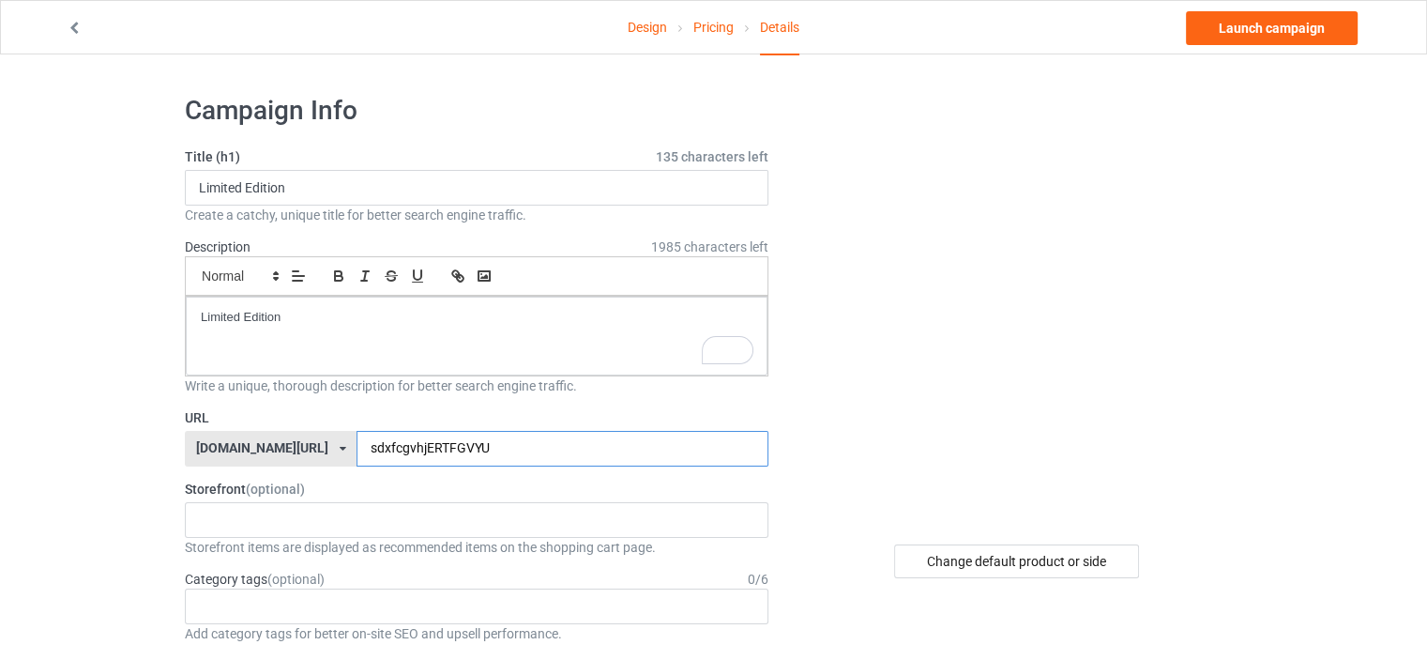
type input "sdxfcgvhjERTFGVYU"
click at [641, 40] on link "Design" at bounding box center [647, 27] width 39 height 53
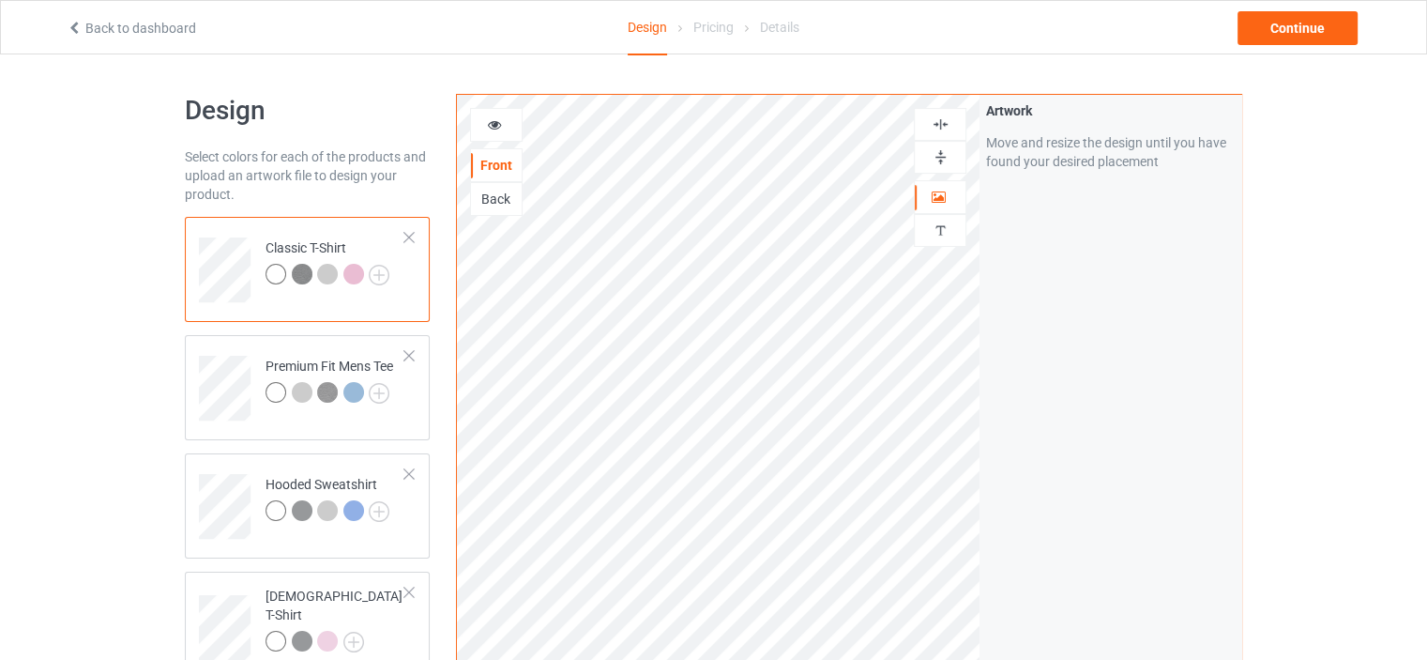
click at [924, 157] on div at bounding box center [940, 157] width 51 height 18
click at [942, 126] on img at bounding box center [941, 124] width 18 height 18
click at [501, 204] on div "Back" at bounding box center [496, 199] width 51 height 19
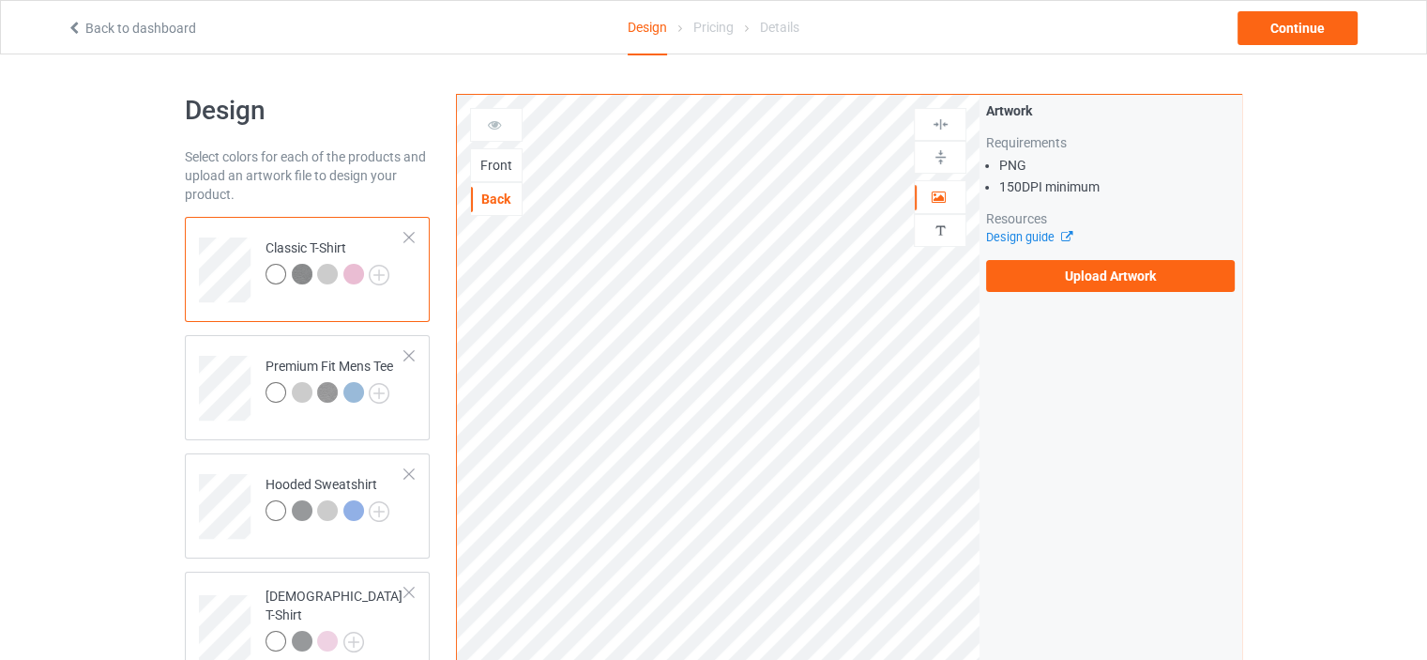
click at [506, 153] on div "Front" at bounding box center [496, 165] width 53 height 34
click at [488, 169] on div "Front" at bounding box center [496, 165] width 51 height 19
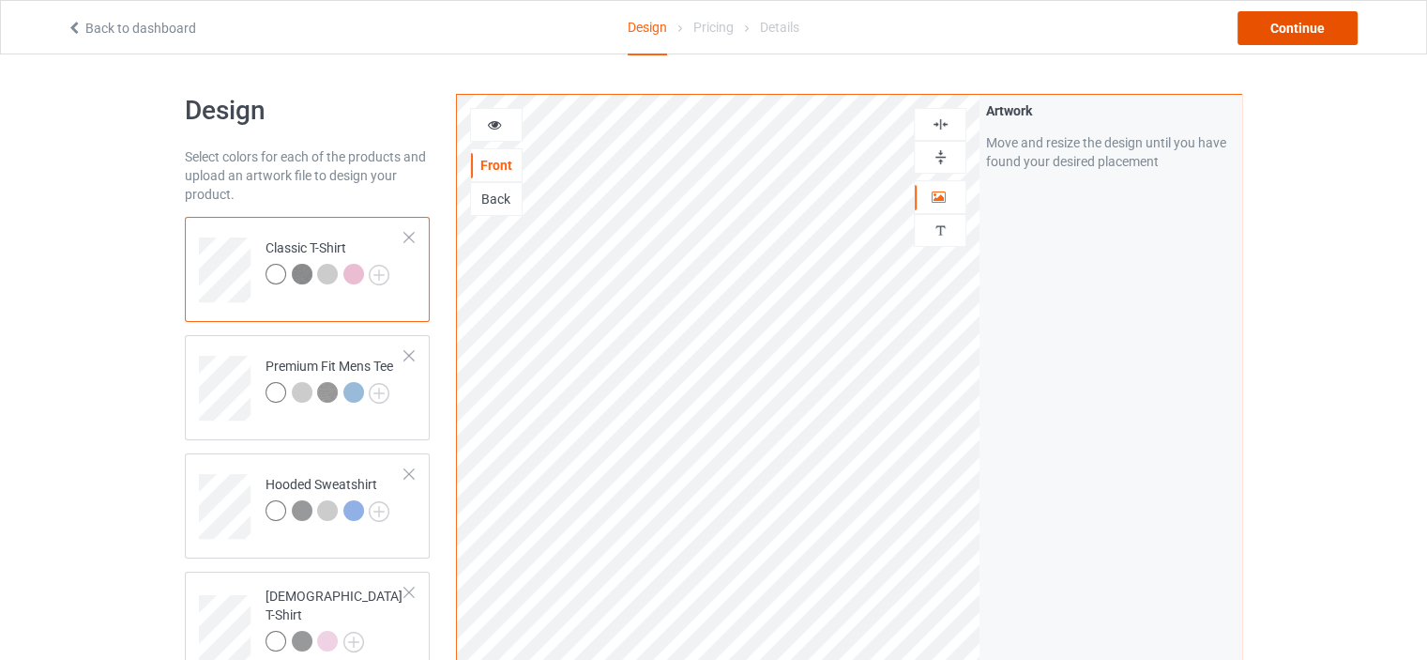
click at [1246, 33] on div "Continue" at bounding box center [1298, 28] width 120 height 34
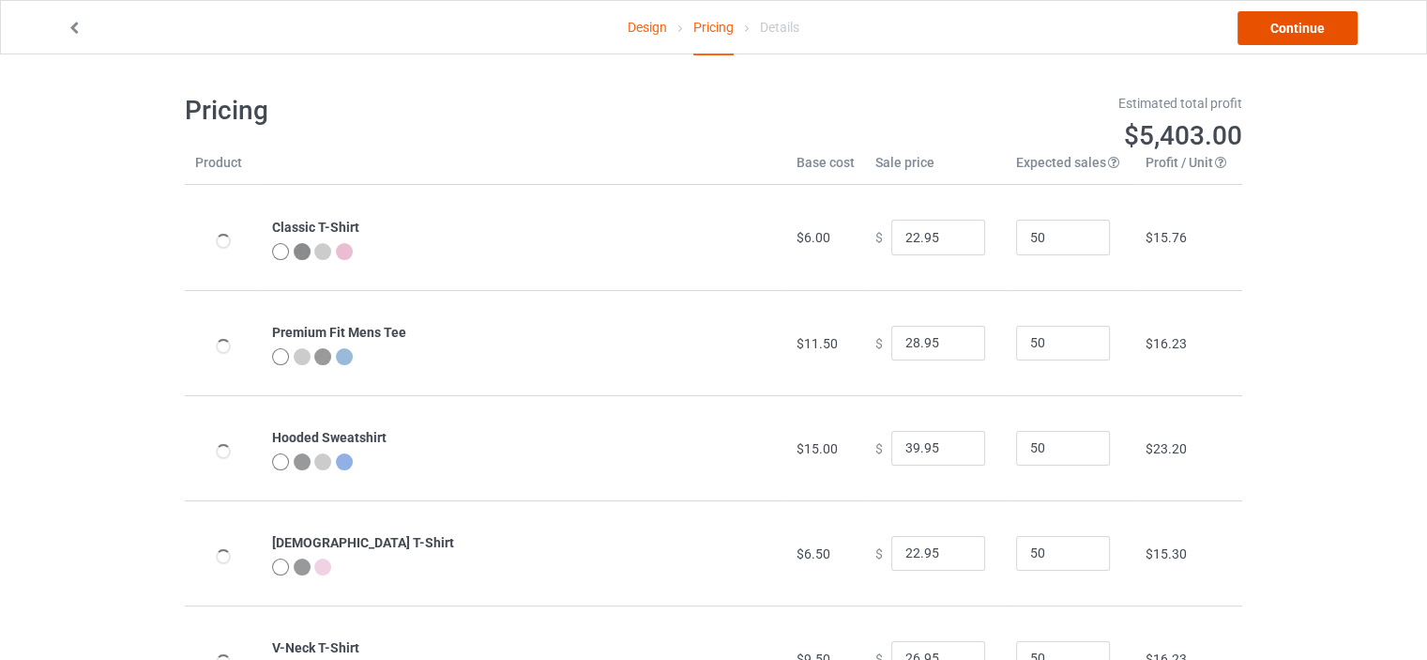
click at [1273, 33] on link "Continue" at bounding box center [1298, 28] width 120 height 34
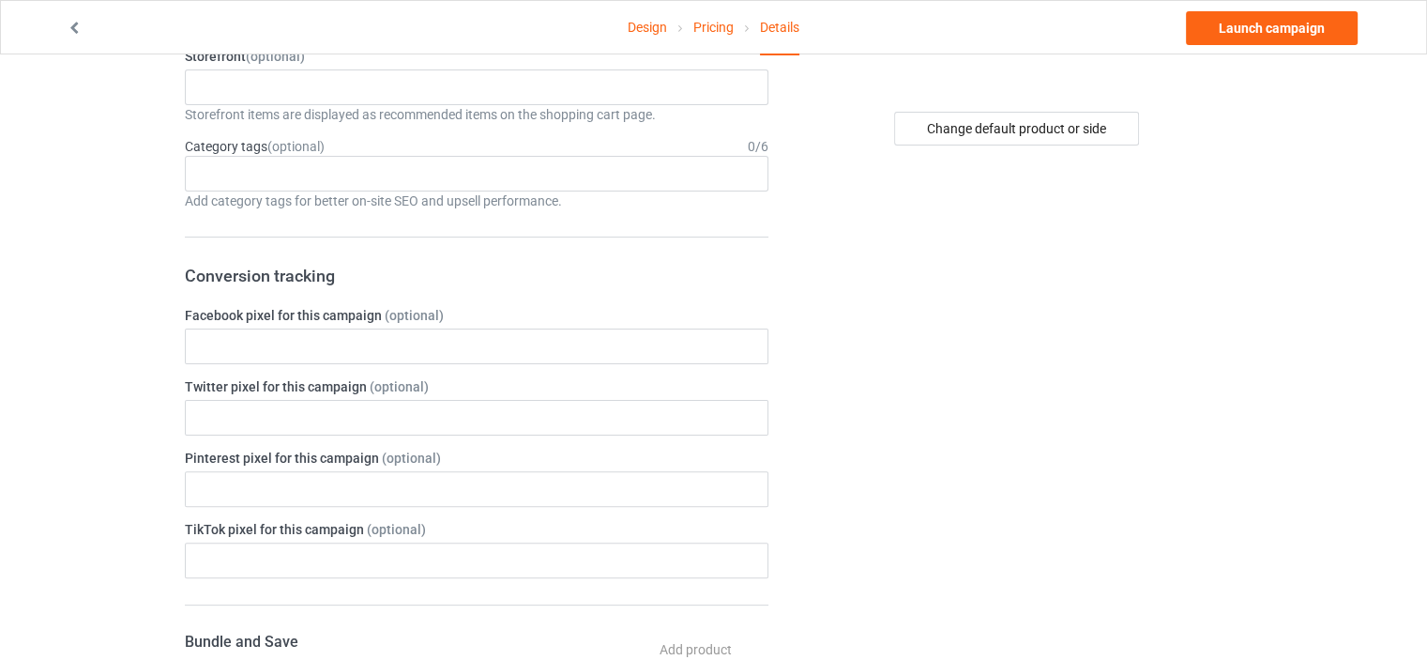
scroll to position [208, 0]
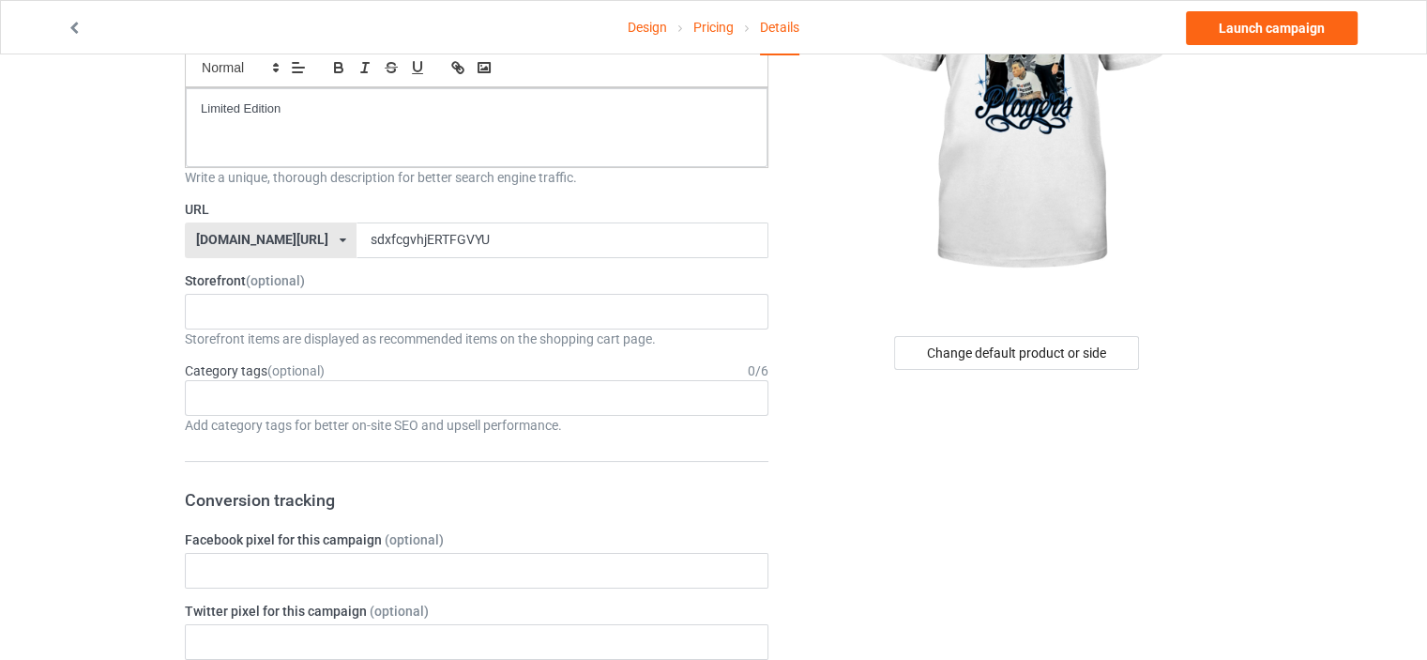
click at [1182, 40] on div "Launch campaign" at bounding box center [1154, 28] width 440 height 34
click at [1193, 36] on link "Launch campaign" at bounding box center [1272, 28] width 172 height 34
